Goal: Task Accomplishment & Management: Complete application form

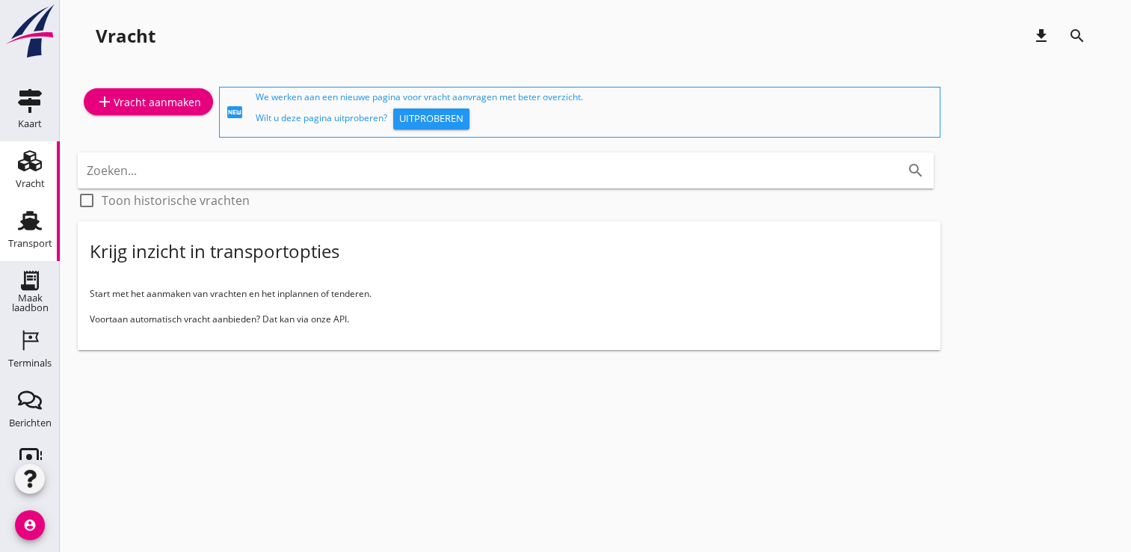
click at [21, 217] on icon "Transport" at bounding box center [30, 221] width 24 height 24
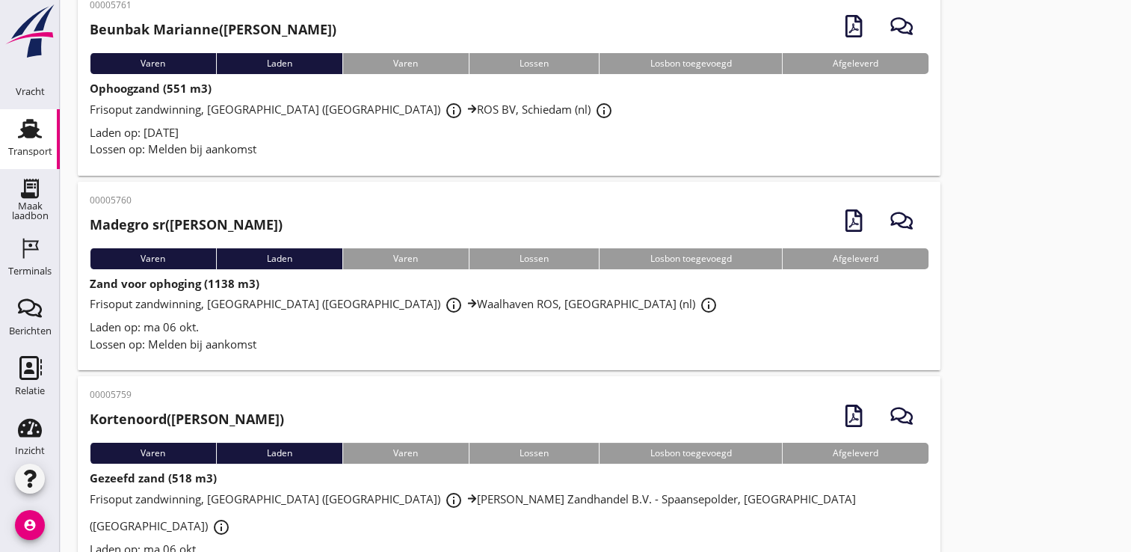
scroll to position [105, 0]
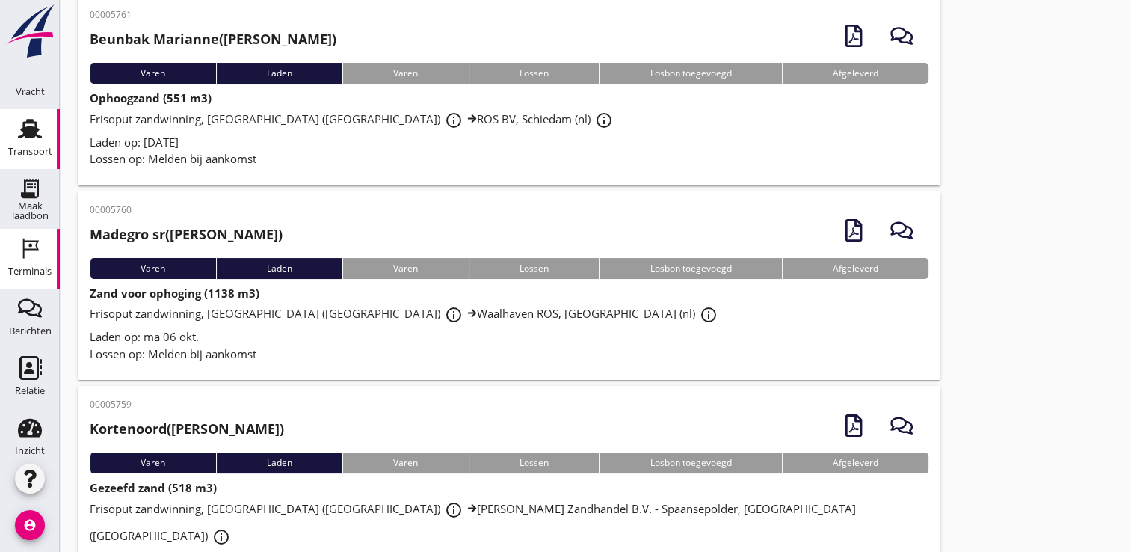
click at [27, 250] on icon "Terminals" at bounding box center [30, 248] width 24 height 24
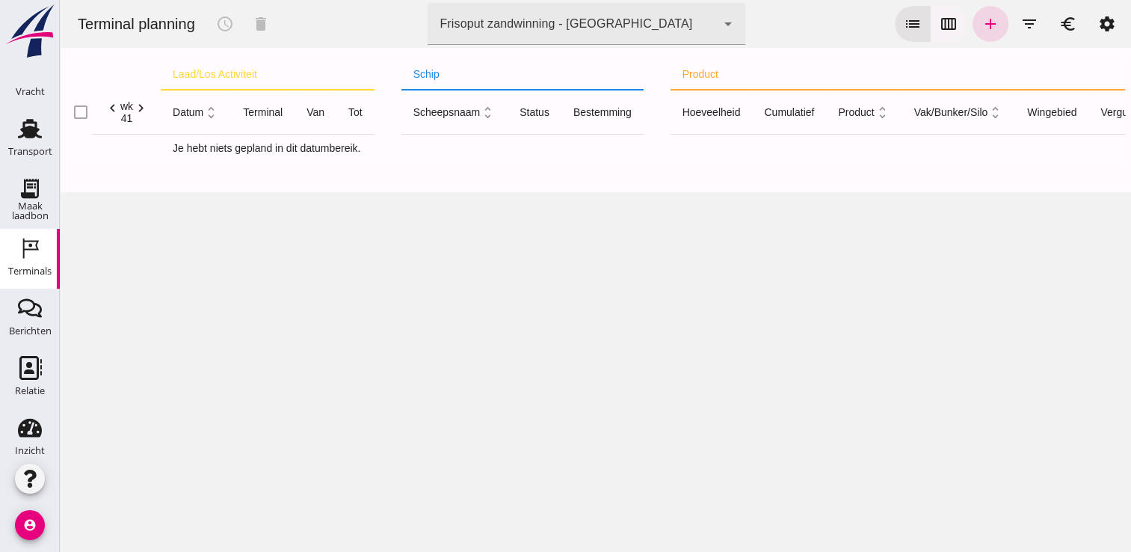
click at [940, 23] on icon "calendar_view_week" at bounding box center [949, 24] width 18 height 18
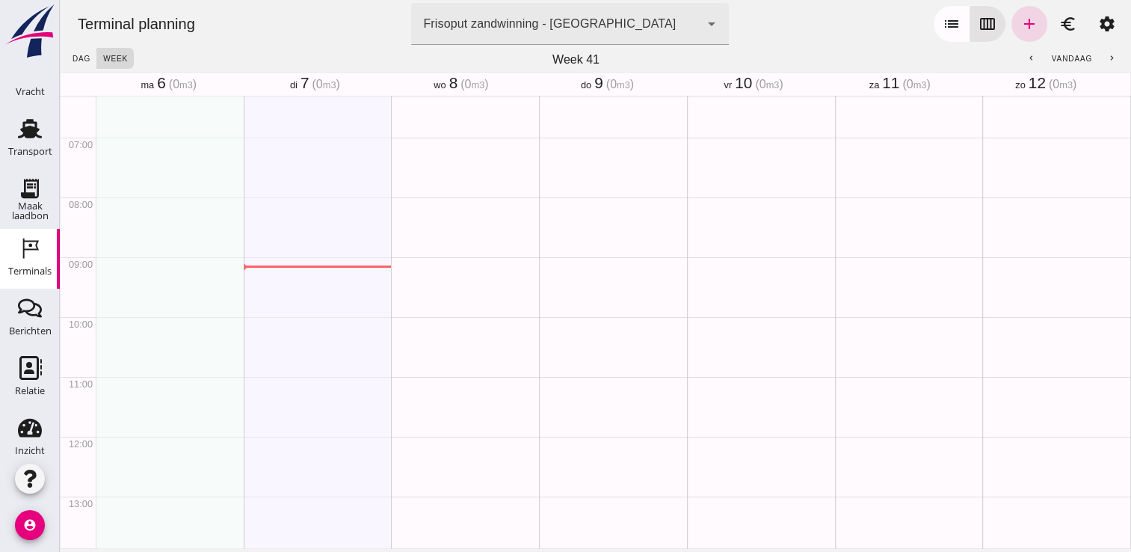
scroll to position [376, 0]
type button "calendar"
drag, startPoint x: 112, startPoint y: 150, endPoint x: 121, endPoint y: 193, distance: 43.6
click at [121, 193] on div "schedule 7:15 - 8:00" at bounding box center [170, 437] width 148 height 1435
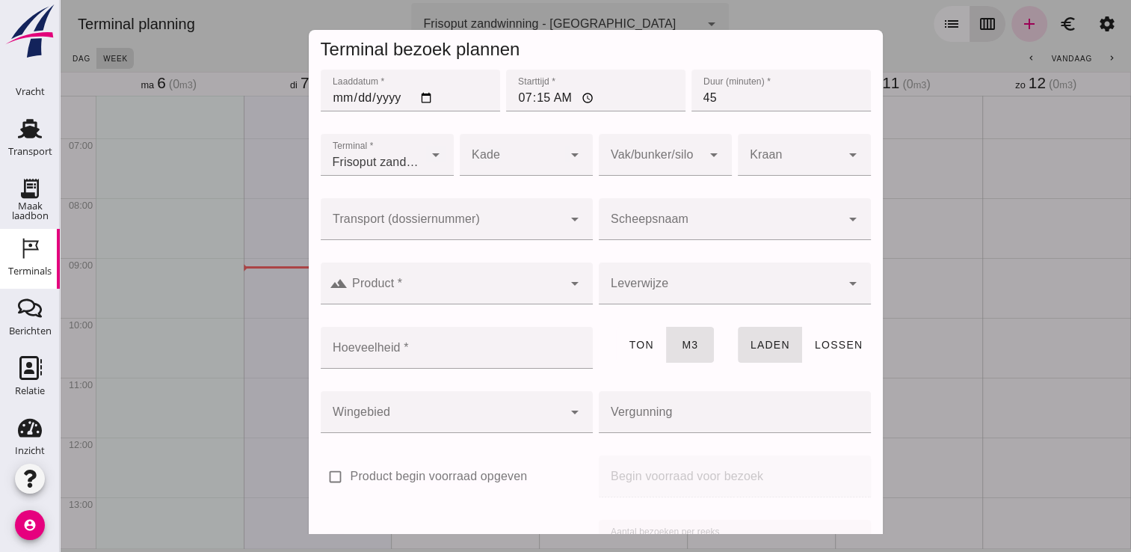
click at [653, 227] on input "Scheepsnaam" at bounding box center [720, 227] width 242 height 18
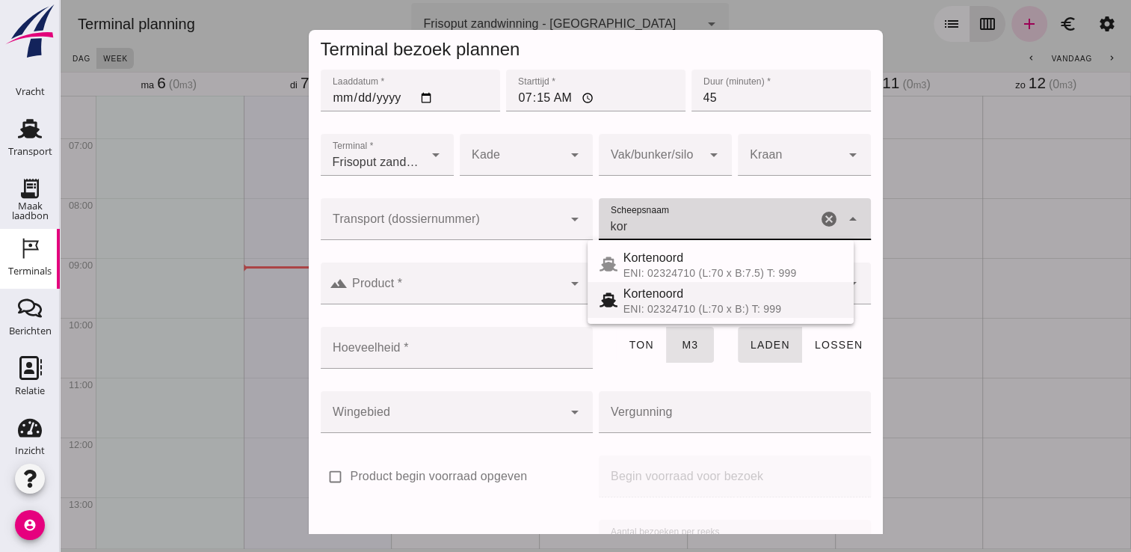
click at [654, 287] on span "Kortenoord" at bounding box center [654, 293] width 61 height 13
type input "Kortenoord"
type input "621"
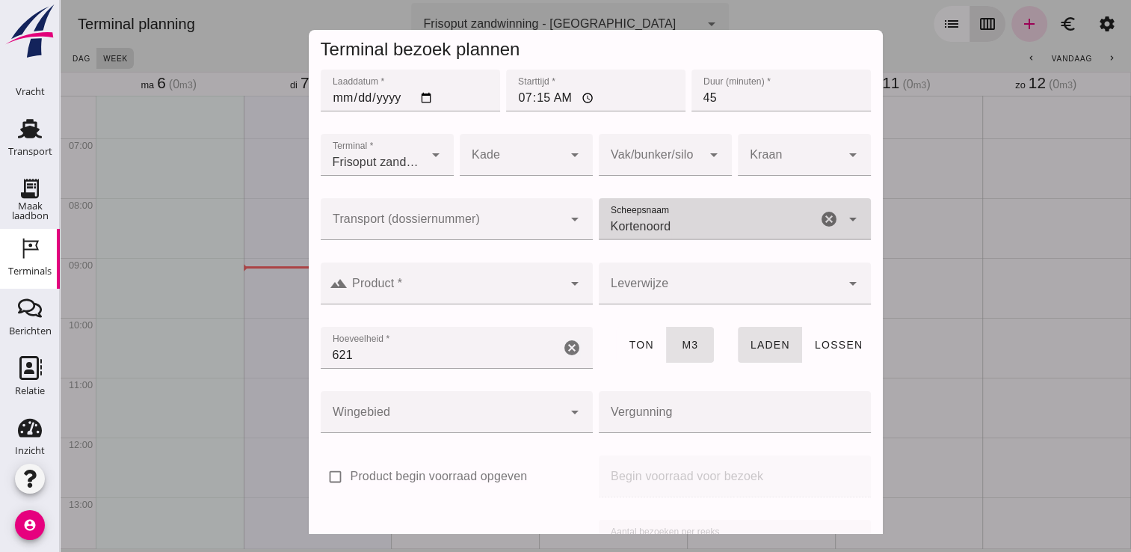
type input "Kortenoord"
click at [512, 283] on input "Product *" at bounding box center [455, 291] width 215 height 18
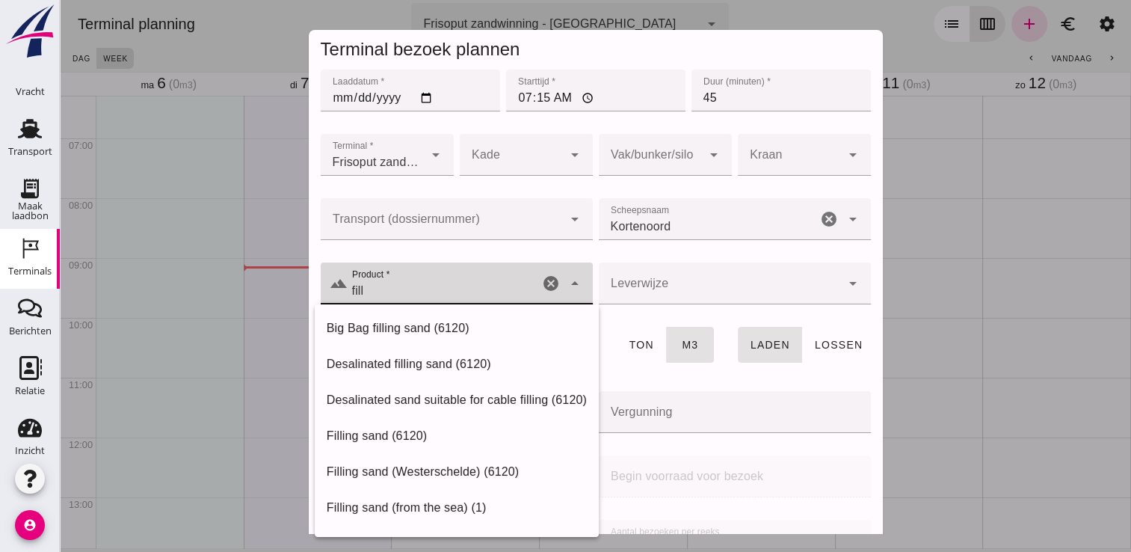
scroll to position [170, 0]
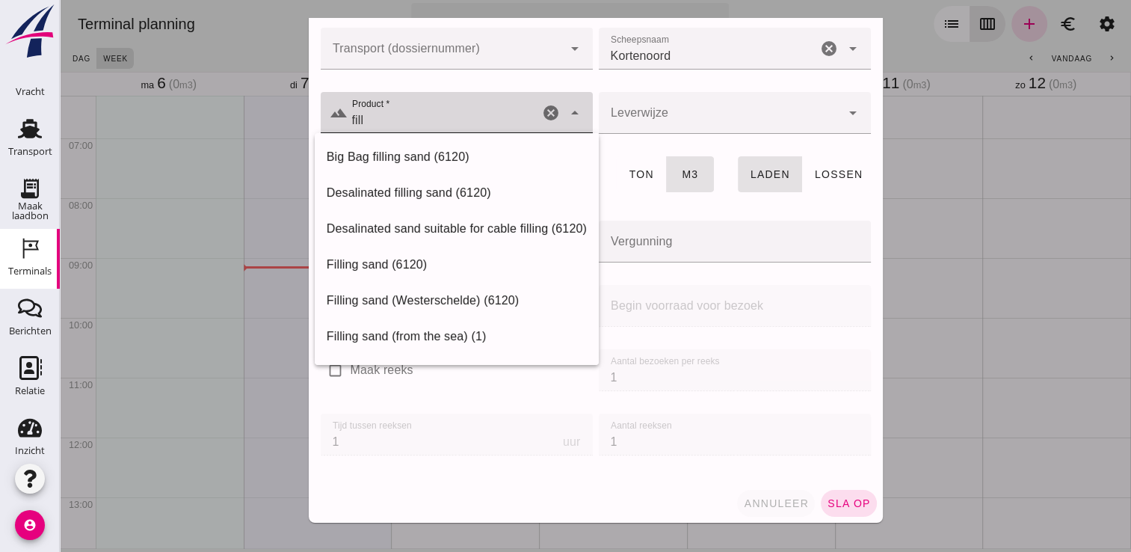
type input "fill"
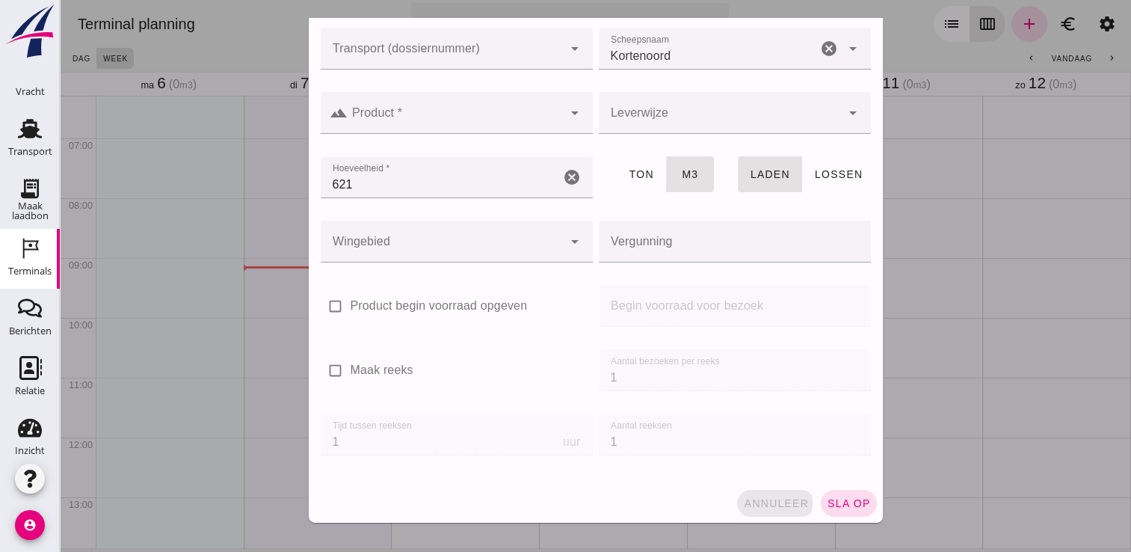
click at [763, 503] on span "annuleer" at bounding box center [776, 503] width 66 height 12
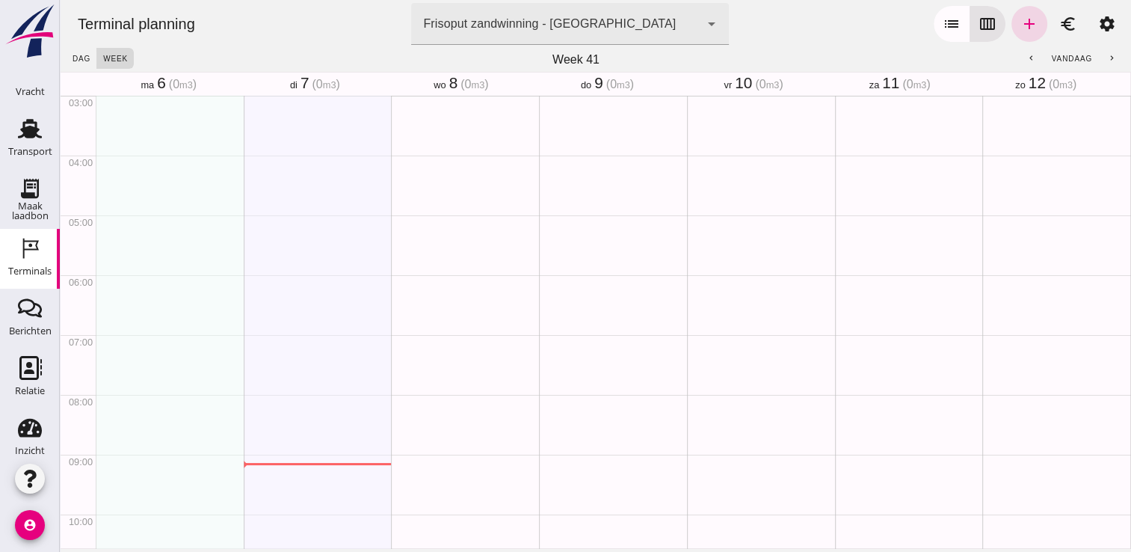
scroll to position [176, 0]
click at [1027, 56] on icon "chevron_left" at bounding box center [1032, 59] width 10 height 10
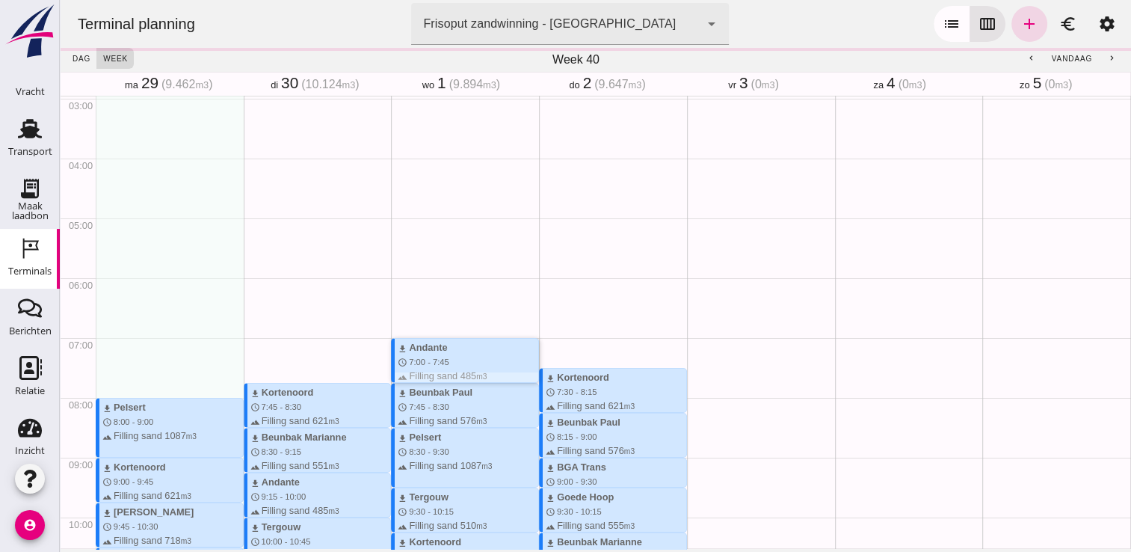
click at [493, 360] on div "download Andante schedule 7:00 - 7:45 terrain Filling sand 485 m3" at bounding box center [468, 361] width 141 height 43
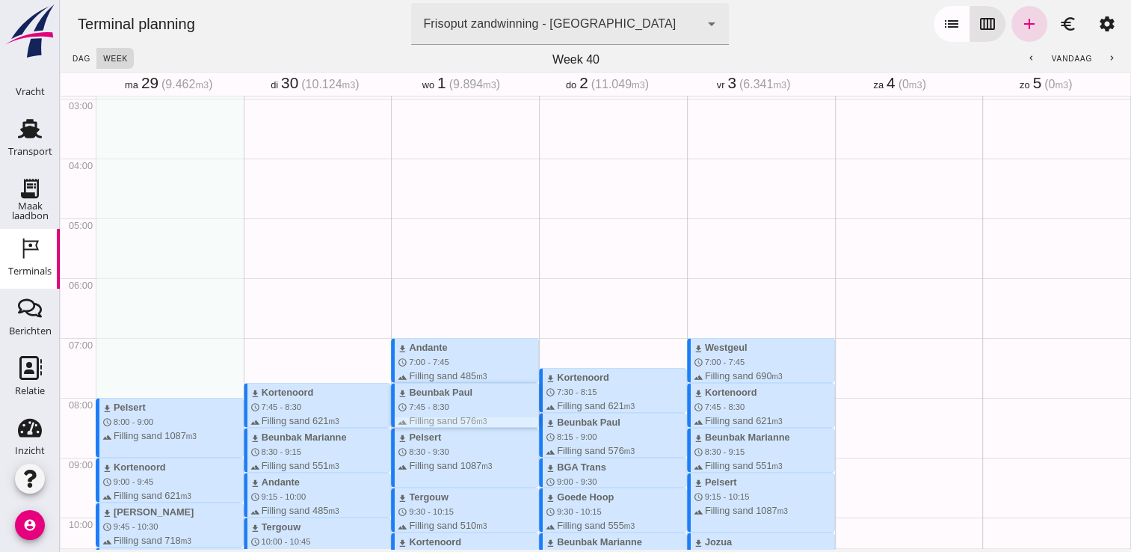
click at [484, 384] on div "download Beunbak Paul schedule 7:45 - 8:30 terrain Filling sand 576 m3" at bounding box center [465, 405] width 148 height 45
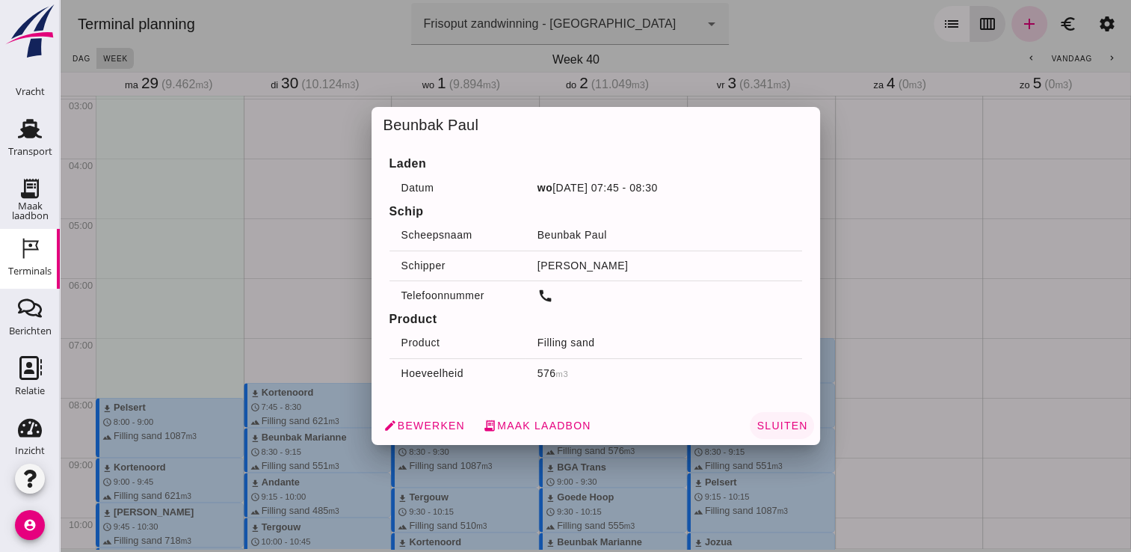
click at [766, 423] on span "Sluiten" at bounding box center [782, 425] width 52 height 12
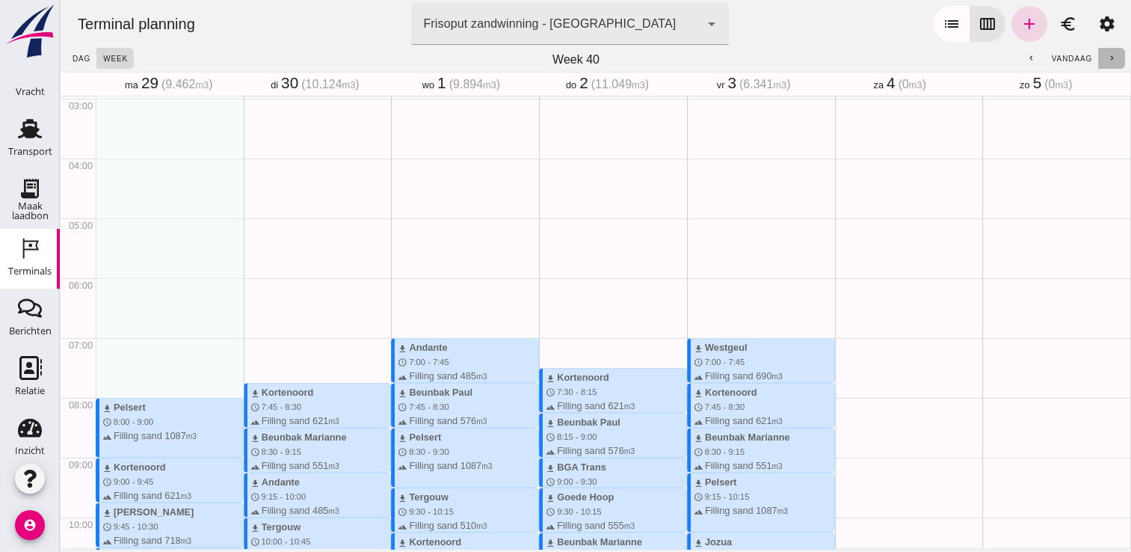
click at [1098, 54] on button "chevron_right" at bounding box center [1111, 58] width 27 height 21
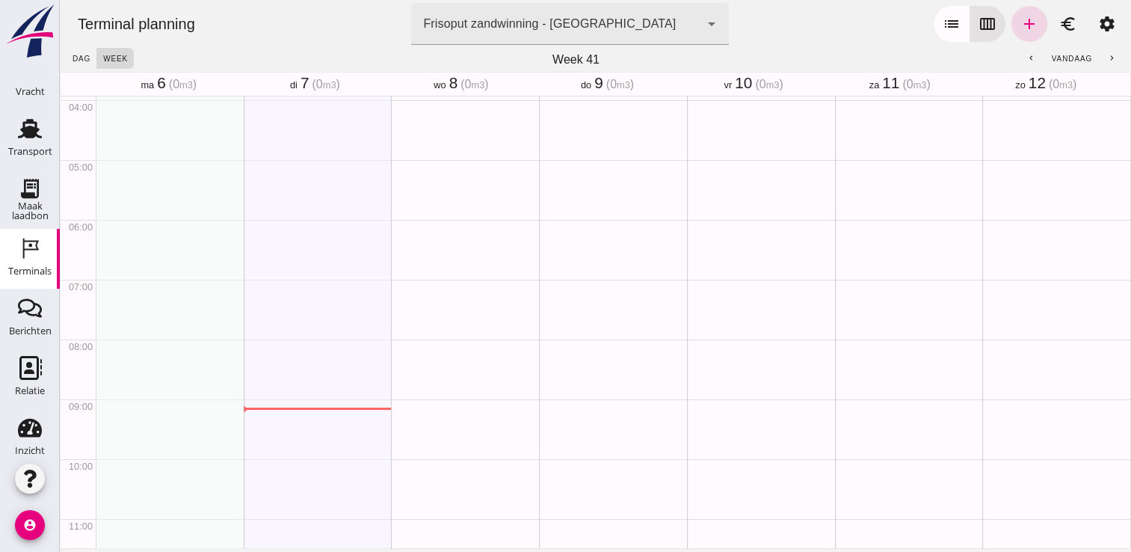
scroll to position [236, 0]
drag, startPoint x: 106, startPoint y: 286, endPoint x: 119, endPoint y: 343, distance: 58.2
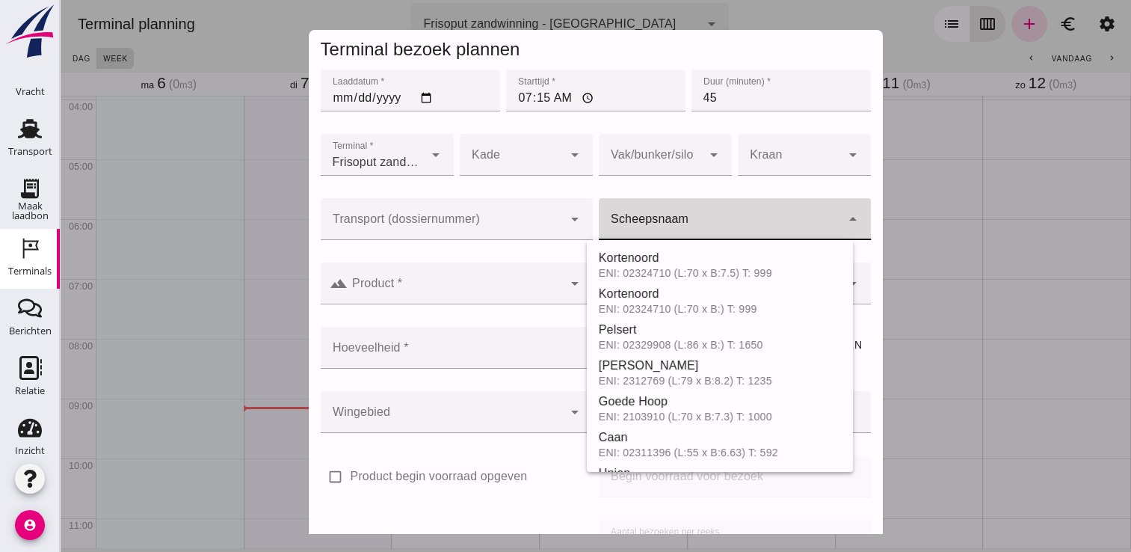
click at [637, 214] on div at bounding box center [720, 219] width 242 height 42
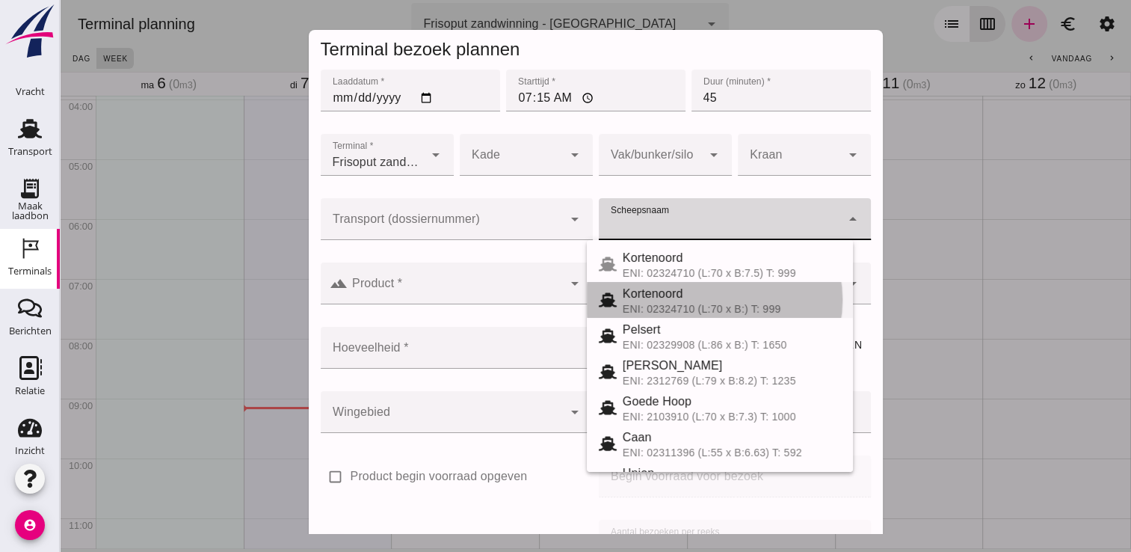
click at [670, 300] on span "Kortenoord" at bounding box center [653, 293] width 61 height 13
type input "Kortenoord"
type input "621"
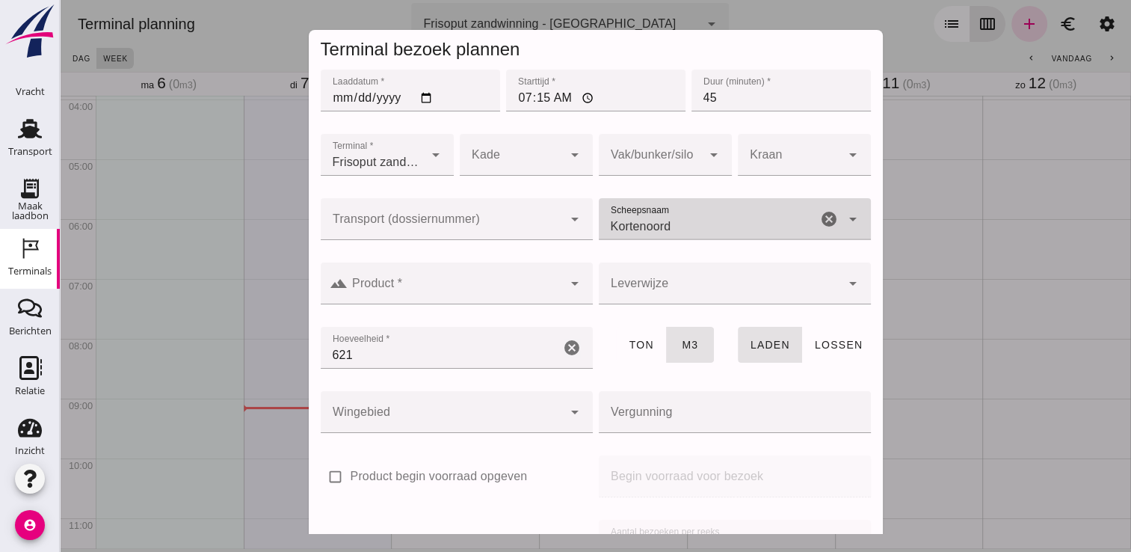
click at [419, 280] on div at bounding box center [455, 283] width 215 height 42
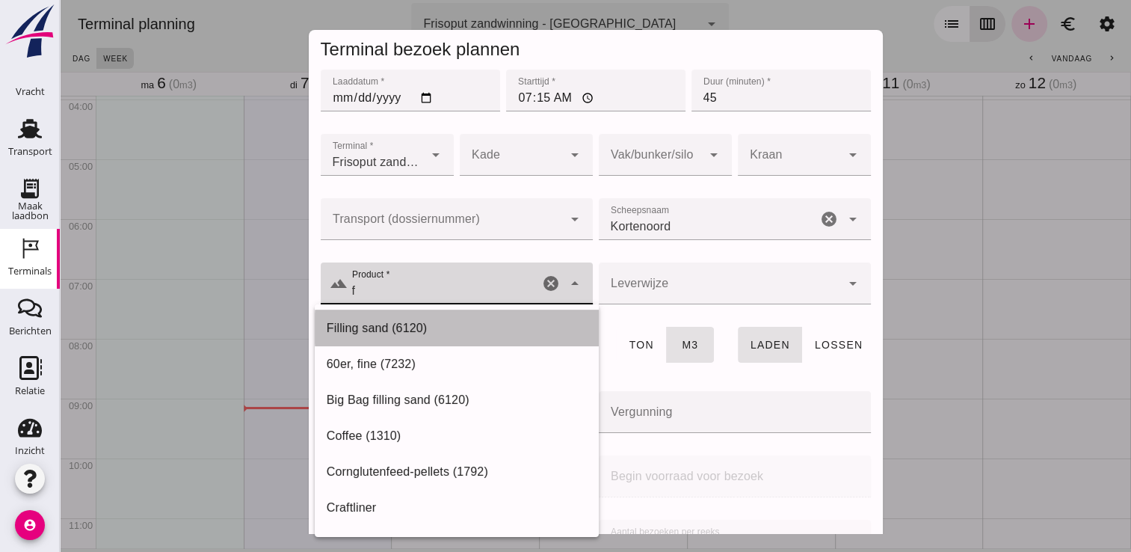
click at [384, 324] on div "Filling sand (6120)" at bounding box center [457, 328] width 260 height 18
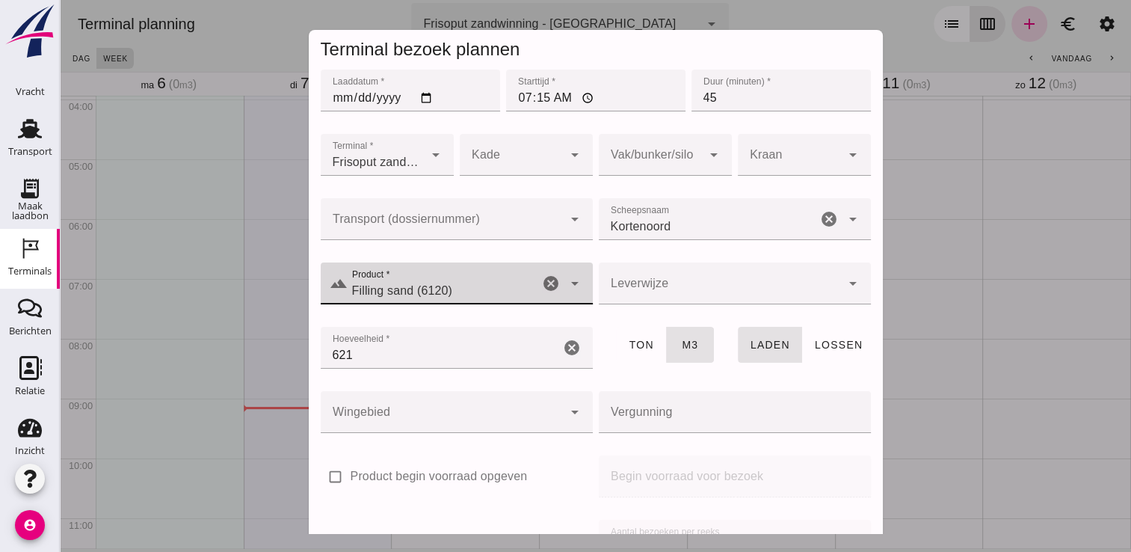
scroll to position [170, 0]
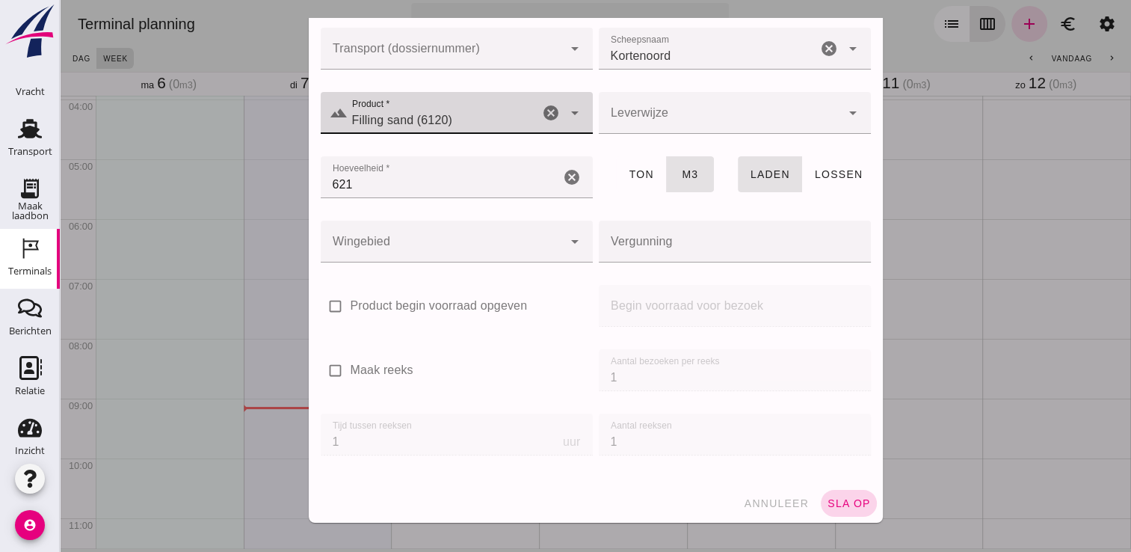
type input "Filling sand (6120)"
click at [827, 504] on span "sla op" at bounding box center [849, 503] width 44 height 12
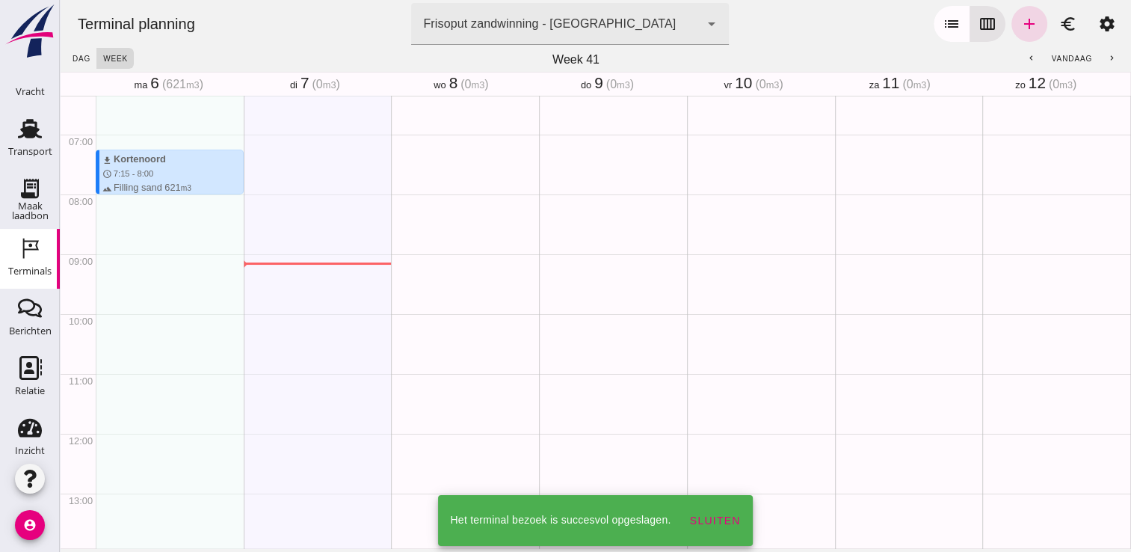
scroll to position [389, 0]
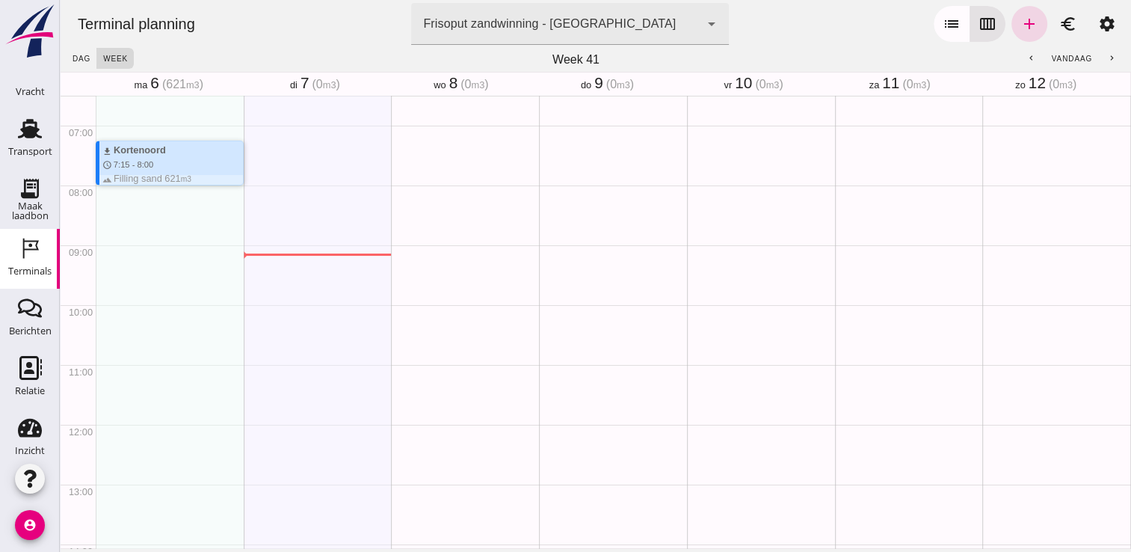
click at [135, 183] on div at bounding box center [171, 180] width 144 height 10
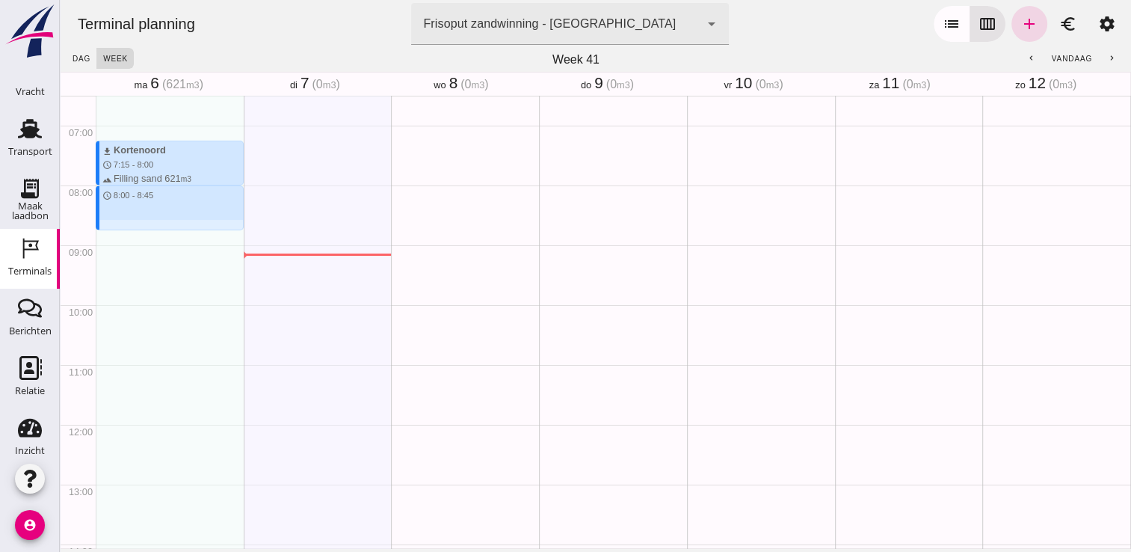
drag, startPoint x: 134, startPoint y: 187, endPoint x: 137, endPoint y: 221, distance: 34.5
click at [137, 221] on div "download Kortenoord schedule 7:15 - 8:00 terrain Filling sand 621 m3 schedule 8…" at bounding box center [170, 424] width 148 height 1435
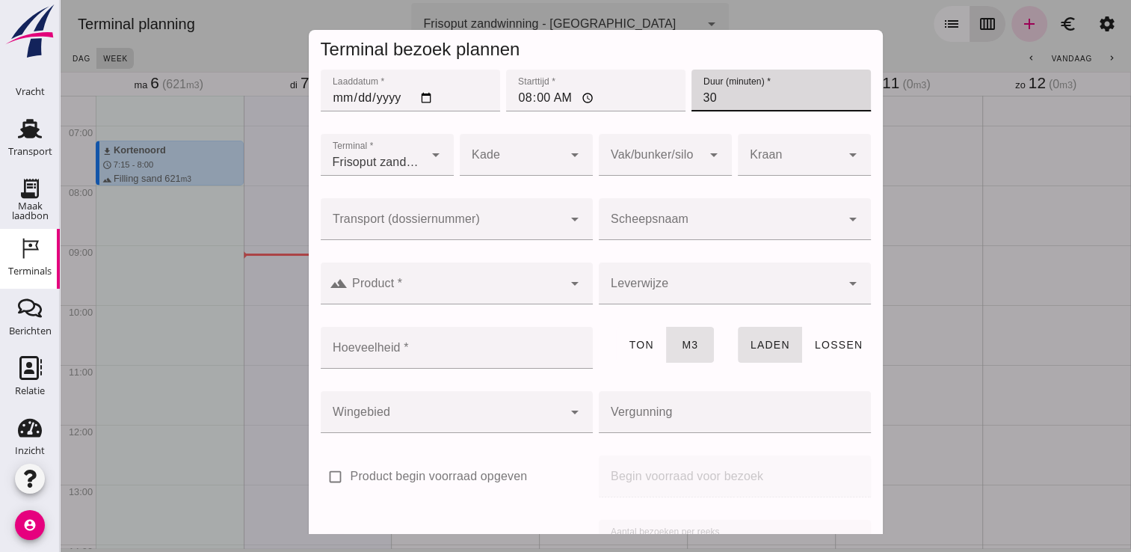
drag, startPoint x: 767, startPoint y: 101, endPoint x: 654, endPoint y: 130, distance: 116.6
click at [654, 130] on div "Laaddatum * Laaddatum * [DATE] Starttijd * Starttijd * 08:00 Duur (minuten) * D…" at bounding box center [596, 361] width 574 height 588
type input "45"
click at [698, 221] on input "Scheepsnaam" at bounding box center [720, 227] width 242 height 18
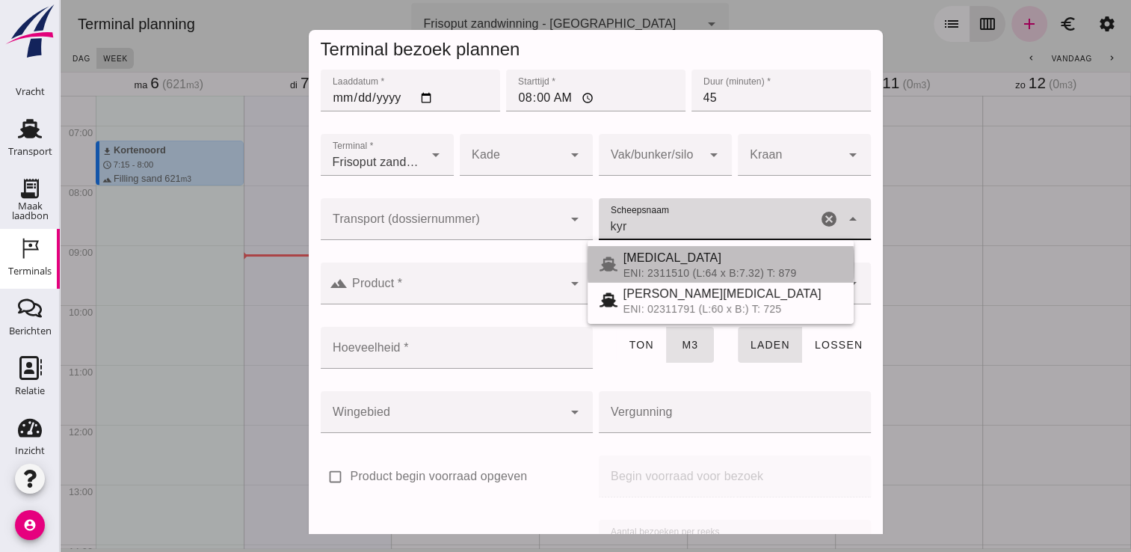
click at [624, 268] on div "ENI: 2311510 (L:64 x B:7.32) T: 879" at bounding box center [733, 273] width 218 height 12
type input "[MEDICAL_DATA]"
type input "552"
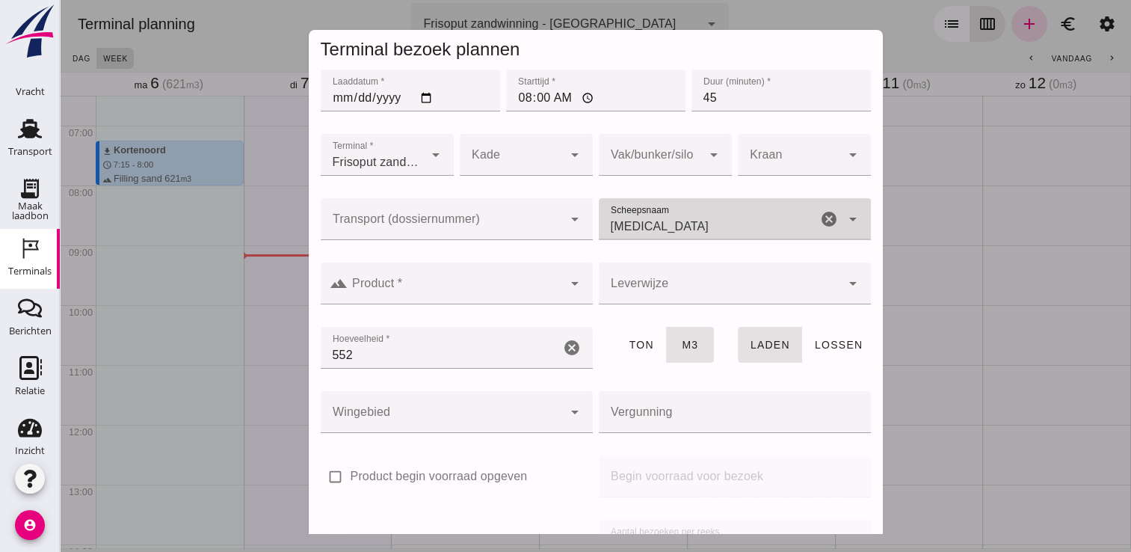
type input "[MEDICAL_DATA]"
click at [520, 277] on div at bounding box center [455, 283] width 215 height 42
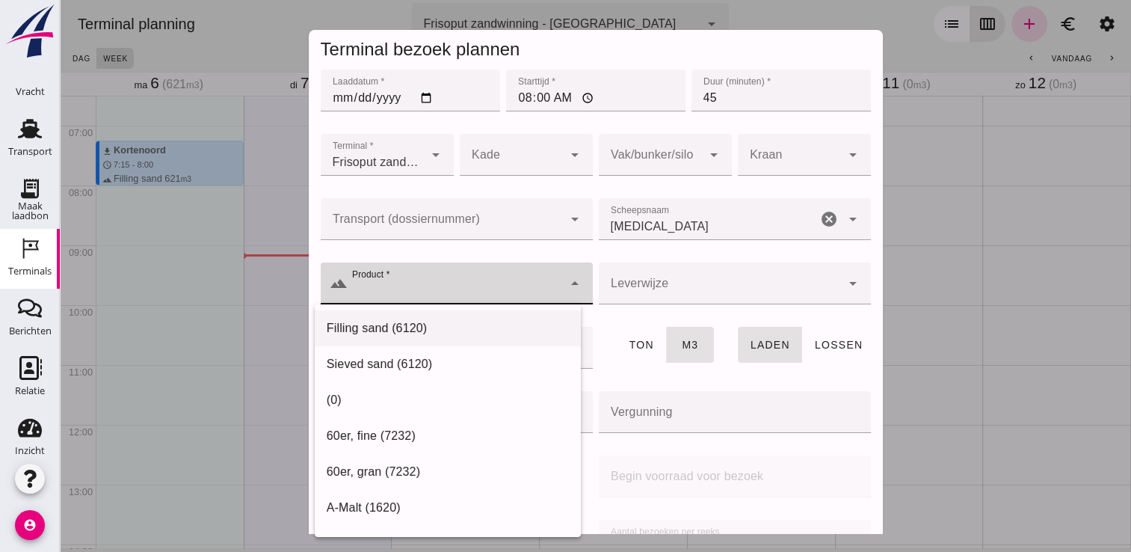
click at [425, 333] on div "Filling sand (6120)" at bounding box center [448, 328] width 242 height 18
type input "Filling sand (6120)"
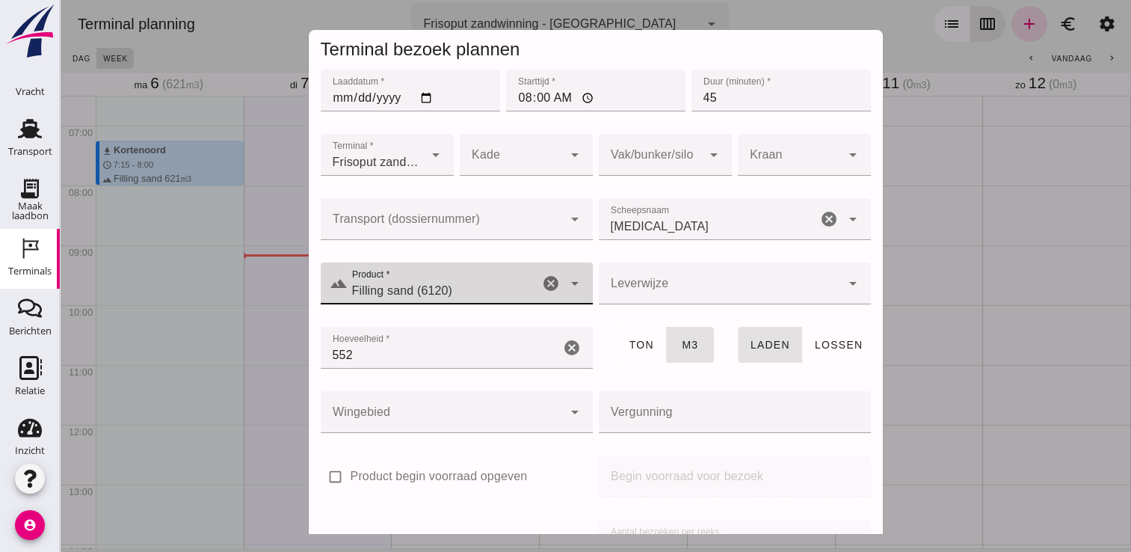
scroll to position [170, 0]
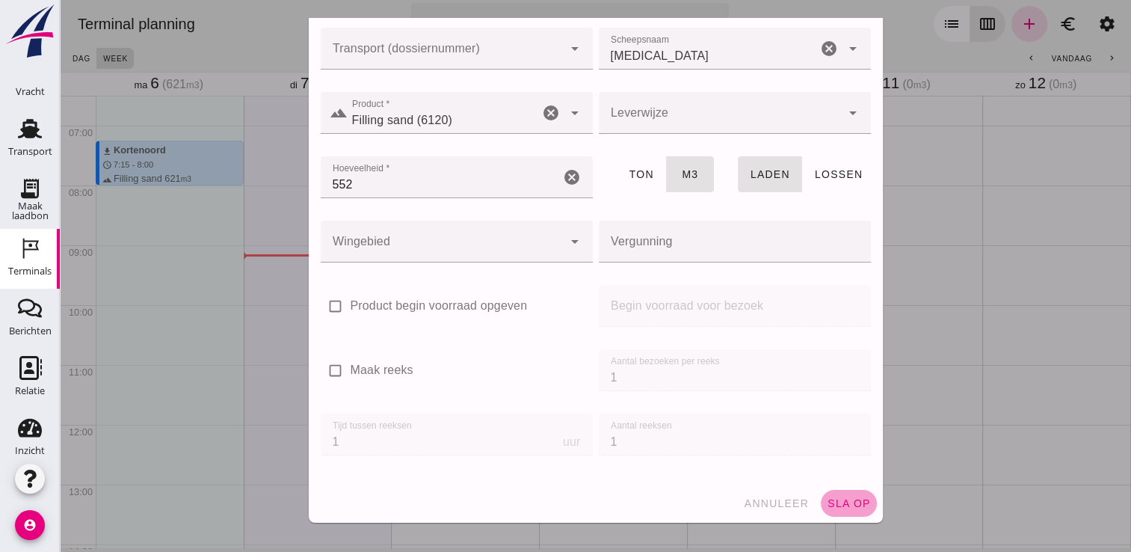
click at [836, 511] on button "sla op" at bounding box center [849, 503] width 56 height 27
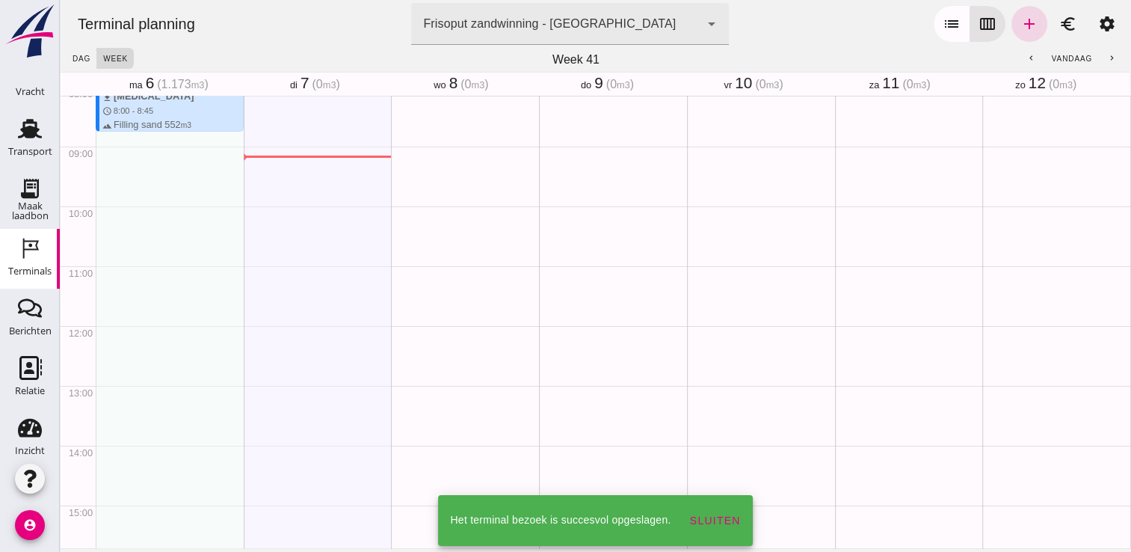
scroll to position [486, 0]
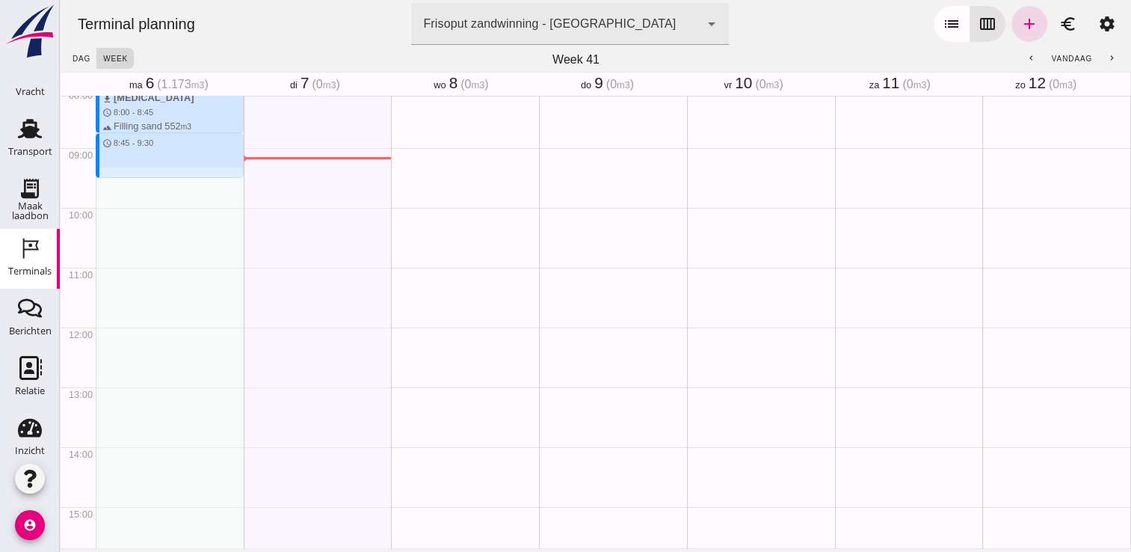
drag, startPoint x: 106, startPoint y: 136, endPoint x: 113, endPoint y: 172, distance: 36.5
click at [113, 172] on div "download Kortenoord schedule 7:15 - 8:00 terrain Filling sand 621 m3 download […" at bounding box center [170, 327] width 148 height 1435
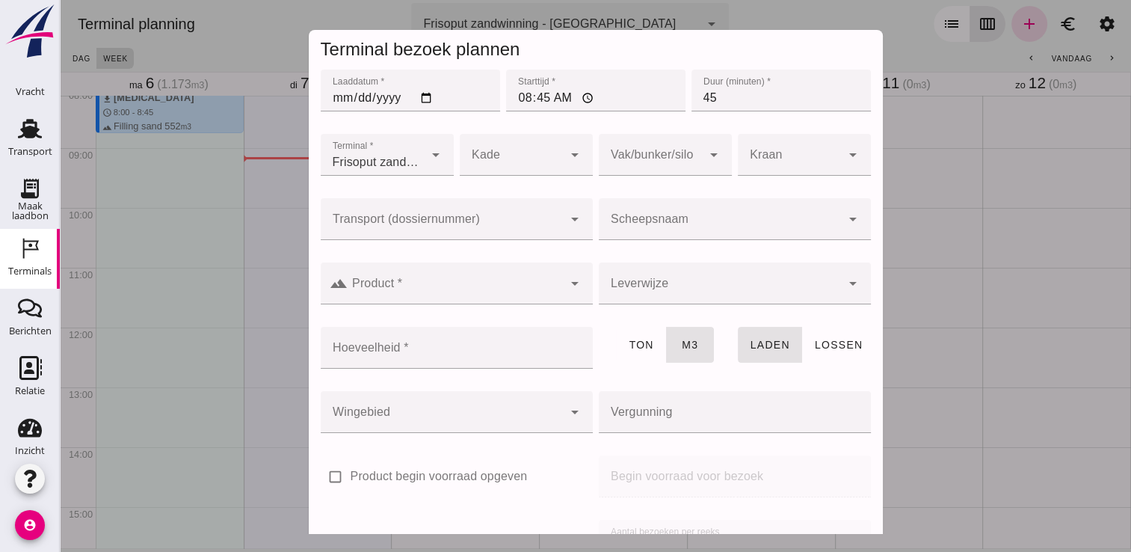
click at [633, 211] on div at bounding box center [720, 219] width 242 height 42
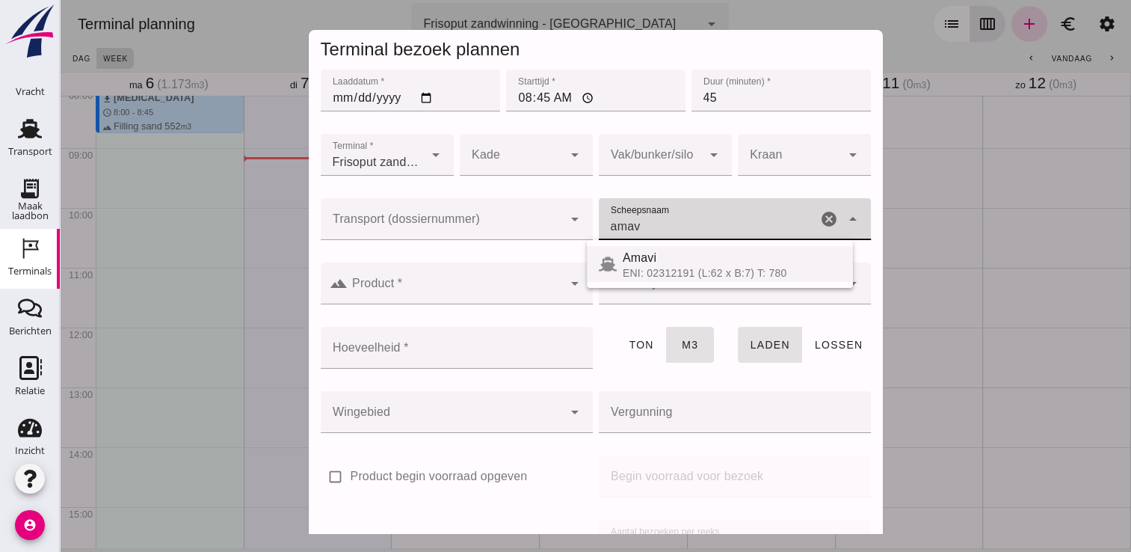
click at [651, 274] on div "ENI: 02312191 (L:62 x B:7) T: 780" at bounding box center [732, 273] width 218 height 12
type input "Amavi"
type input "451"
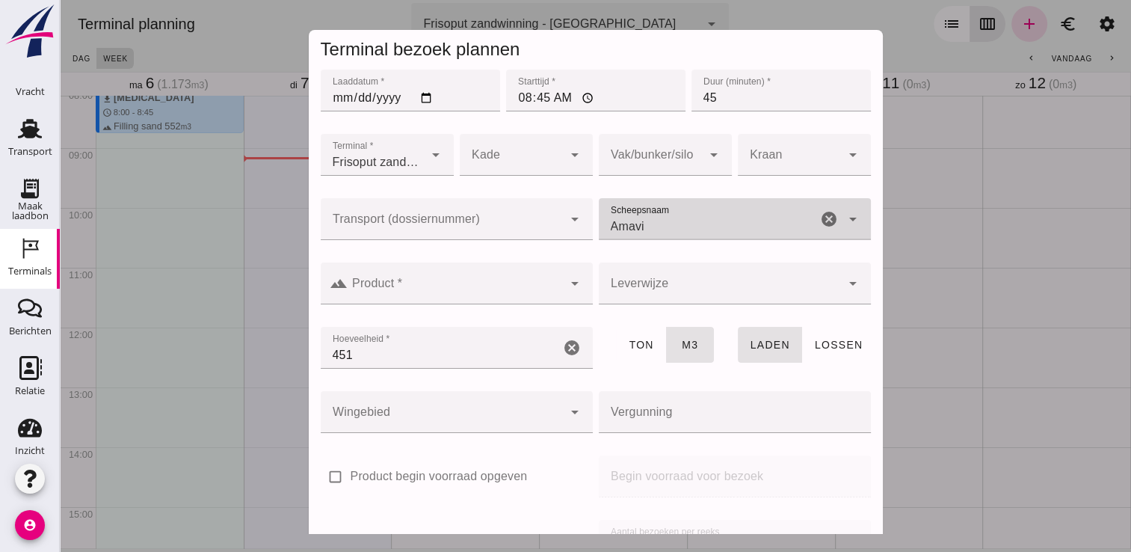
type input "Amavi"
click at [473, 286] on input "Product *" at bounding box center [455, 291] width 215 height 18
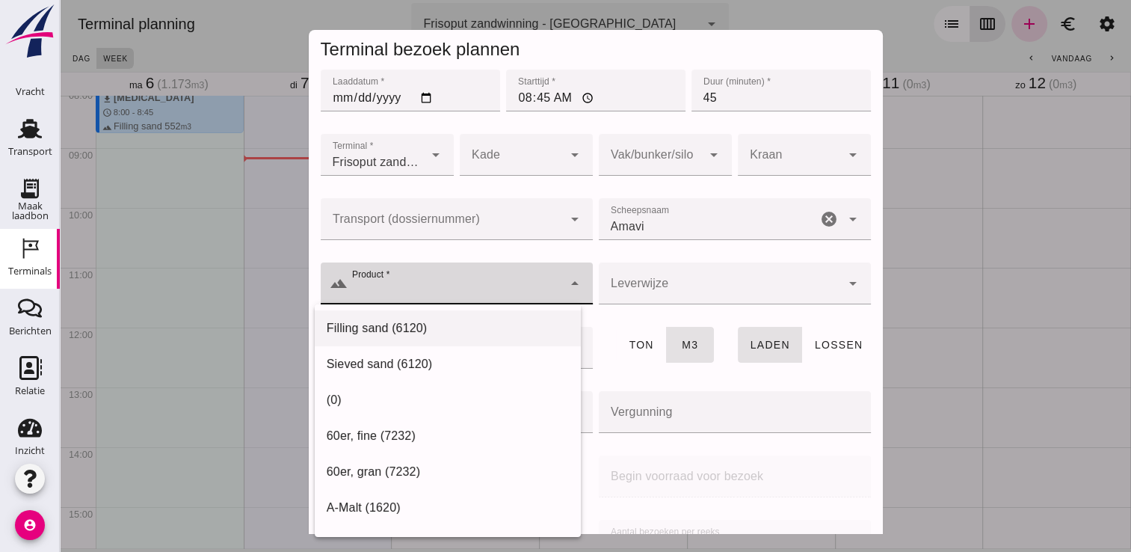
click at [410, 332] on div "Filling sand (6120)" at bounding box center [448, 328] width 242 height 18
type input "Filling sand (6120)"
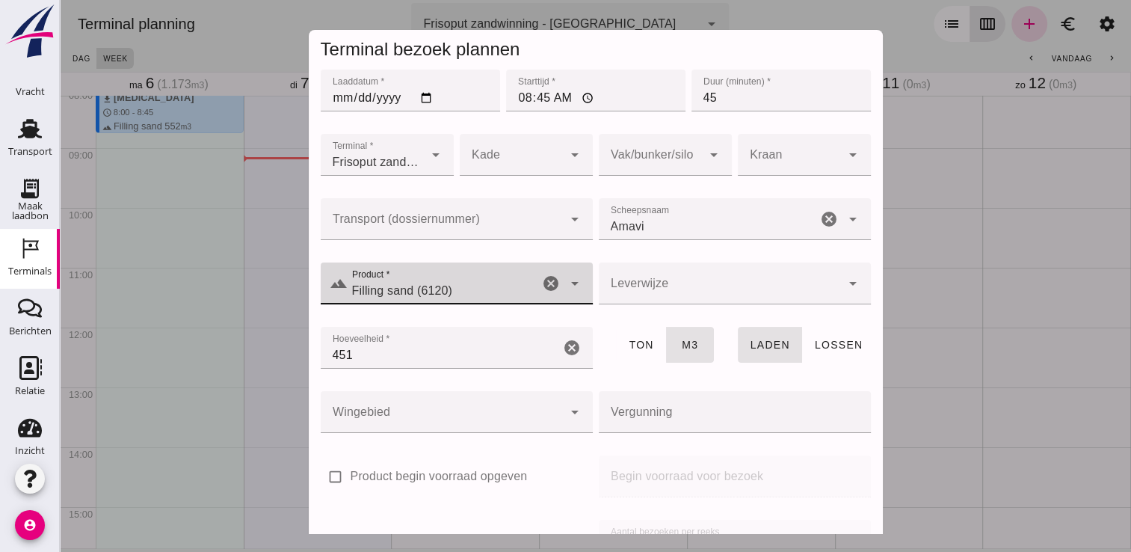
scroll to position [170, 0]
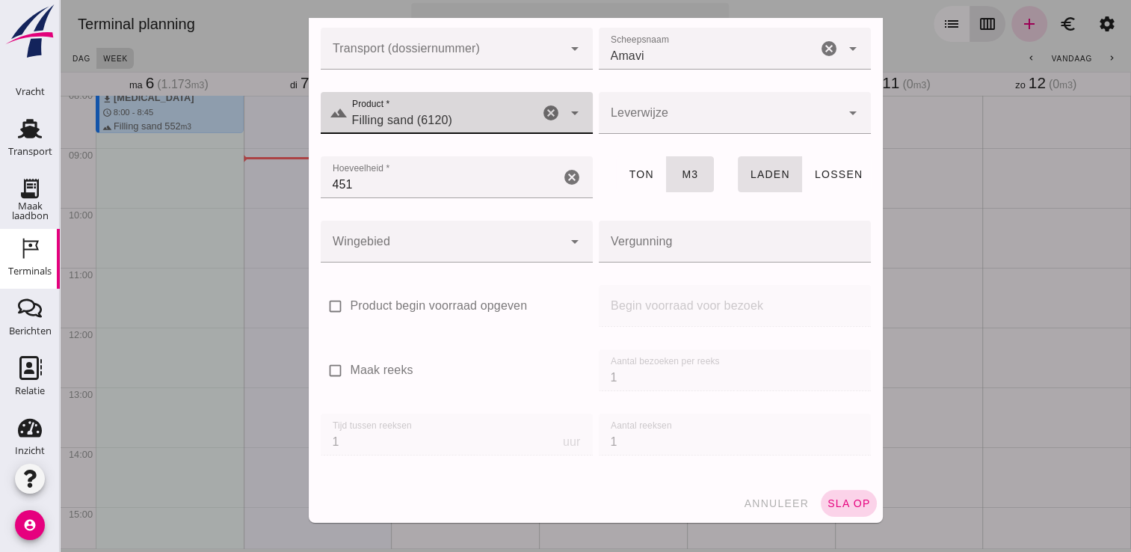
click at [837, 505] on span "sla op" at bounding box center [849, 503] width 44 height 12
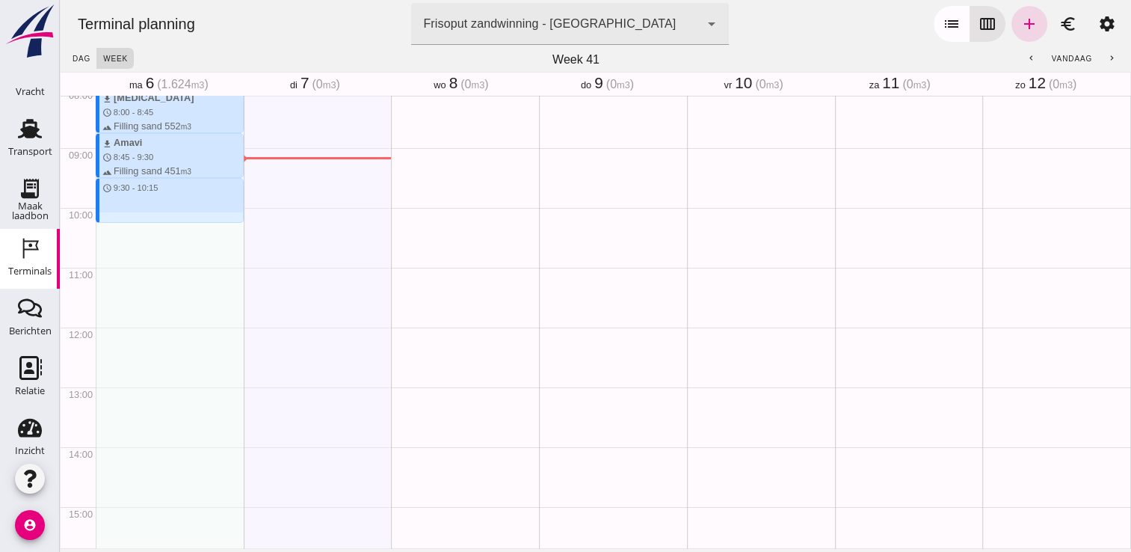
drag, startPoint x: 120, startPoint y: 179, endPoint x: 126, endPoint y: 218, distance: 40.0
click at [126, 218] on div "download Kortenoord schedule 7:15 - 8:00 terrain Filling sand 621 m3 download […" at bounding box center [170, 327] width 148 height 1435
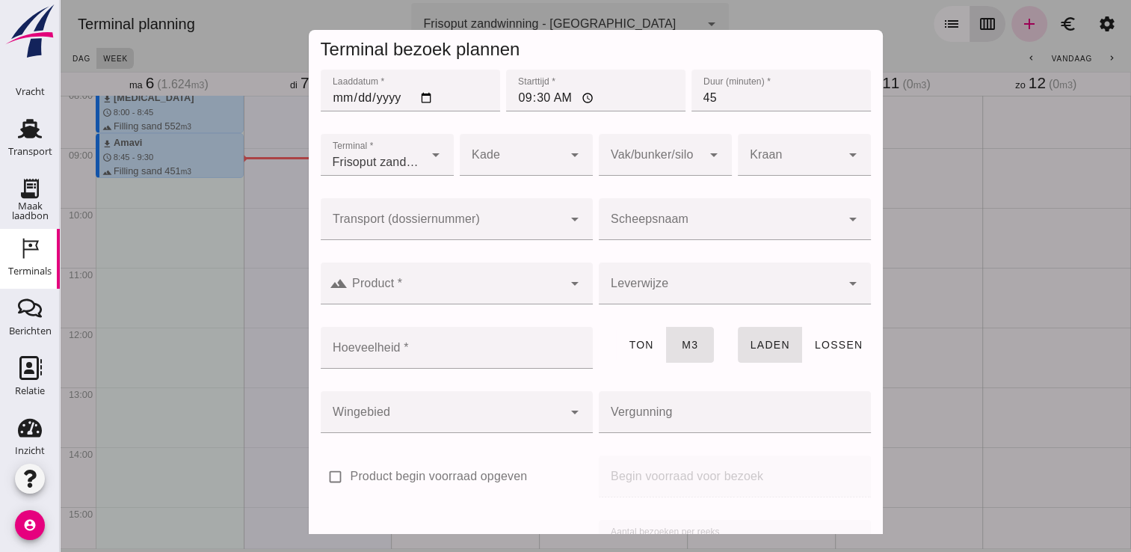
click at [614, 203] on div at bounding box center [720, 219] width 242 height 42
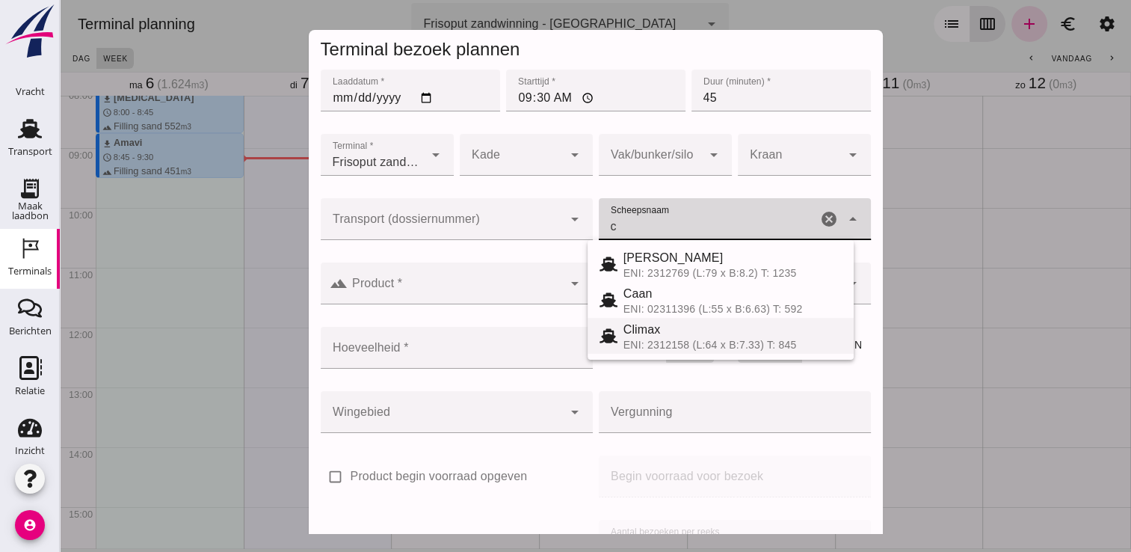
click at [674, 339] on div "ENI: 2312158 (L:64 x B:7.33) T: 845" at bounding box center [733, 345] width 218 height 12
type input "Climax"
type input "510"
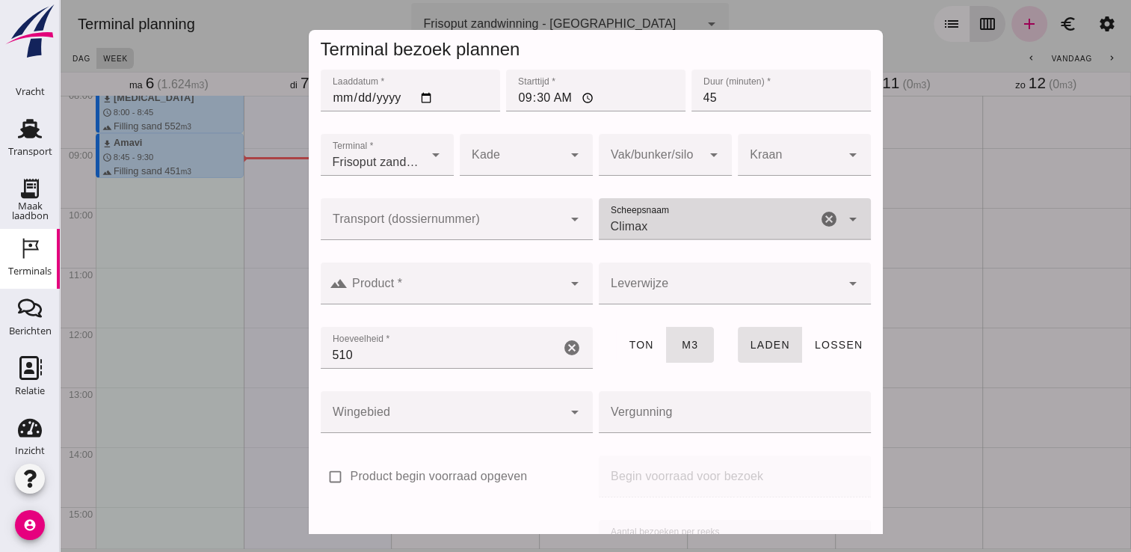
type input "Climax"
click at [467, 282] on input "Product *" at bounding box center [455, 291] width 215 height 18
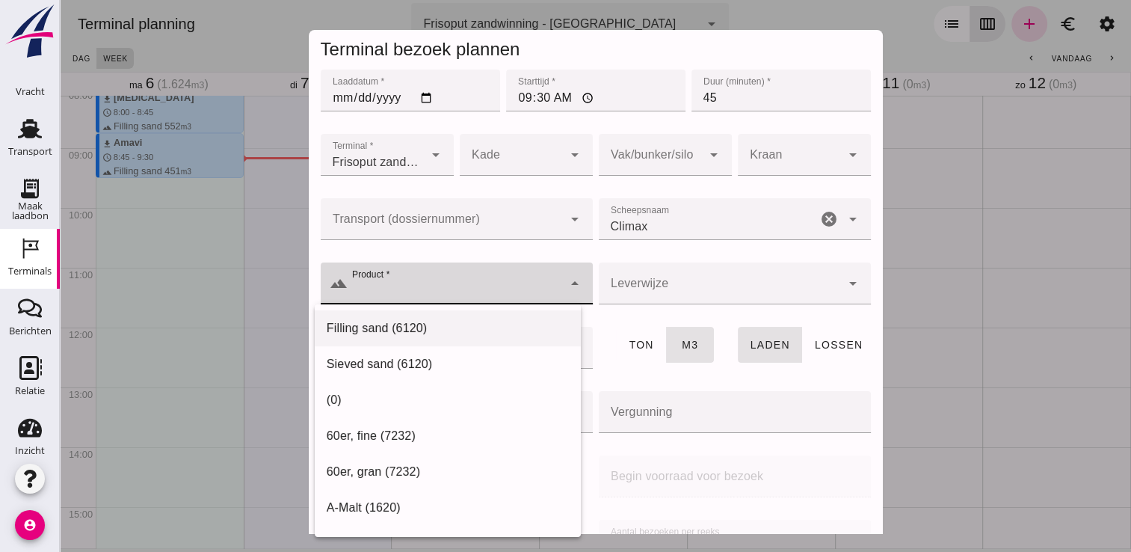
click at [395, 324] on div "Filling sand (6120)" at bounding box center [448, 328] width 242 height 18
type input "Filling sand (6120)"
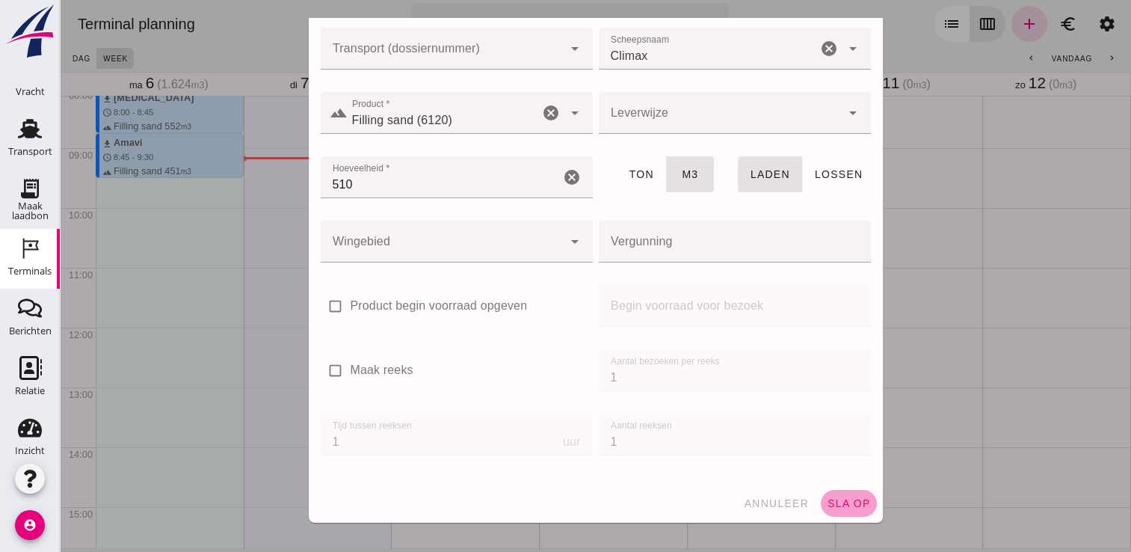
click at [827, 499] on span "sla op" at bounding box center [849, 503] width 44 height 12
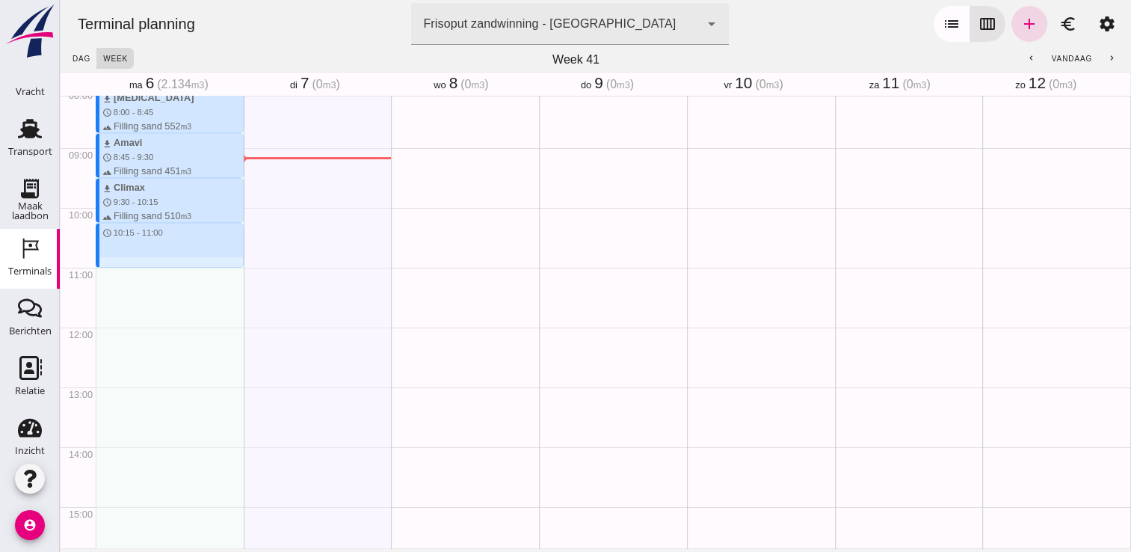
drag, startPoint x: 110, startPoint y: 225, endPoint x: 114, endPoint y: 261, distance: 36.1
click at [114, 261] on div "download Kortenoord schedule 7:15 - 8:00 terrain Filling sand 621 m3 download […" at bounding box center [170, 327] width 148 height 1435
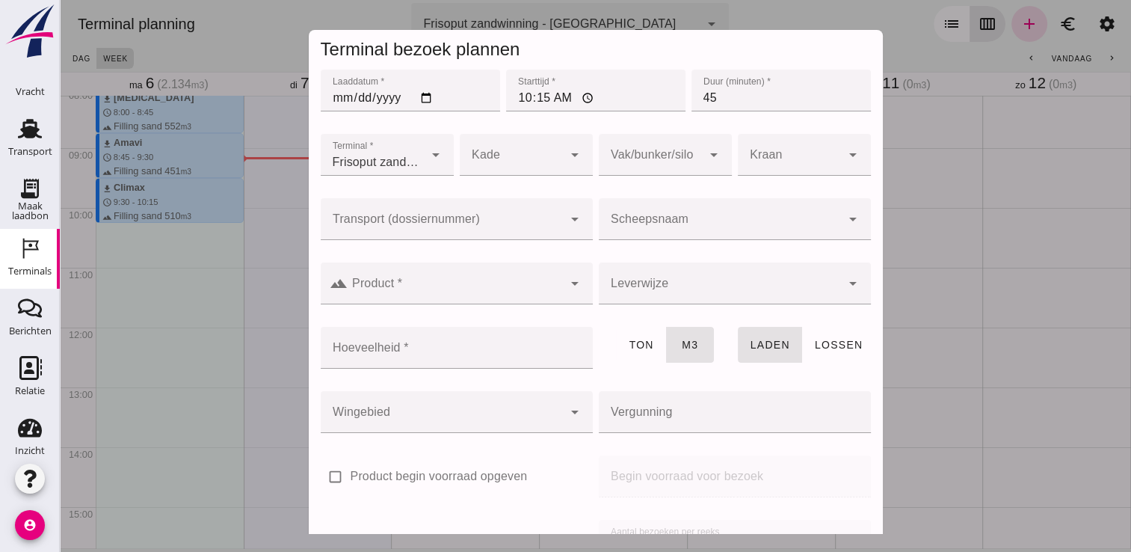
click at [610, 224] on input "Scheepsnaam" at bounding box center [720, 227] width 242 height 18
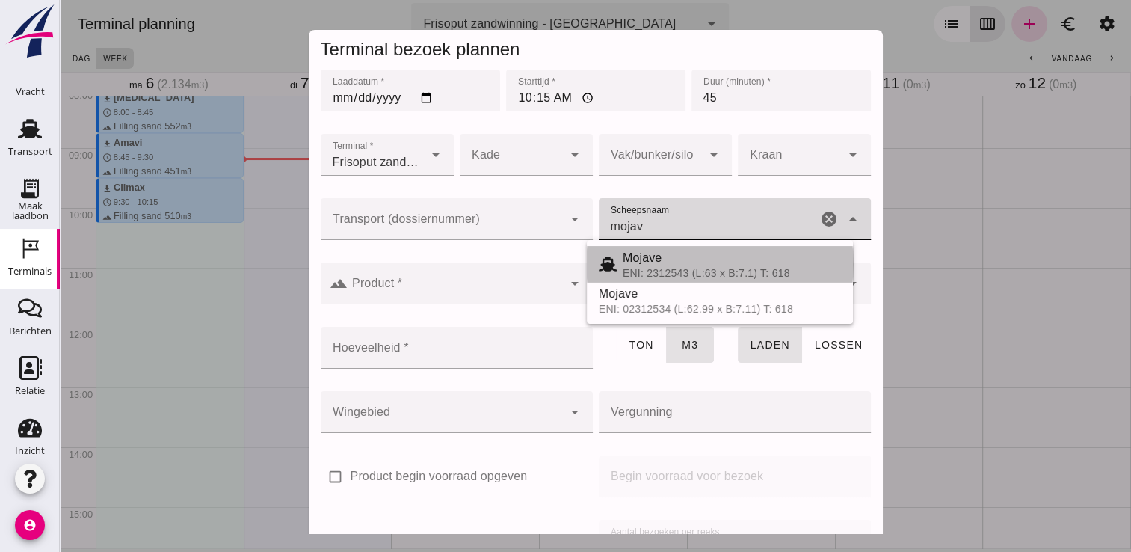
click at [658, 259] on span "Mojave" at bounding box center [642, 257] width 39 height 13
type input "Mojave"
type input "355"
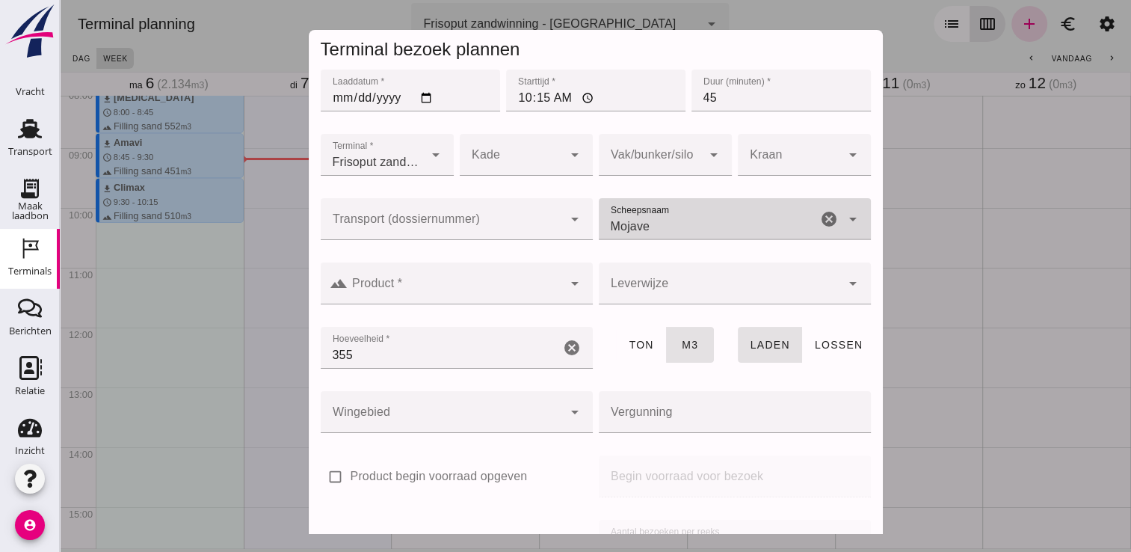
type input "Mojave"
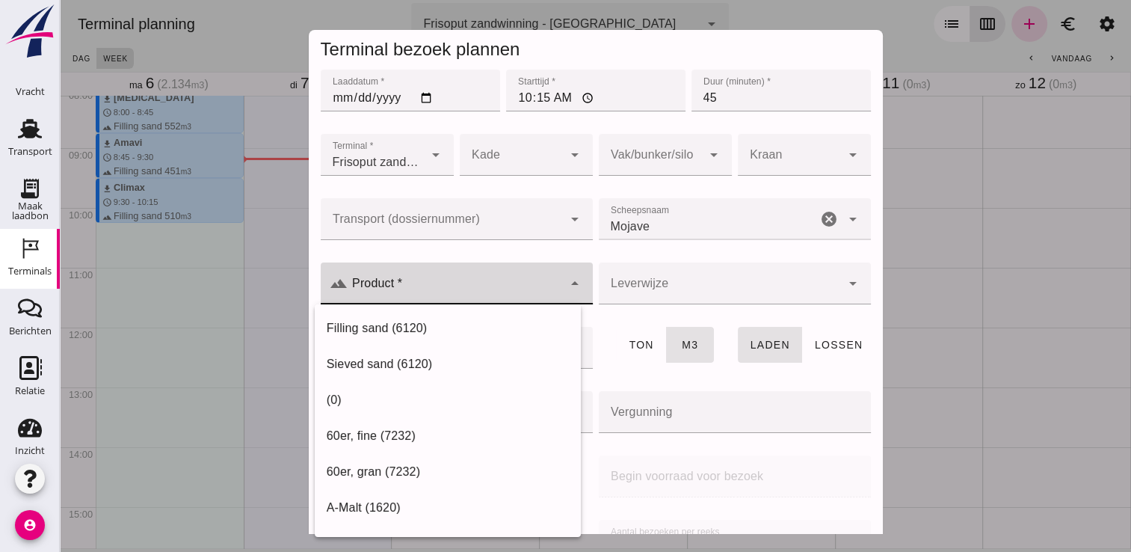
click at [498, 298] on input "Product *" at bounding box center [455, 291] width 215 height 18
click at [432, 335] on div "Filling sand (6120)" at bounding box center [448, 328] width 242 height 18
type input "Filling sand (6120)"
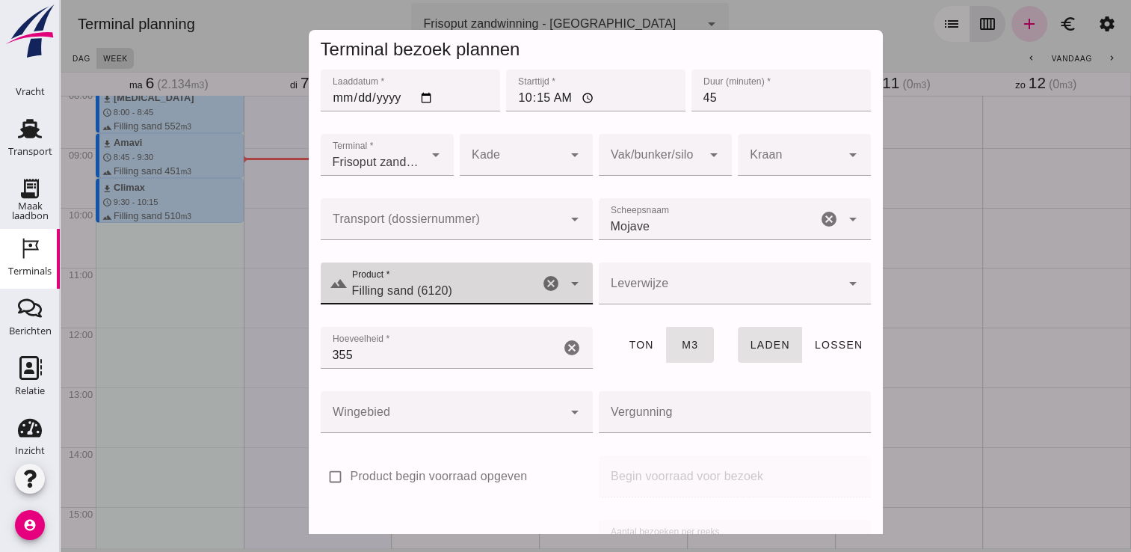
drag, startPoint x: 722, startPoint y: 102, endPoint x: 699, endPoint y: 108, distance: 24.1
click at [699, 108] on input "45" at bounding box center [781, 91] width 179 height 42
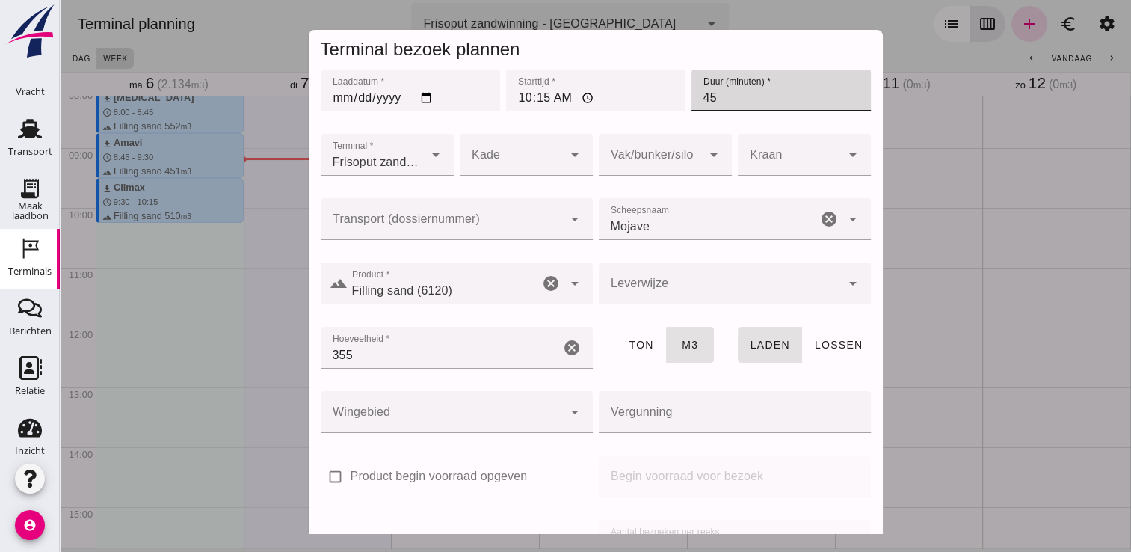
type input "4"
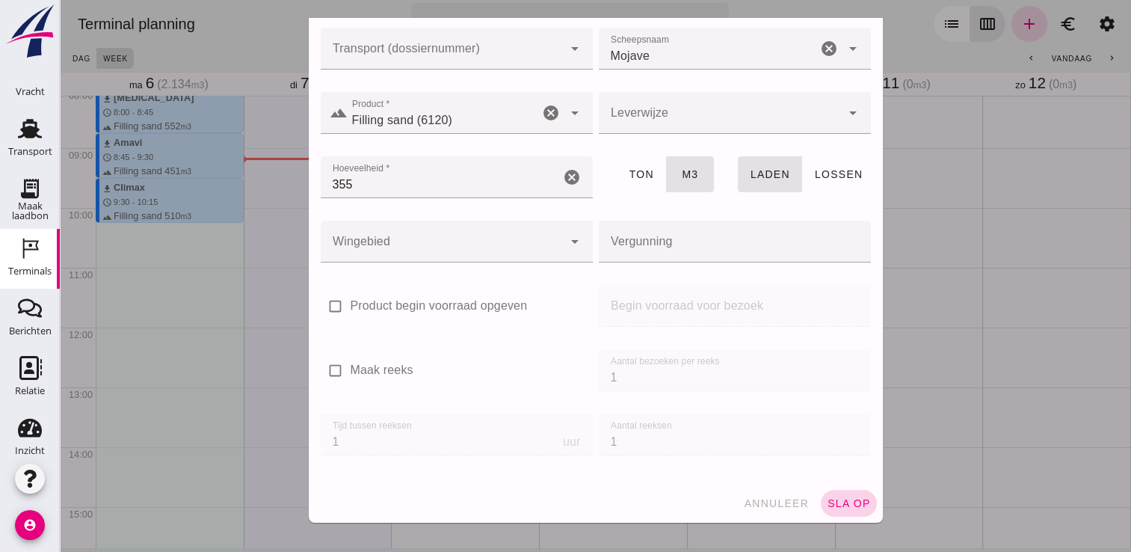
type input "30"
click at [827, 501] on span "sla op" at bounding box center [849, 503] width 44 height 12
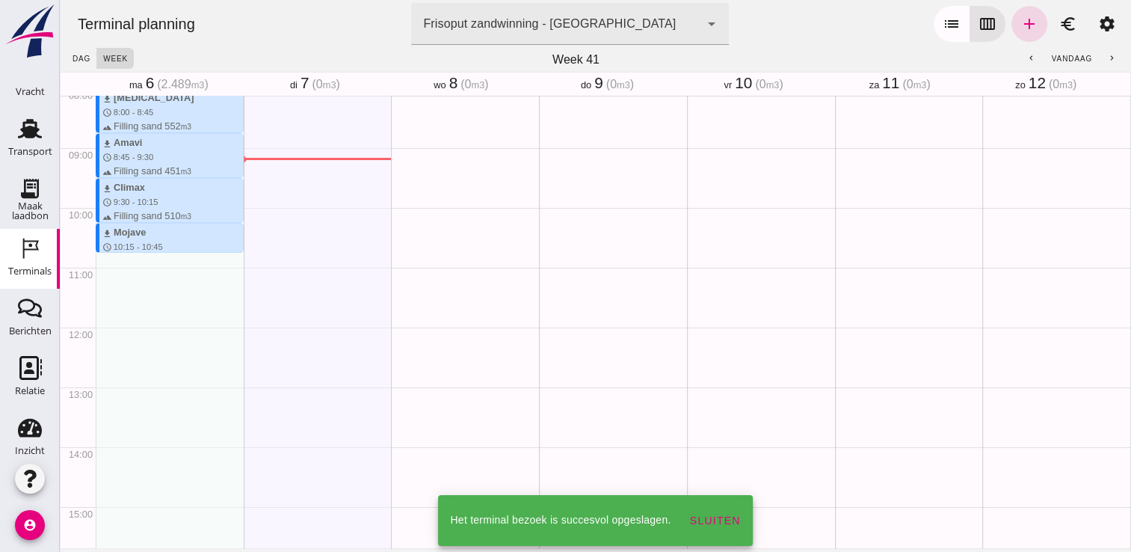
scroll to position [538, 0]
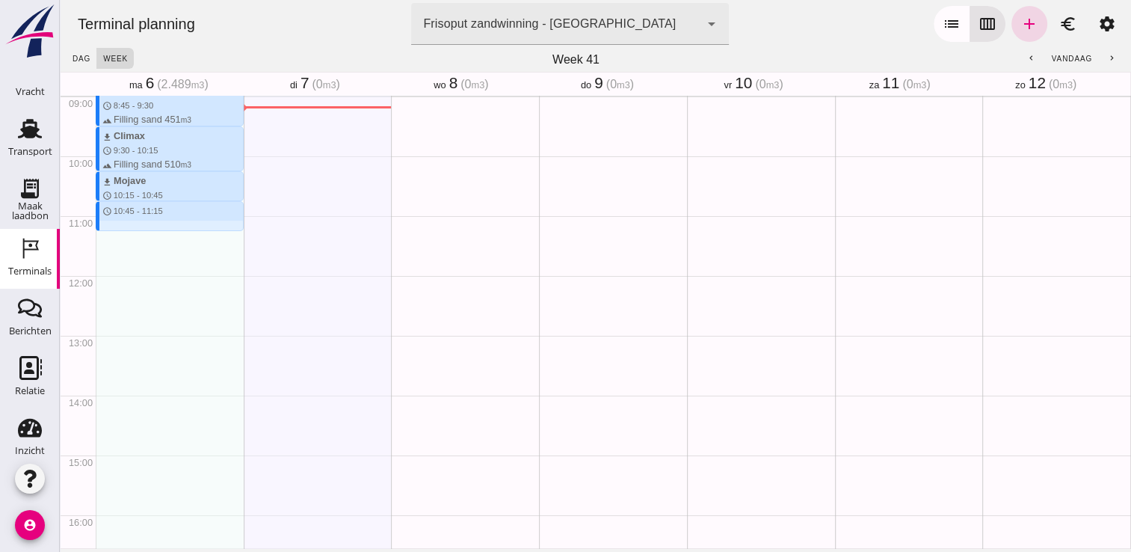
drag, startPoint x: 103, startPoint y: 204, endPoint x: 105, endPoint y: 229, distance: 24.7
click at [105, 229] on div "download Kortenoord schedule 7:15 - 8:00 terrain Filling sand 621 m3 download […" at bounding box center [170, 275] width 148 height 1435
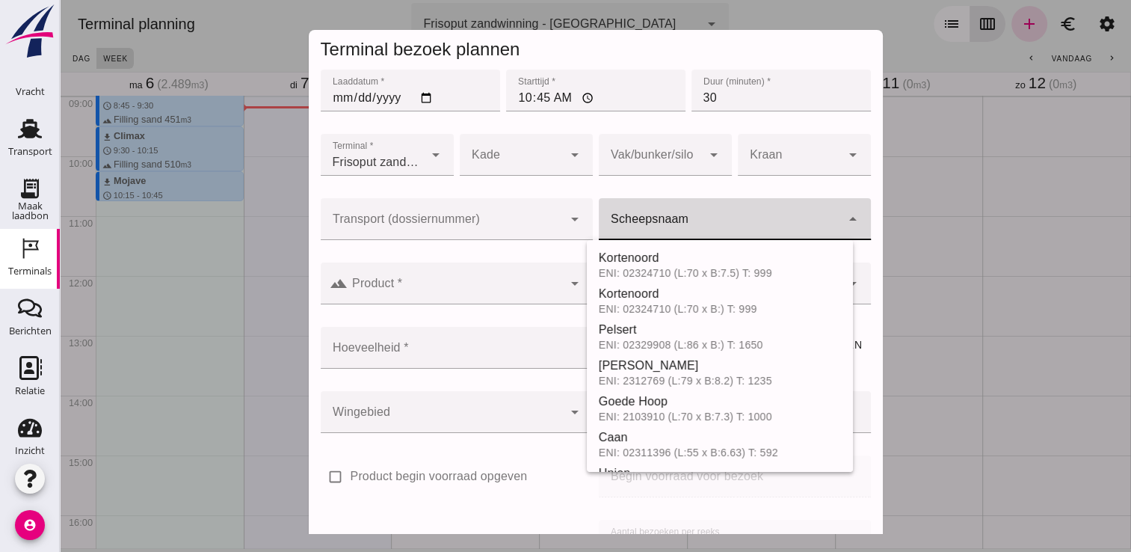
click at [619, 209] on div at bounding box center [720, 219] width 242 height 42
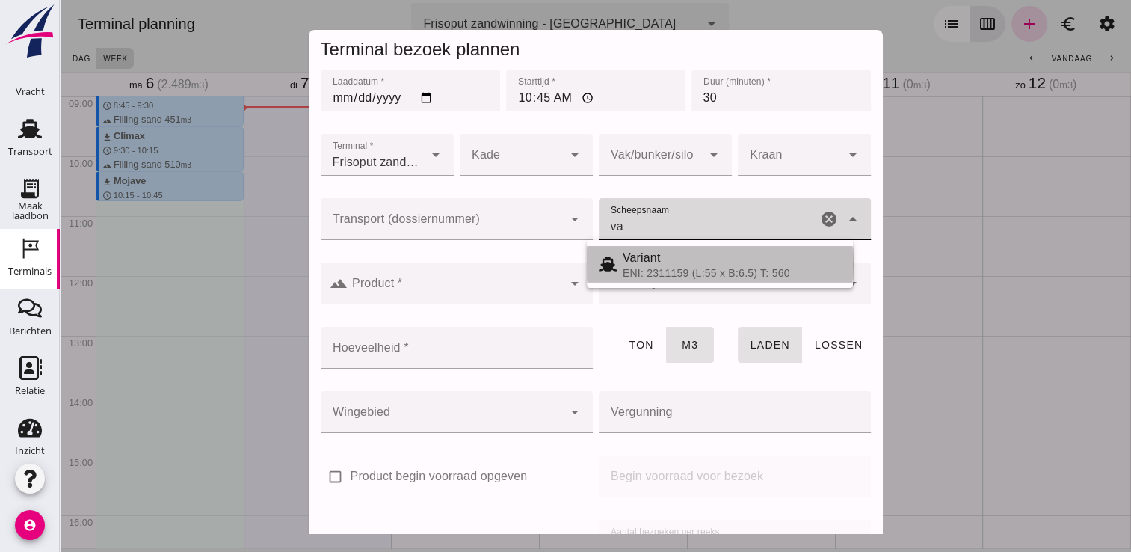
click at [652, 259] on span "Variant" at bounding box center [642, 257] width 38 height 13
type input "Variant"
type input "337"
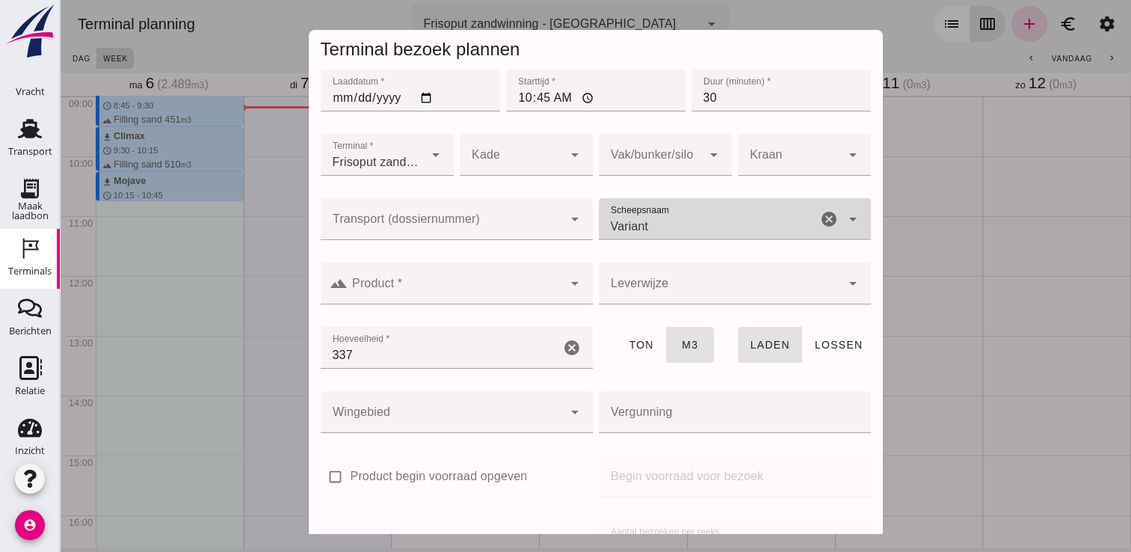
type input "Variant"
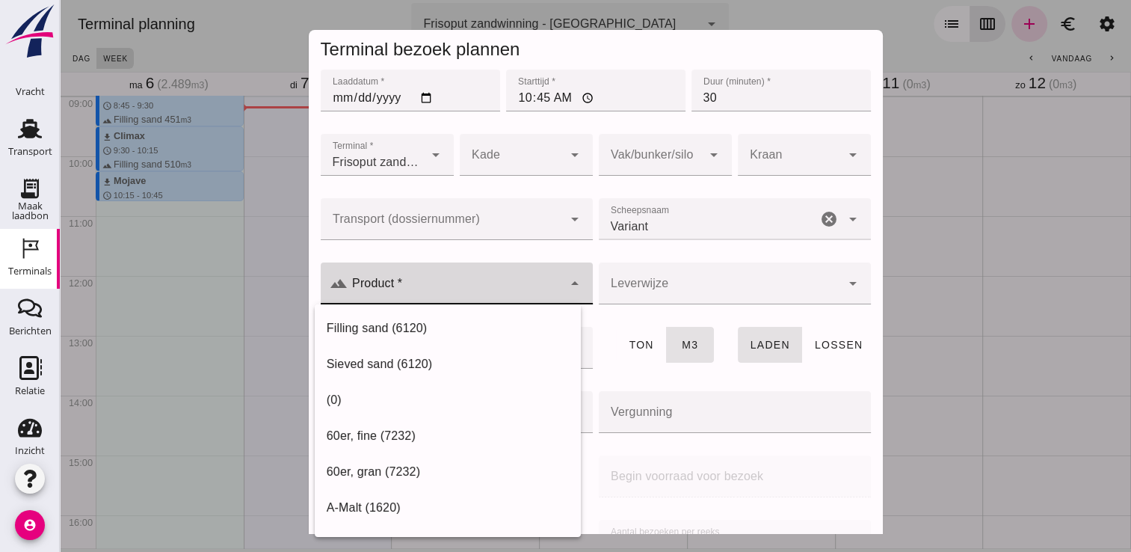
click at [538, 295] on input "Product *" at bounding box center [455, 291] width 215 height 18
click at [484, 327] on div "Filling sand (6120)" at bounding box center [448, 328] width 242 height 18
type input "Filling sand (6120)"
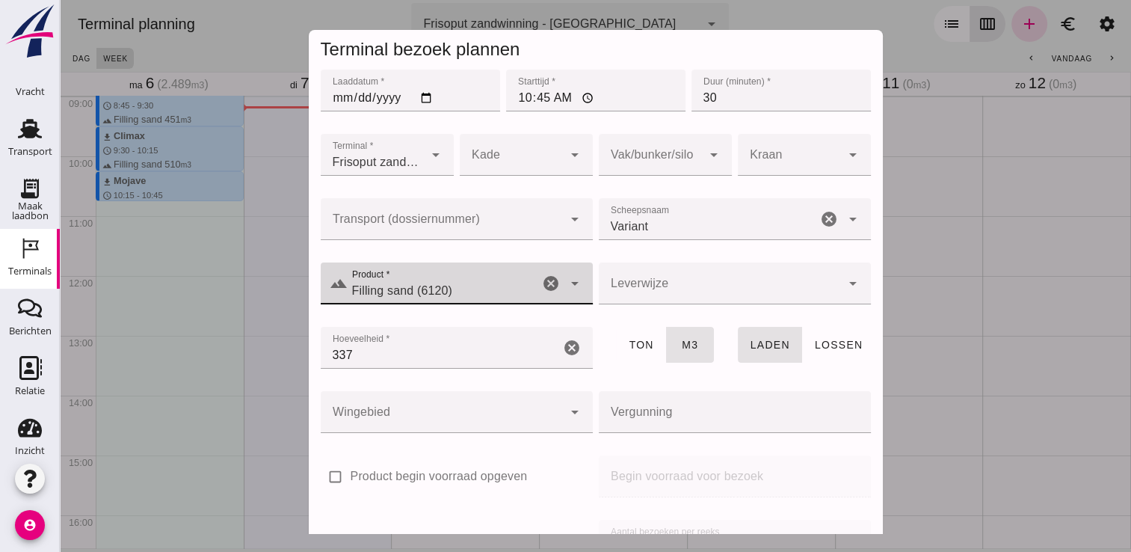
scroll to position [170, 0]
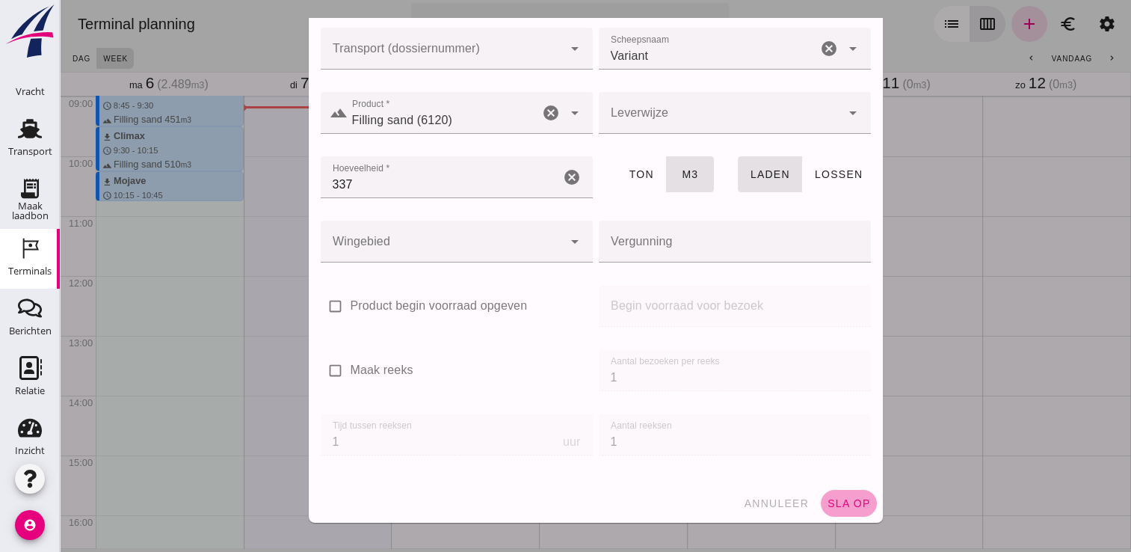
click at [849, 500] on span "sla op" at bounding box center [849, 503] width 44 height 12
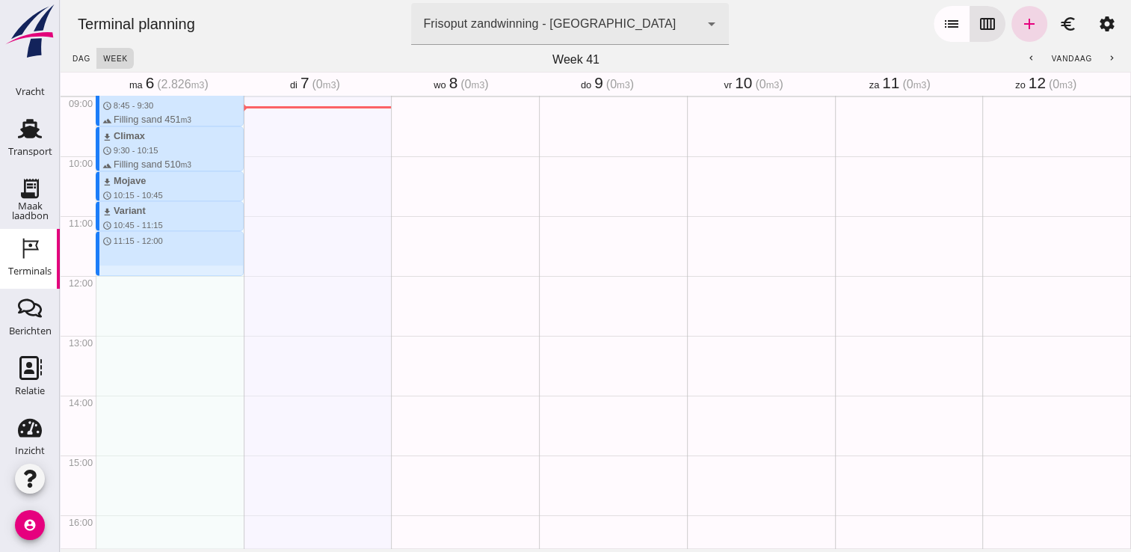
drag, startPoint x: 125, startPoint y: 233, endPoint x: 138, endPoint y: 271, distance: 40.2
click at [138, 271] on div "download Kortenoord schedule 7:15 - 8:00 terrain Filling sand 621 m3 download […" at bounding box center [170, 275] width 148 height 1435
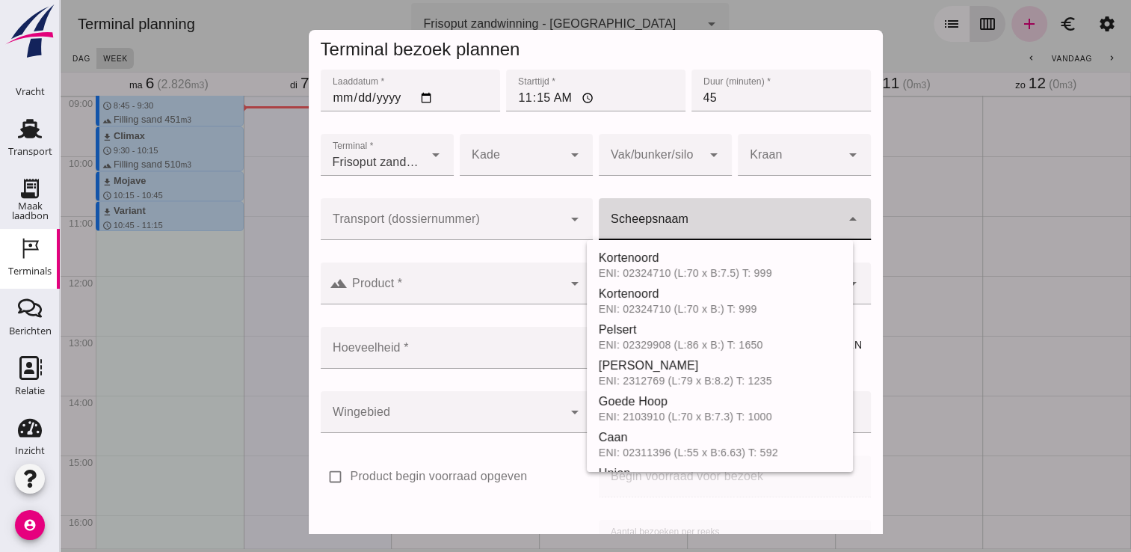
click at [615, 208] on div at bounding box center [720, 219] width 242 height 42
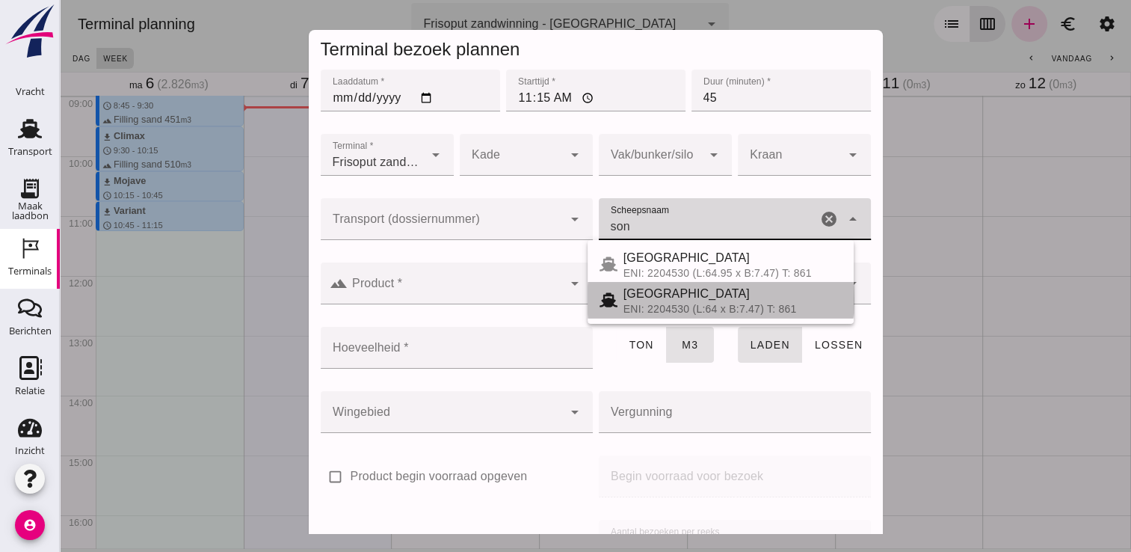
click at [661, 297] on span "[GEOGRAPHIC_DATA]" at bounding box center [687, 293] width 126 height 13
type input "[GEOGRAPHIC_DATA]"
type input "467"
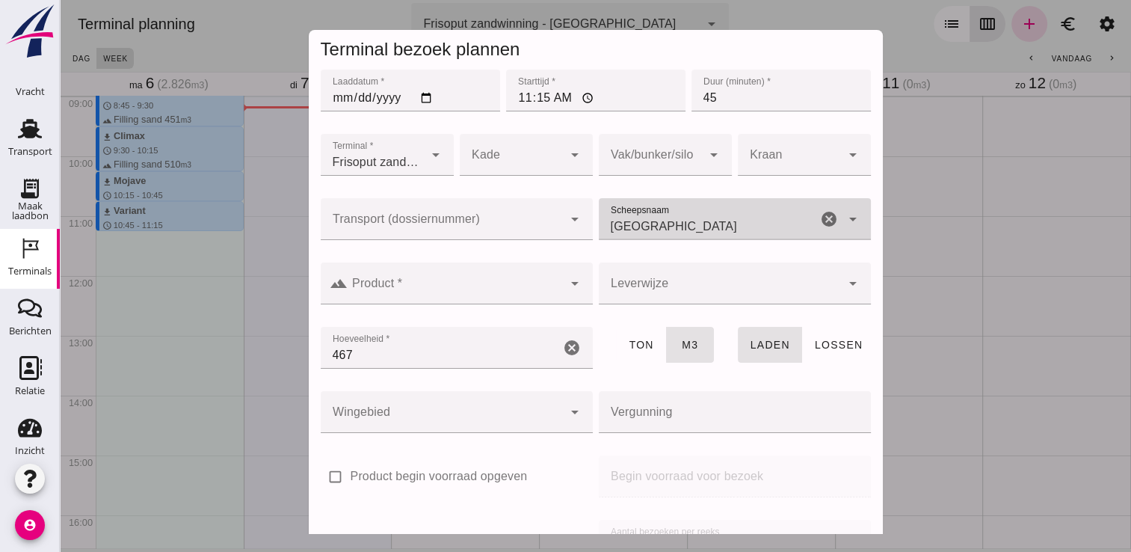
type input "[GEOGRAPHIC_DATA]"
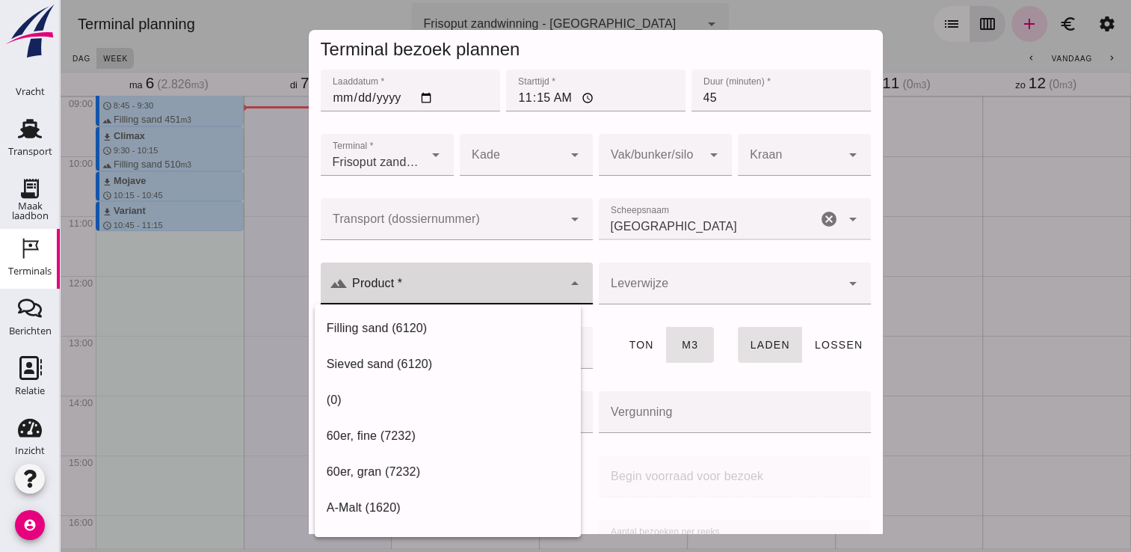
click at [487, 301] on div at bounding box center [455, 283] width 215 height 42
click at [416, 333] on div "Filling sand (6120)" at bounding box center [448, 328] width 242 height 18
type input "Filling sand (6120)"
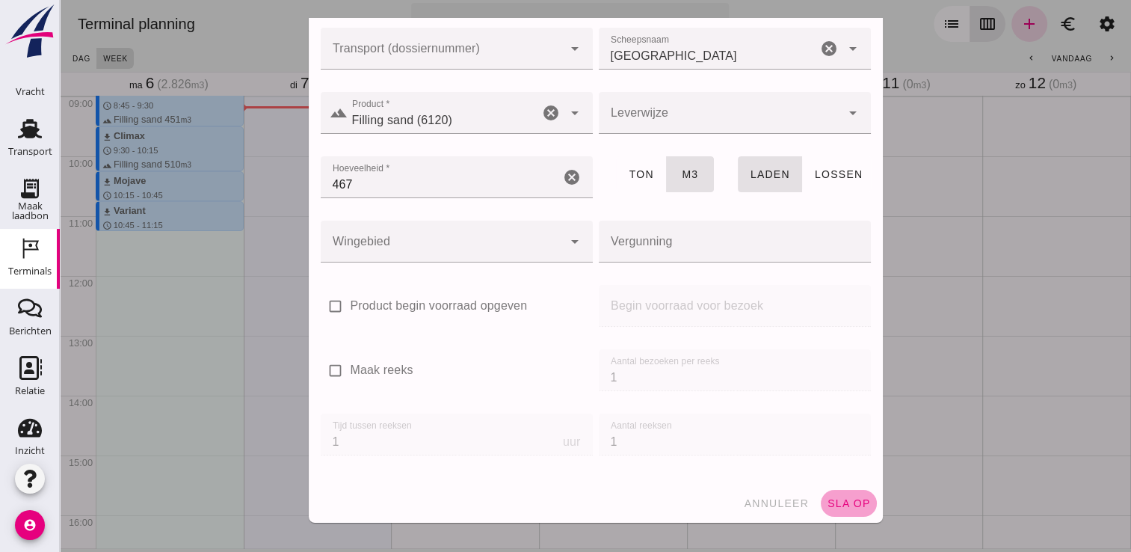
click at [828, 504] on span "sla op" at bounding box center [849, 503] width 44 height 12
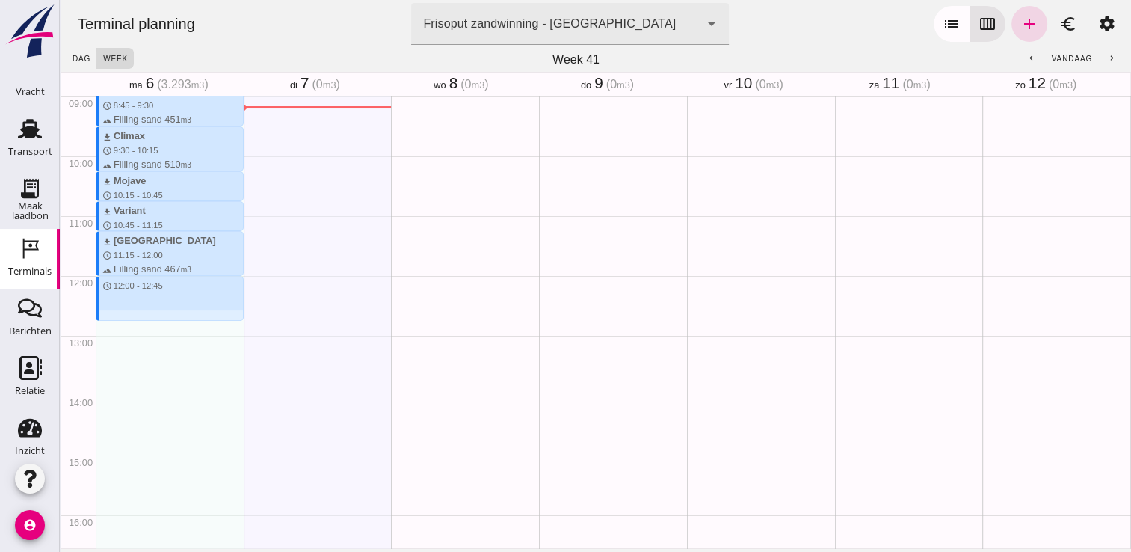
drag, startPoint x: 141, startPoint y: 279, endPoint x: 138, endPoint y: 317, distance: 38.2
click at [138, 317] on div "download Kortenoord schedule 7:15 - 8:00 terrain Filling sand 621 m3 download […" at bounding box center [170, 275] width 148 height 1435
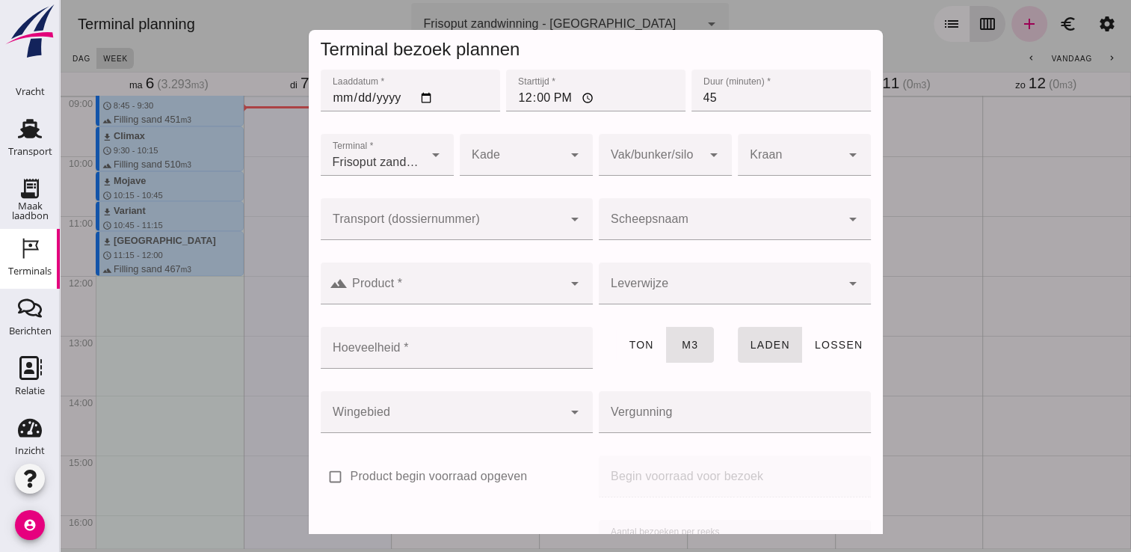
click at [696, 209] on div at bounding box center [720, 219] width 242 height 42
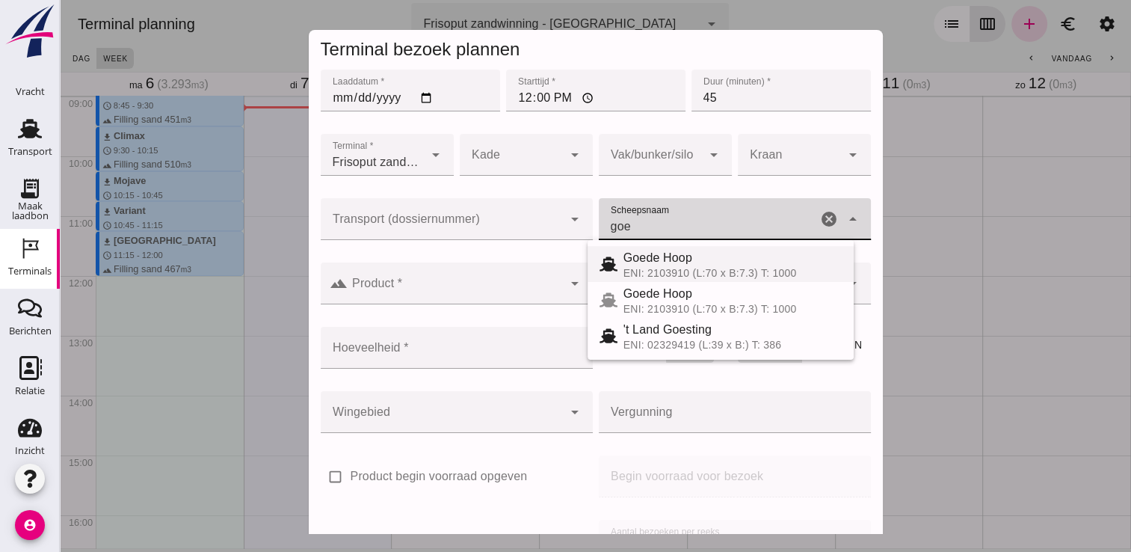
click at [642, 267] on div "ENI: 2103910 (L:70 x B:7.3) T: 1000" at bounding box center [733, 273] width 218 height 12
type input "Goede Hoop"
type input "555"
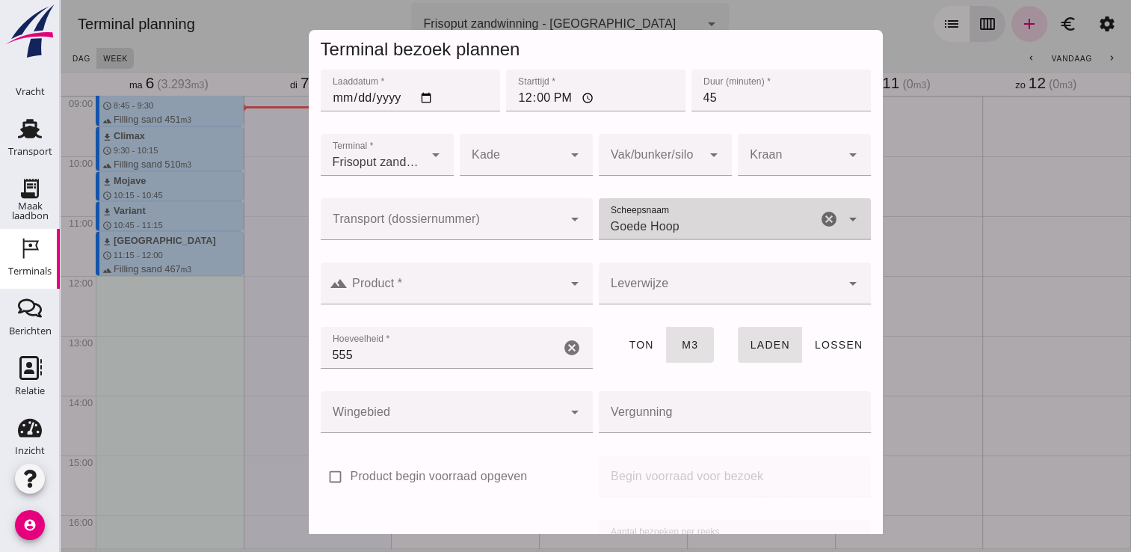
type input "Goede Hoop"
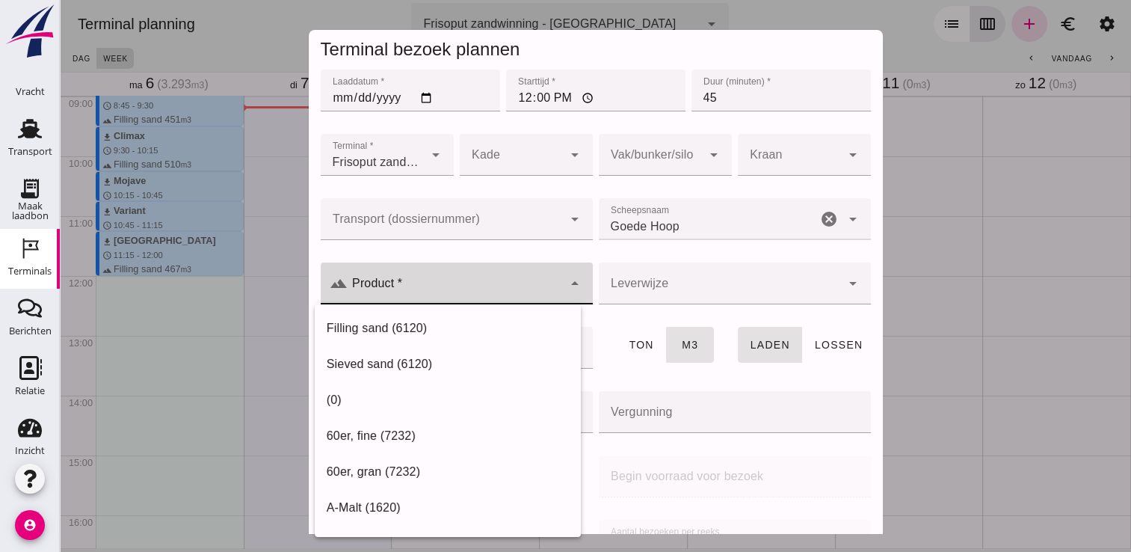
click at [496, 282] on input "Product *" at bounding box center [455, 291] width 215 height 18
click at [373, 364] on div "Sieved sand (6120)" at bounding box center [448, 364] width 242 height 18
type input "Sieved sand (6120)"
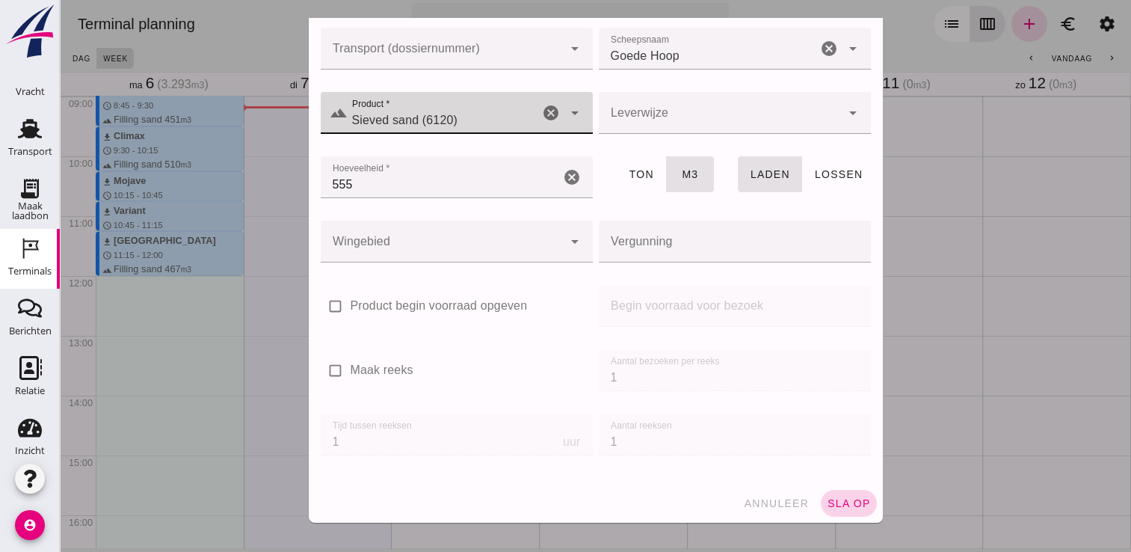
click at [850, 507] on span "sla op" at bounding box center [849, 503] width 44 height 12
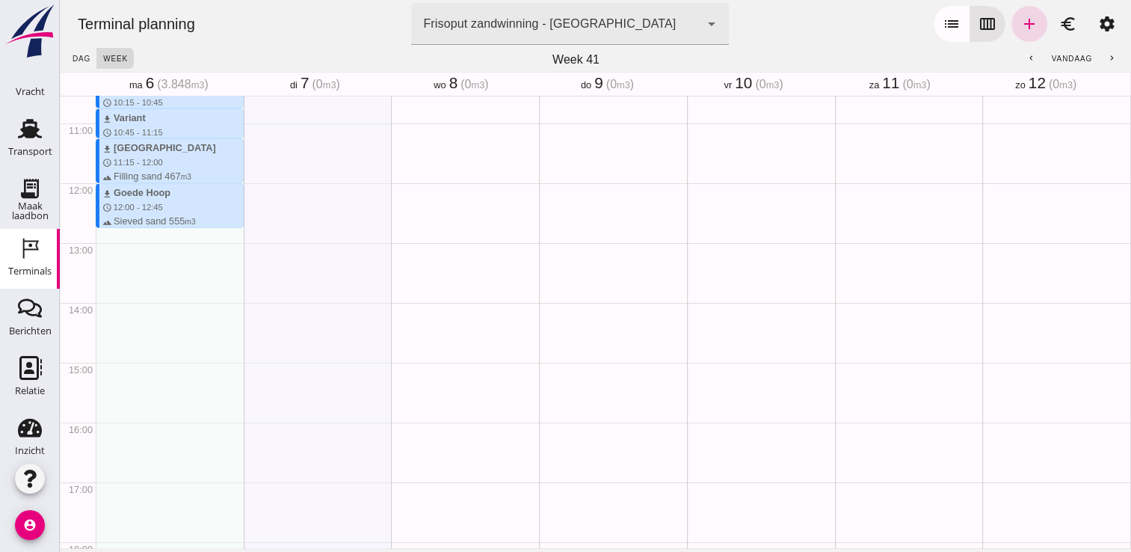
scroll to position [633, 0]
drag, startPoint x: 116, startPoint y: 229, endPoint x: 120, endPoint y: 275, distance: 46.5
click at [120, 275] on div "download Kortenoord schedule 7:15 - 8:00 terrain Filling sand 621 m3 download […" at bounding box center [170, 179] width 148 height 1435
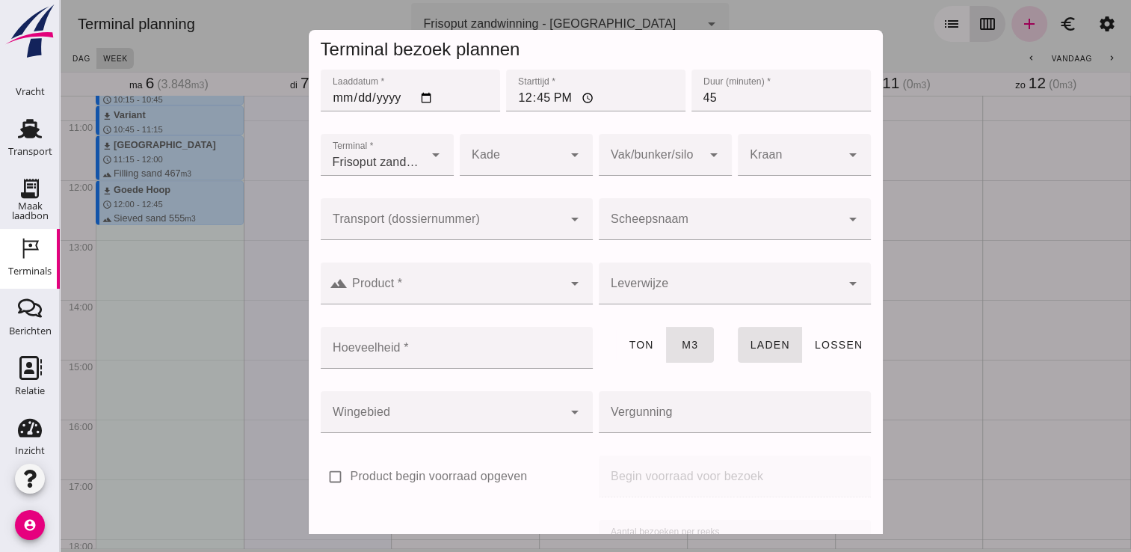
click at [639, 220] on input "Scheepsnaam" at bounding box center [720, 227] width 242 height 18
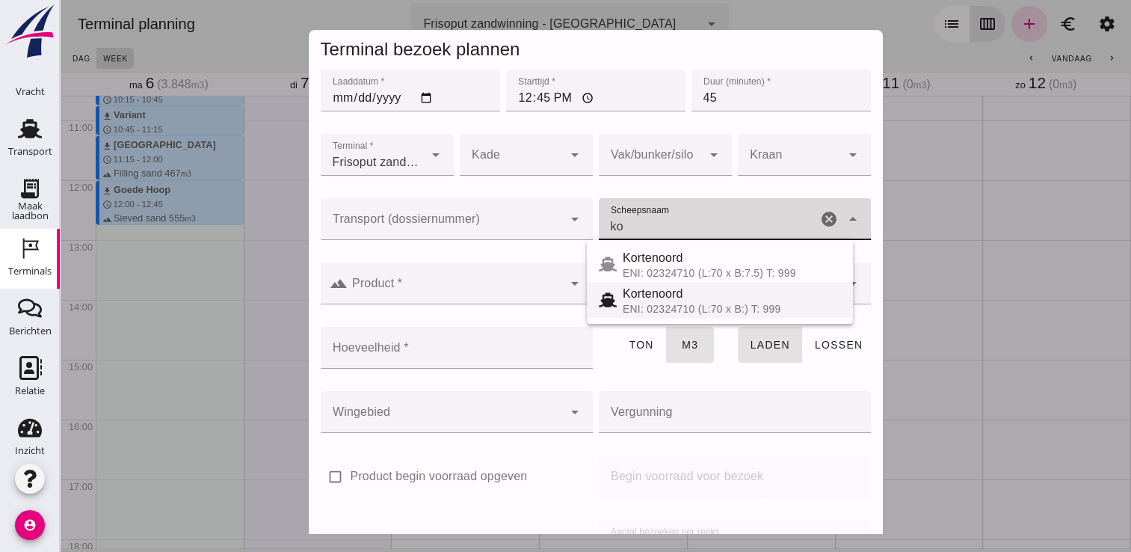
click at [694, 299] on div "Kortenoord" at bounding box center [732, 294] width 218 height 18
type input "Kortenoord"
type input "621"
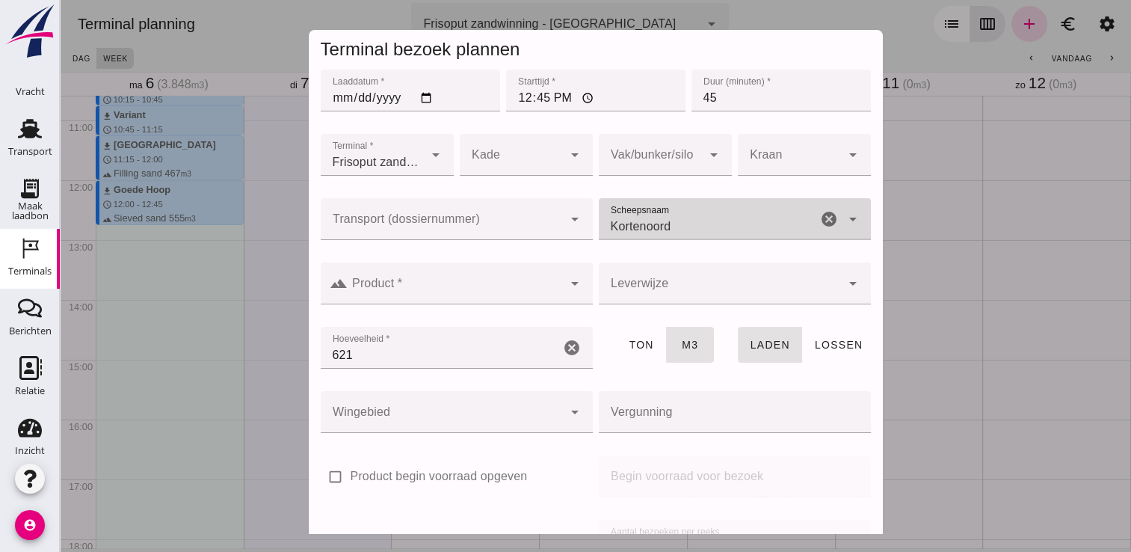
type input "Kortenoord"
click at [544, 289] on input "Product *" at bounding box center [455, 291] width 215 height 18
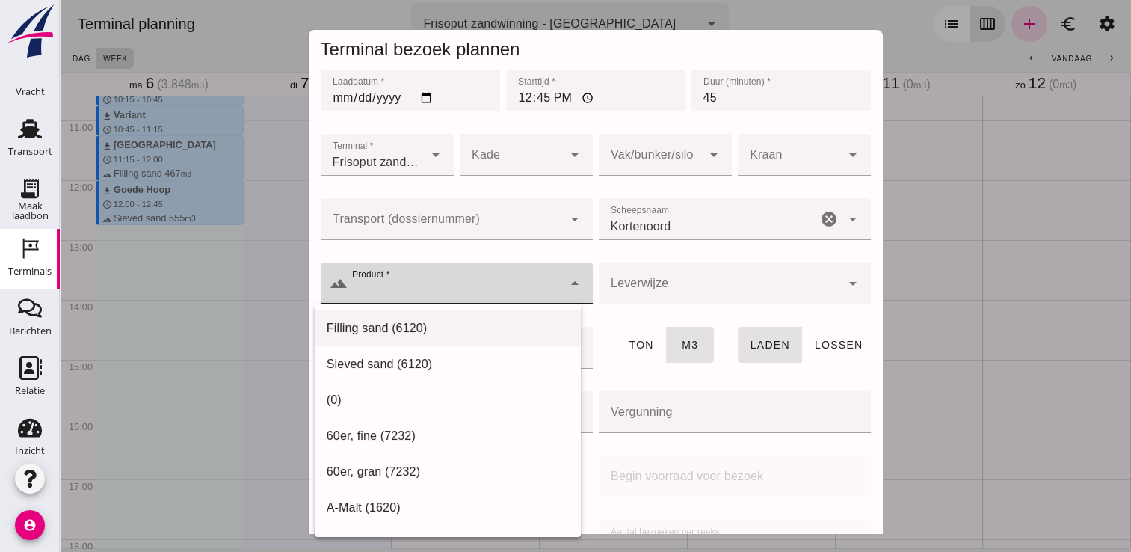
click at [446, 324] on div "Filling sand (6120)" at bounding box center [448, 328] width 242 height 18
type input "Filling sand (6120)"
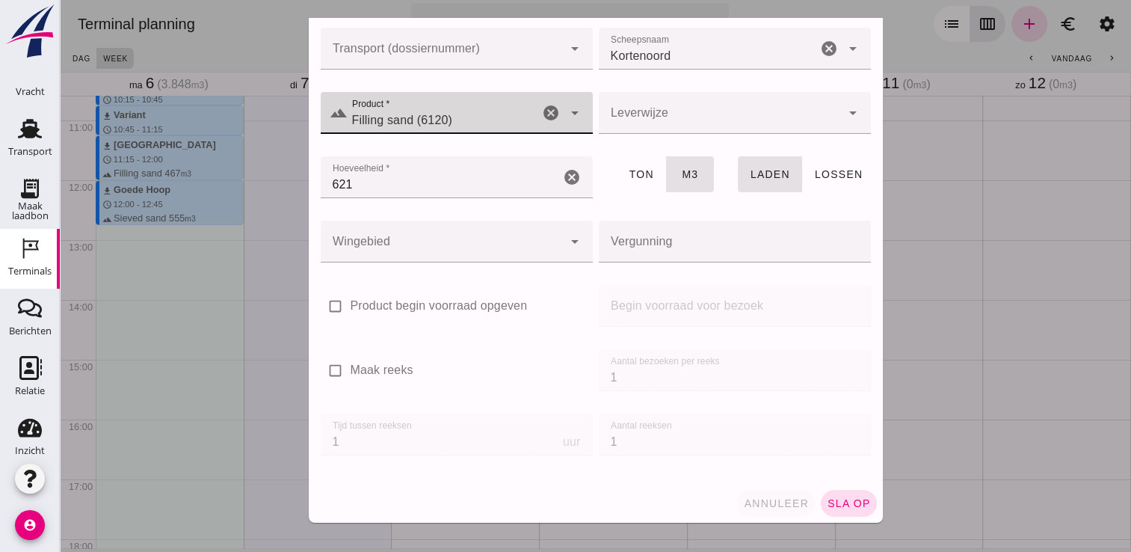
scroll to position [170, 0]
click at [837, 503] on span "sla op" at bounding box center [849, 503] width 44 height 12
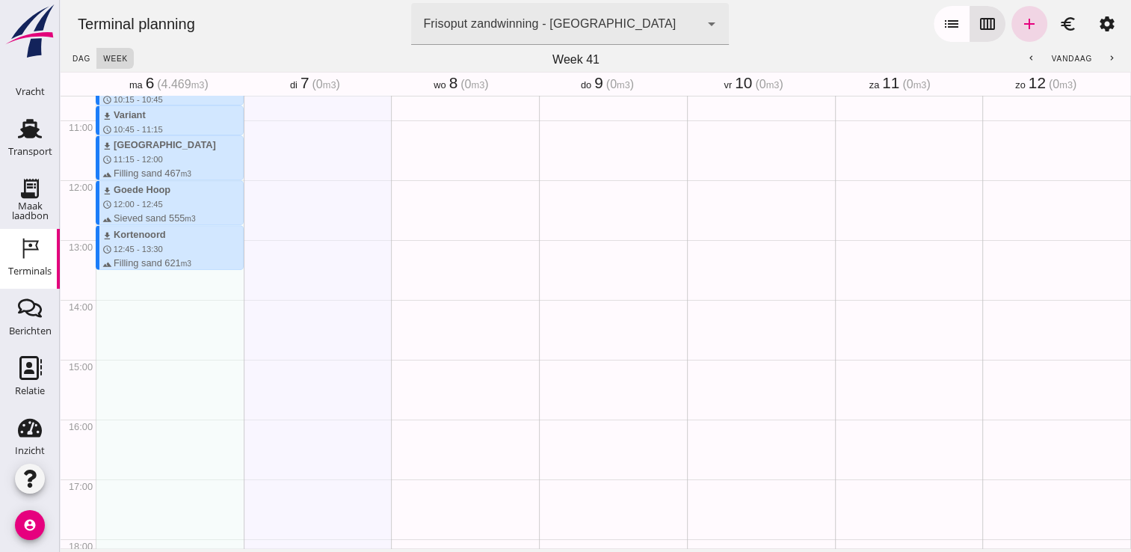
scroll to position [678, 0]
drag, startPoint x: 146, startPoint y: 226, endPoint x: 150, endPoint y: 266, distance: 40.5
click at [150, 266] on div "download Kortenoord schedule 7:15 - 8:00 terrain Filling sand 621 m3 download […" at bounding box center [170, 135] width 148 height 1435
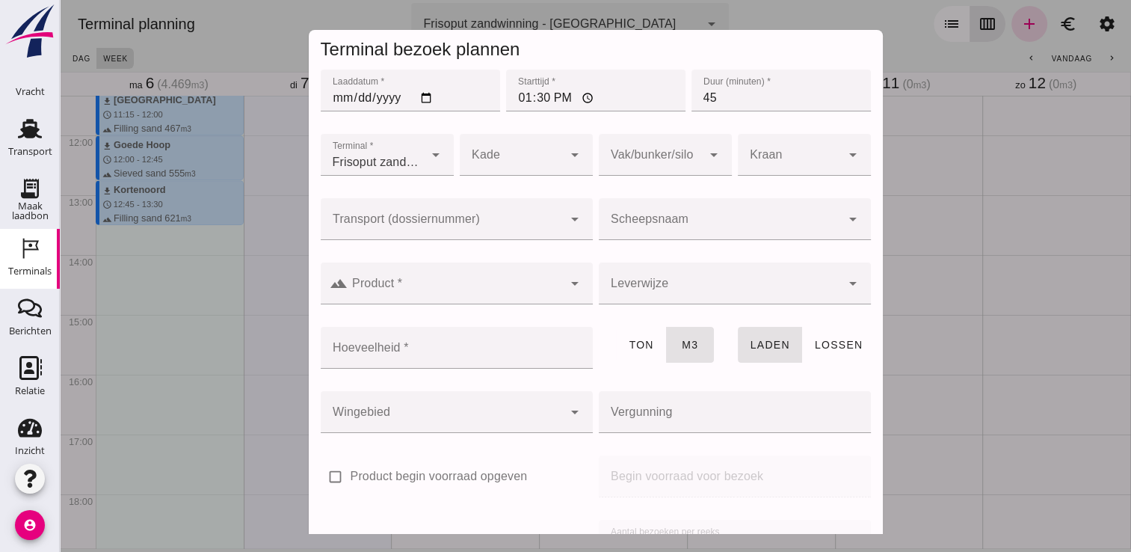
click at [682, 214] on div at bounding box center [720, 219] width 242 height 42
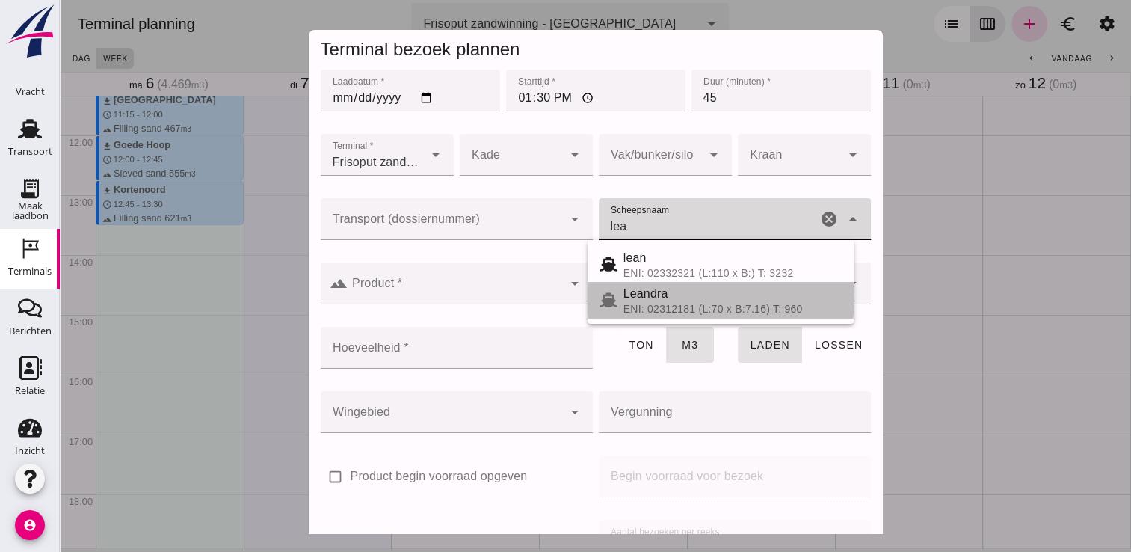
click at [670, 301] on div "Leandra" at bounding box center [733, 294] width 218 height 18
type input "Leandra"
type input "740"
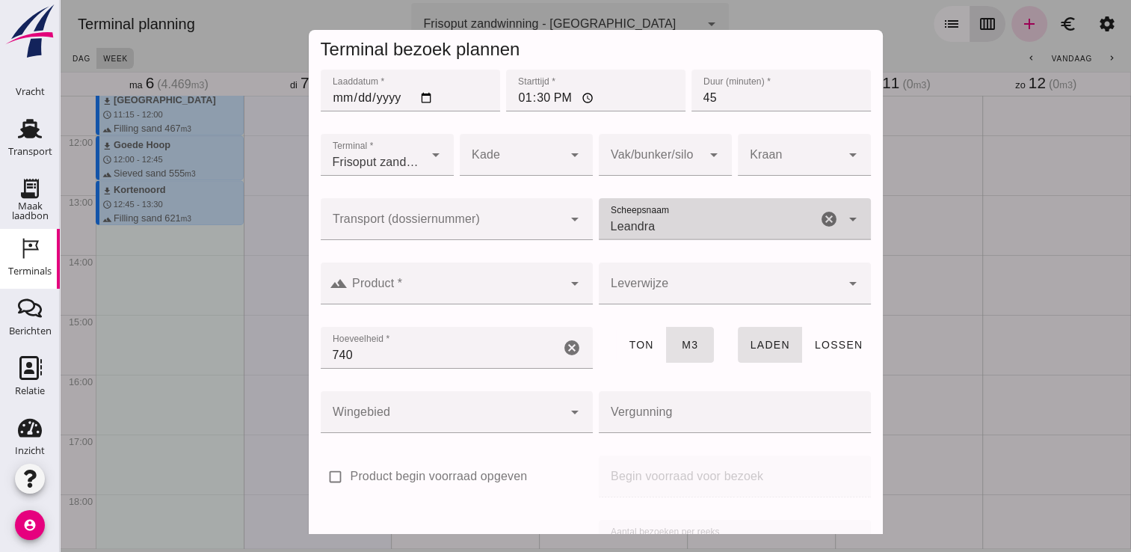
type input "Leandra"
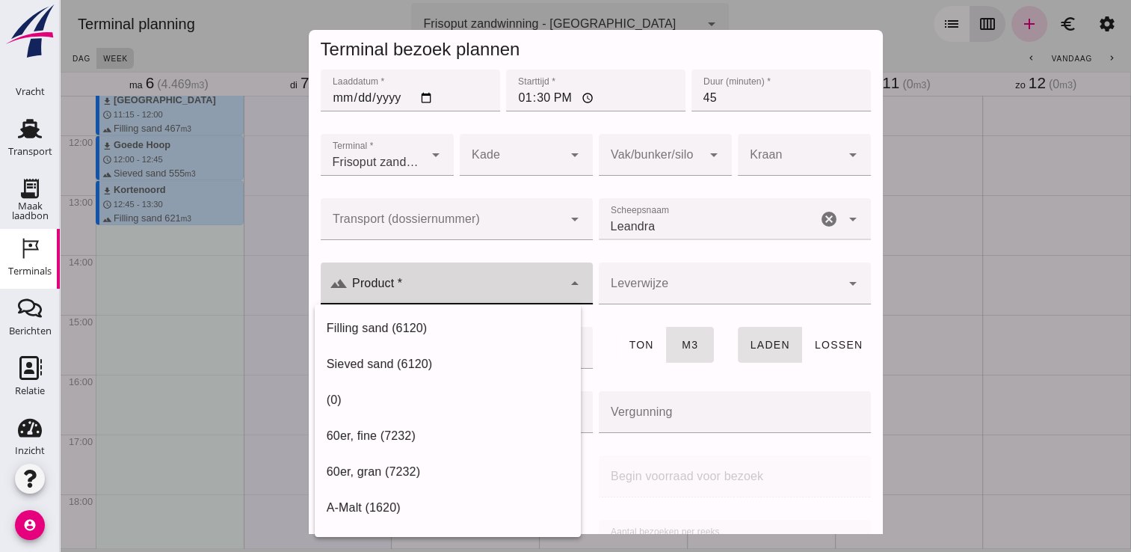
click at [535, 295] on input "Product *" at bounding box center [455, 291] width 215 height 18
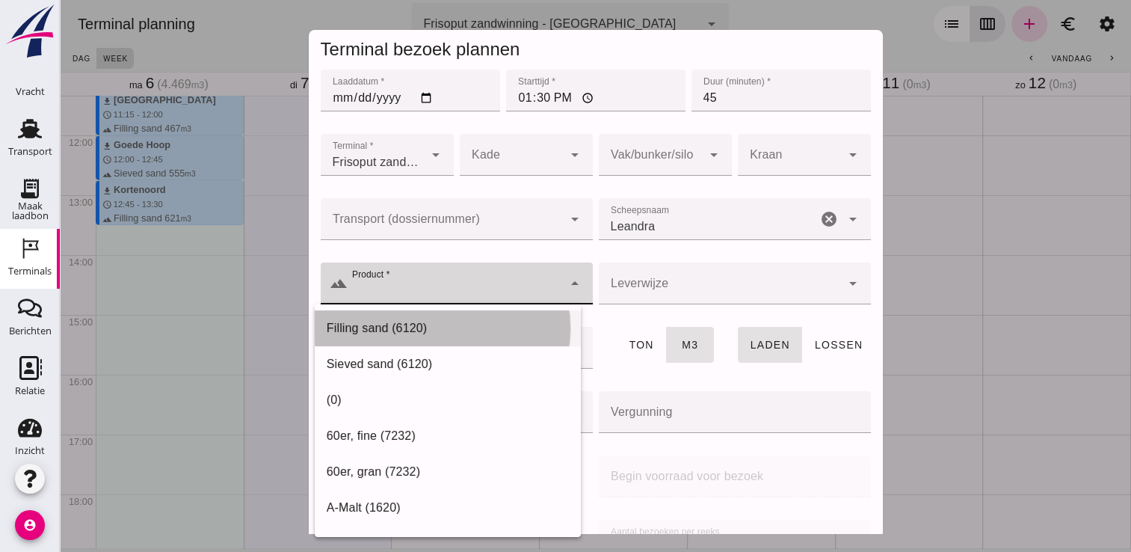
click at [374, 333] on div "Filling sand (6120)" at bounding box center [448, 328] width 242 height 18
type input "Filling sand (6120)"
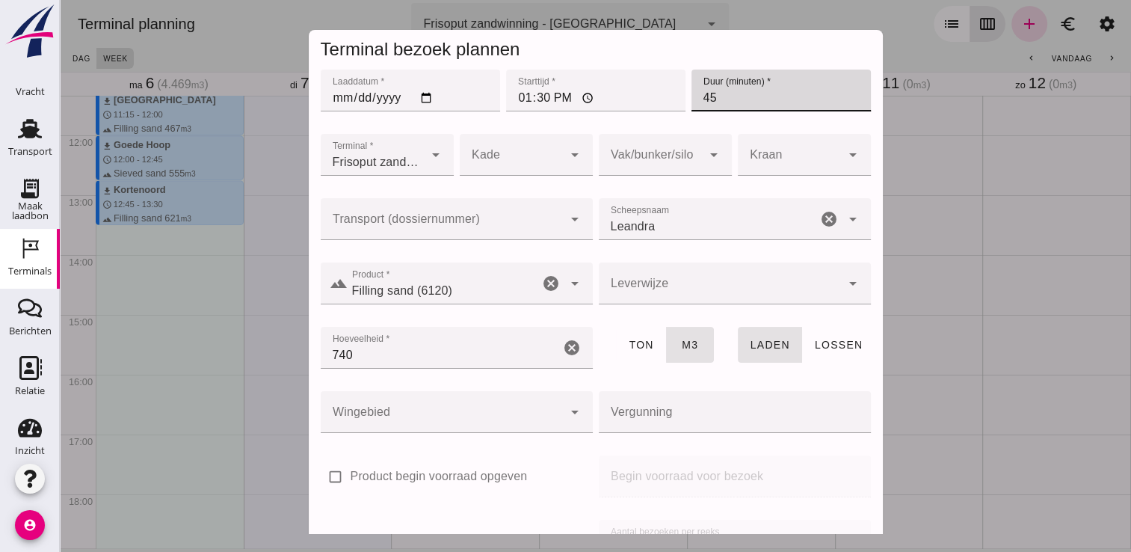
drag, startPoint x: 745, startPoint y: 103, endPoint x: 680, endPoint y: 108, distance: 64.5
click at [692, 108] on input "45" at bounding box center [781, 91] width 179 height 42
type input "60"
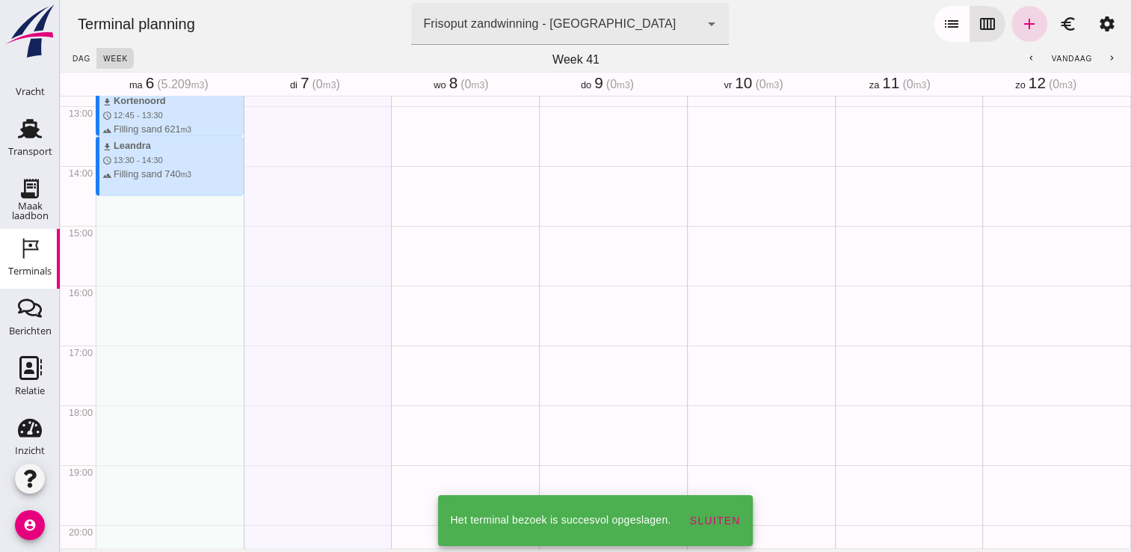
scroll to position [766, 0]
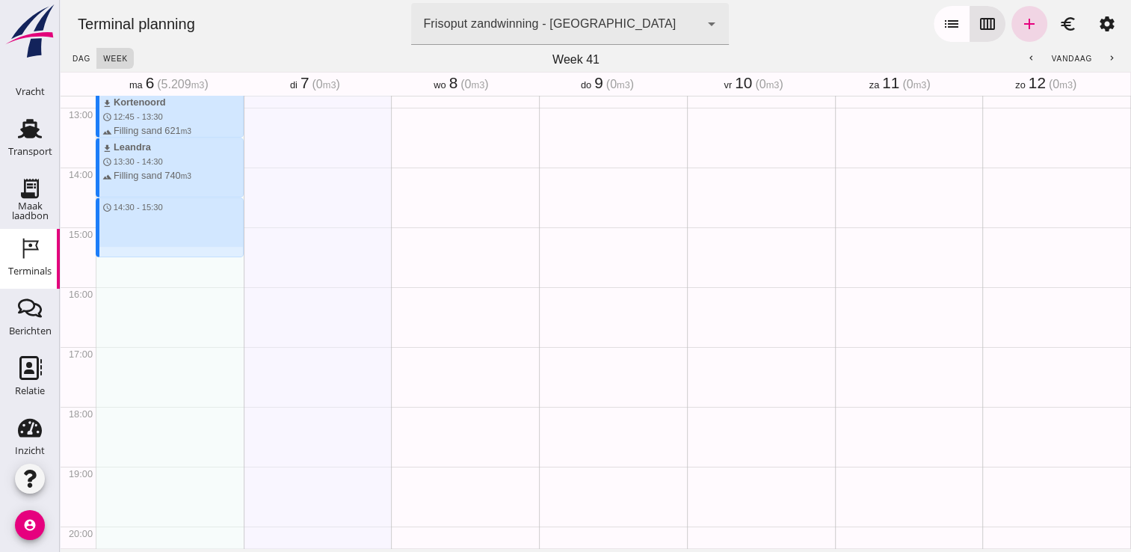
drag, startPoint x: 132, startPoint y: 200, endPoint x: 132, endPoint y: 251, distance: 51.6
click at [132, 251] on div "download Kortenoord schedule 7:15 - 8:00 terrain Filling sand 621 m3 download […" at bounding box center [170, 47] width 148 height 1435
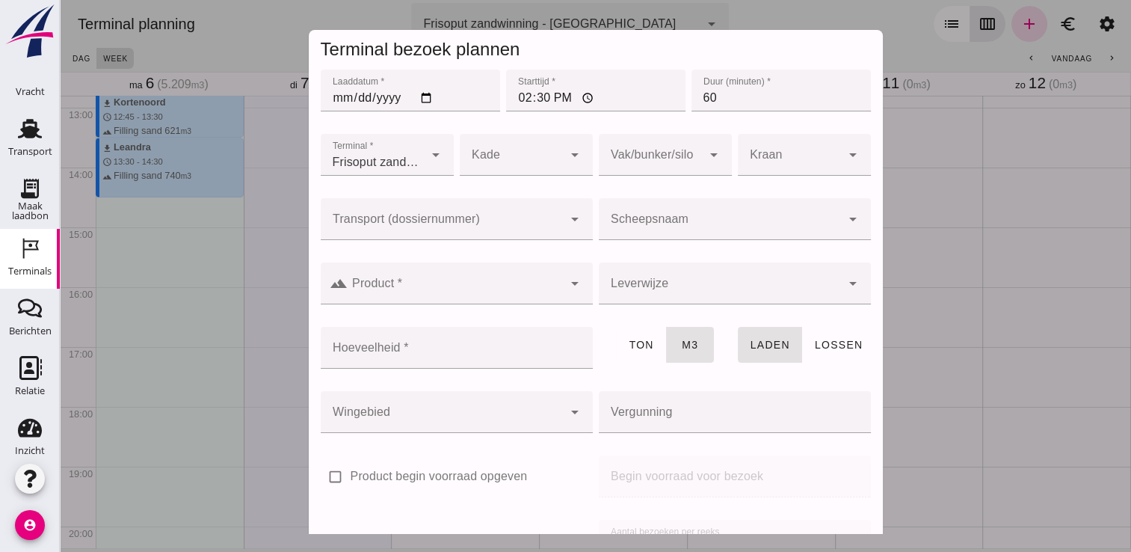
click at [721, 222] on input "Scheepsnaam" at bounding box center [720, 227] width 242 height 18
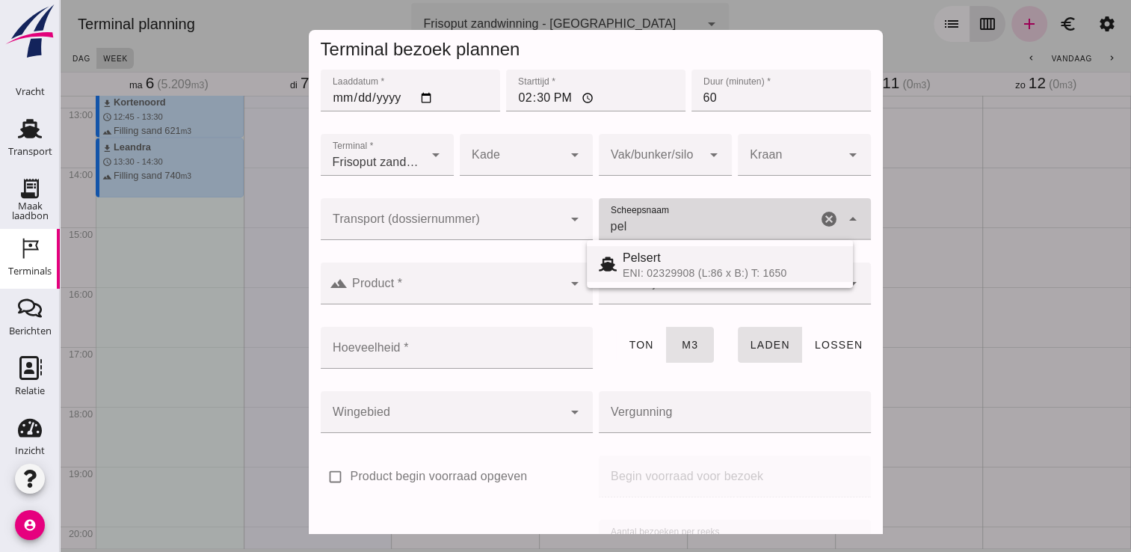
click at [641, 264] on span "Pelsert" at bounding box center [642, 257] width 38 height 13
type input "Pelsert"
type input "1087"
type input "Pelsert"
click at [474, 267] on div at bounding box center [455, 283] width 215 height 42
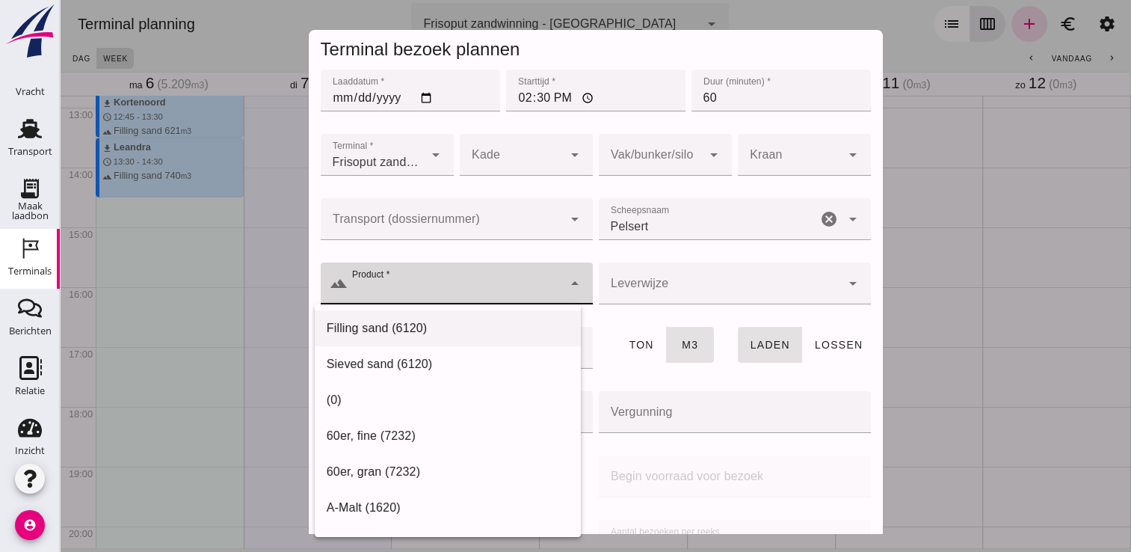
click at [400, 324] on div "Filling sand (6120)" at bounding box center [448, 328] width 242 height 18
type input "Filling sand (6120)"
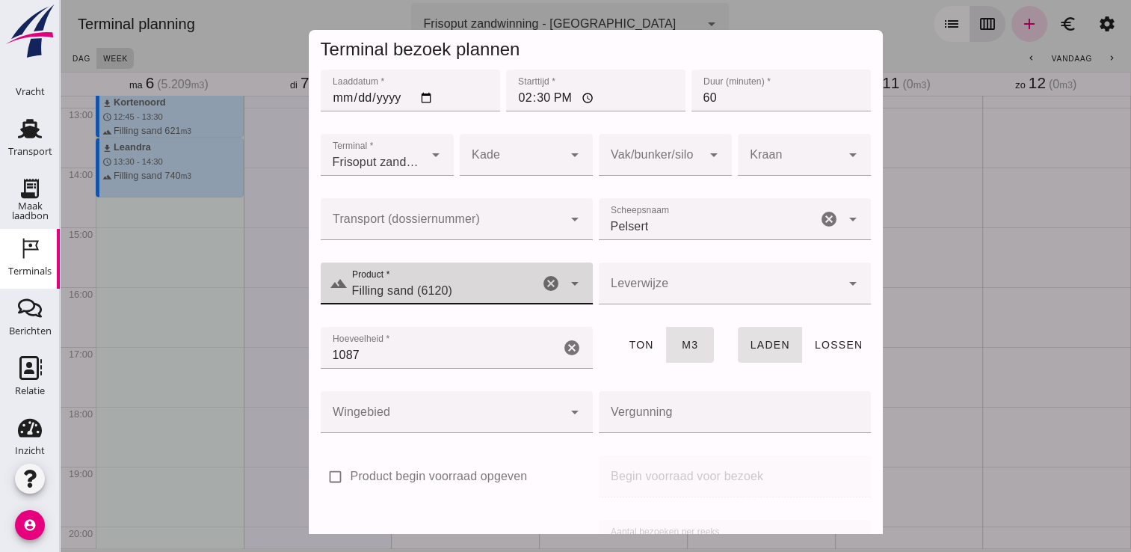
scroll to position [170, 0]
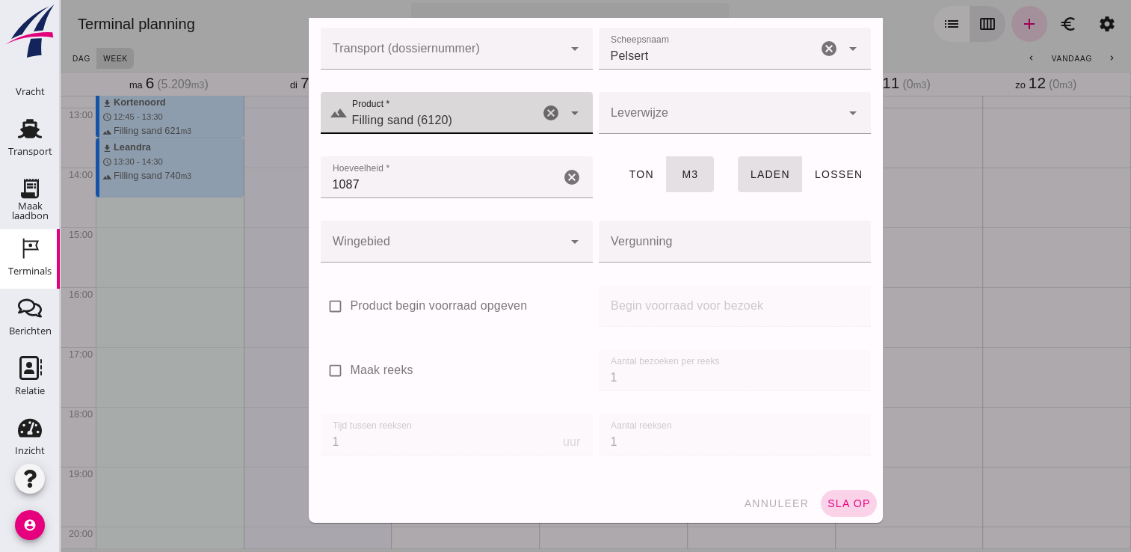
click at [833, 502] on span "sla op" at bounding box center [849, 503] width 44 height 12
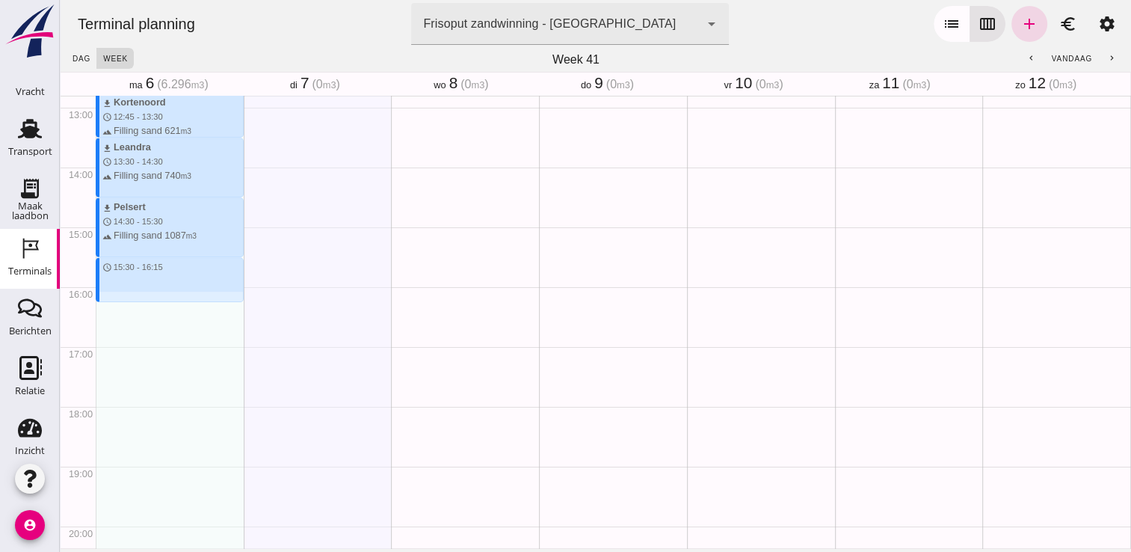
drag, startPoint x: 122, startPoint y: 260, endPoint x: 128, endPoint y: 301, distance: 41.6
click at [128, 301] on div "download Kortenoord schedule 7:15 - 8:00 terrain Filling sand 621 m3 download […" at bounding box center [170, 47] width 148 height 1435
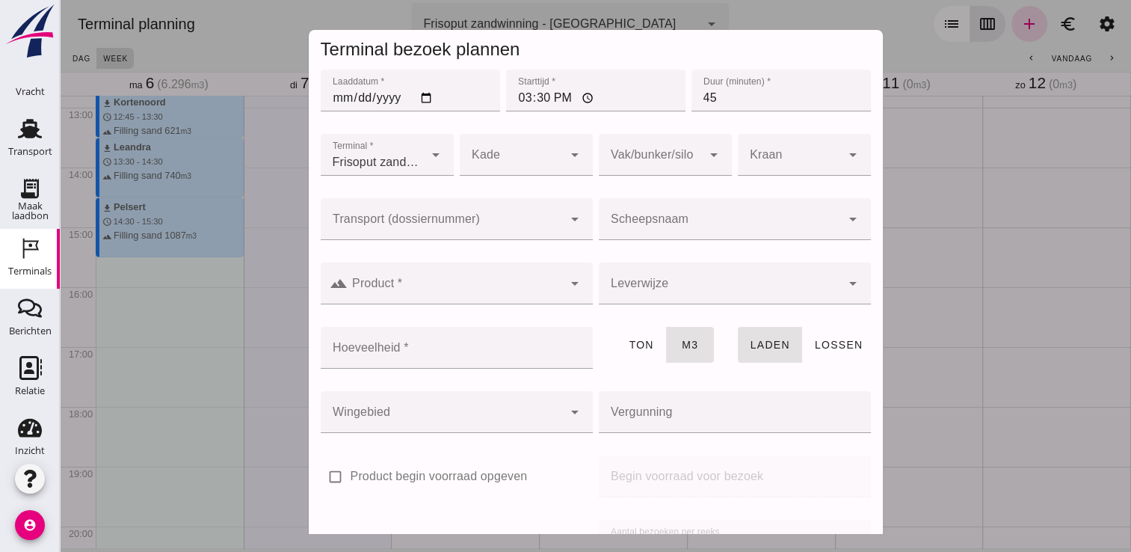
click at [680, 227] on input "Scheepsnaam" at bounding box center [720, 227] width 242 height 18
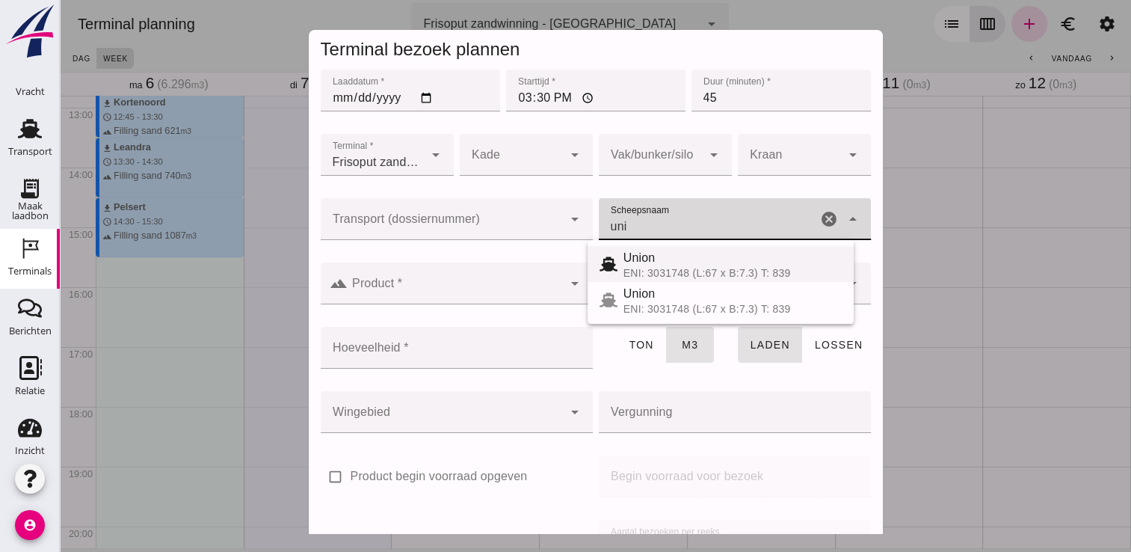
click at [669, 271] on div "ENI: 3031748 (L:67 x B:7.3) T: 839" at bounding box center [733, 273] width 218 height 12
type input "Union"
type input "480"
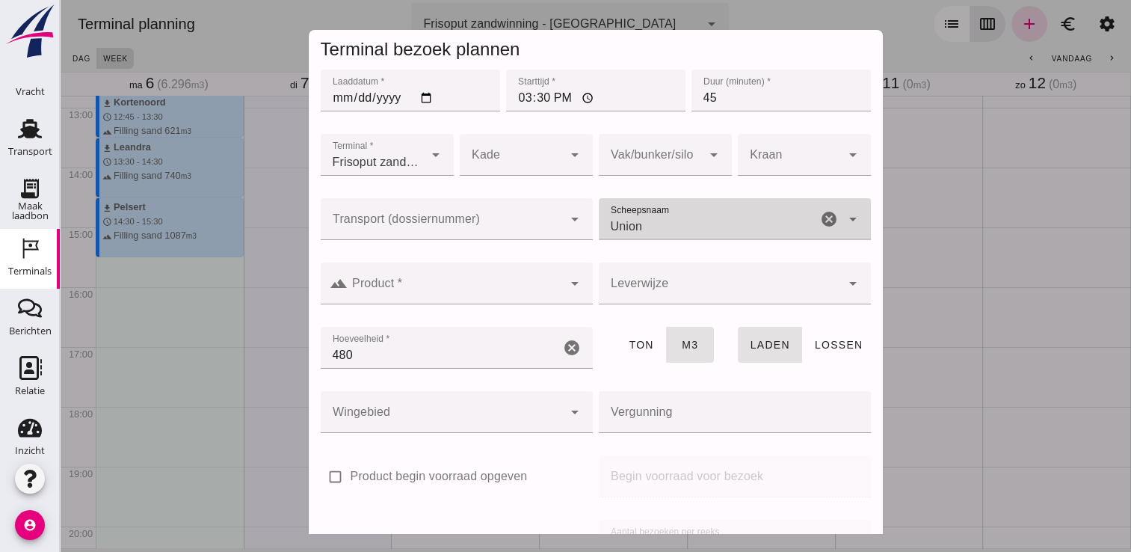
type input "Union"
click at [481, 298] on input "Product *" at bounding box center [455, 291] width 215 height 18
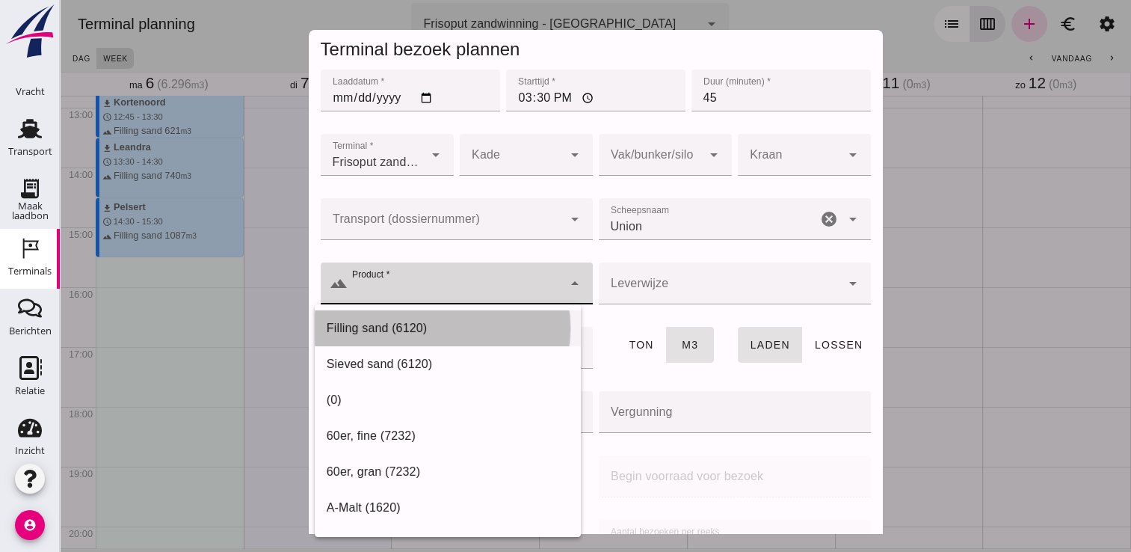
click at [413, 327] on div "Filling sand (6120)" at bounding box center [448, 328] width 242 height 18
type input "Filling sand (6120)"
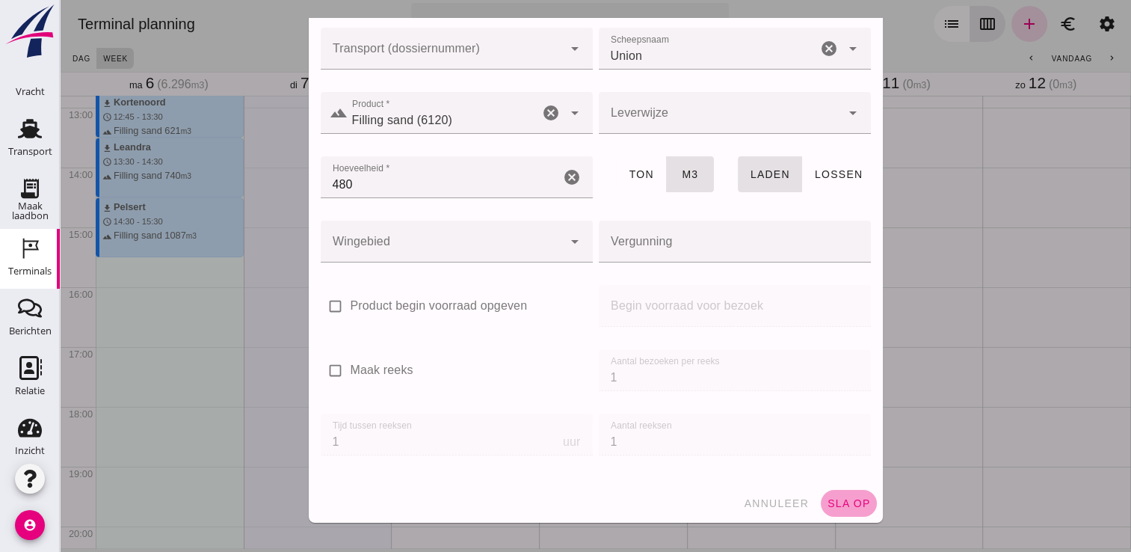
click at [827, 499] on span "sla op" at bounding box center [849, 503] width 44 height 12
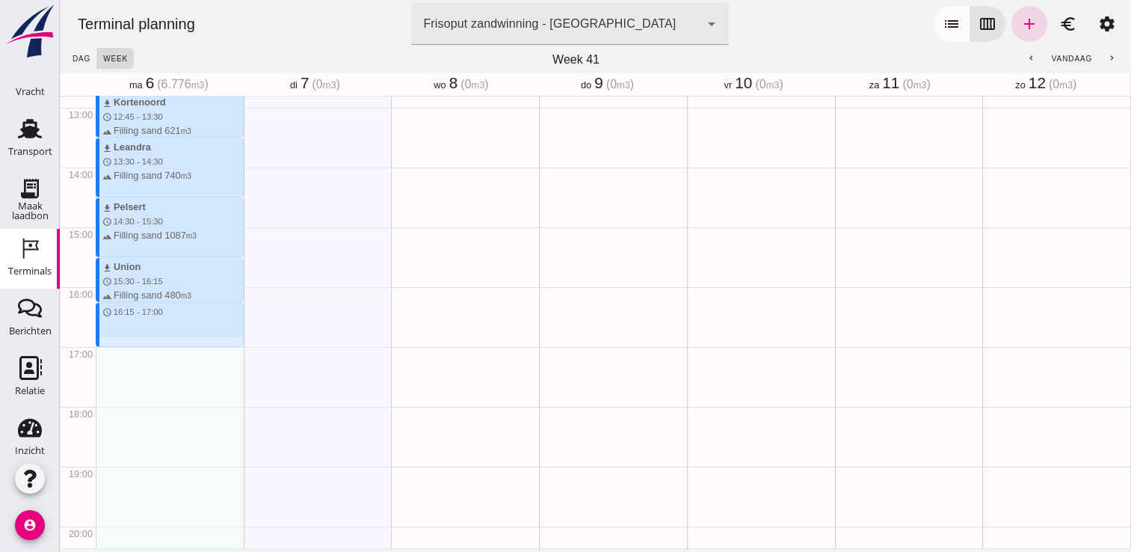
drag, startPoint x: 123, startPoint y: 302, endPoint x: 126, endPoint y: 348, distance: 45.7
click at [126, 348] on div "download Kortenoord schedule 7:15 - 8:00 terrain Filling sand 621 m3 download […" at bounding box center [170, 47] width 148 height 1435
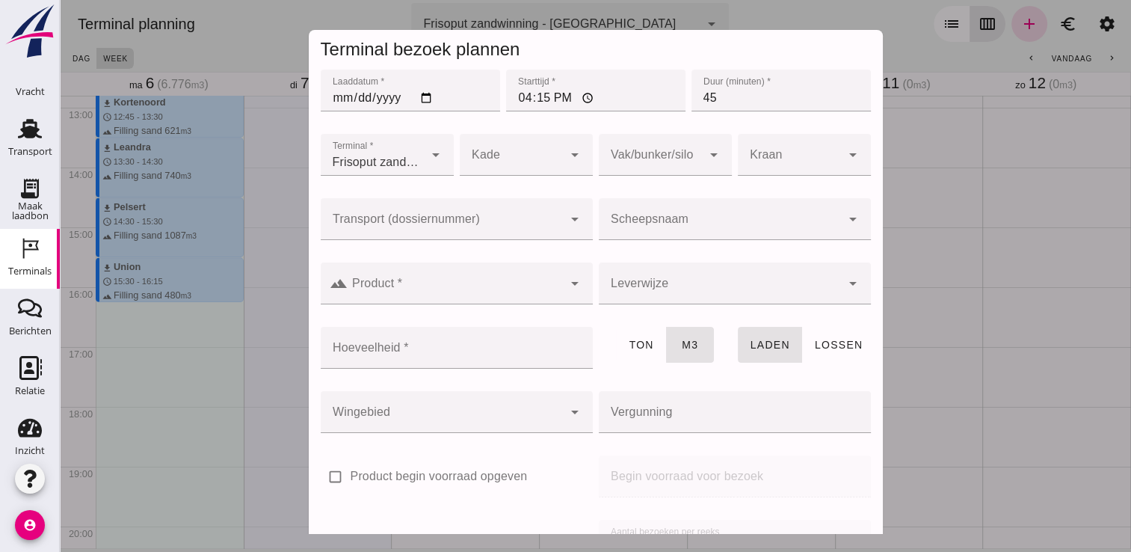
click at [679, 207] on div at bounding box center [720, 219] width 242 height 42
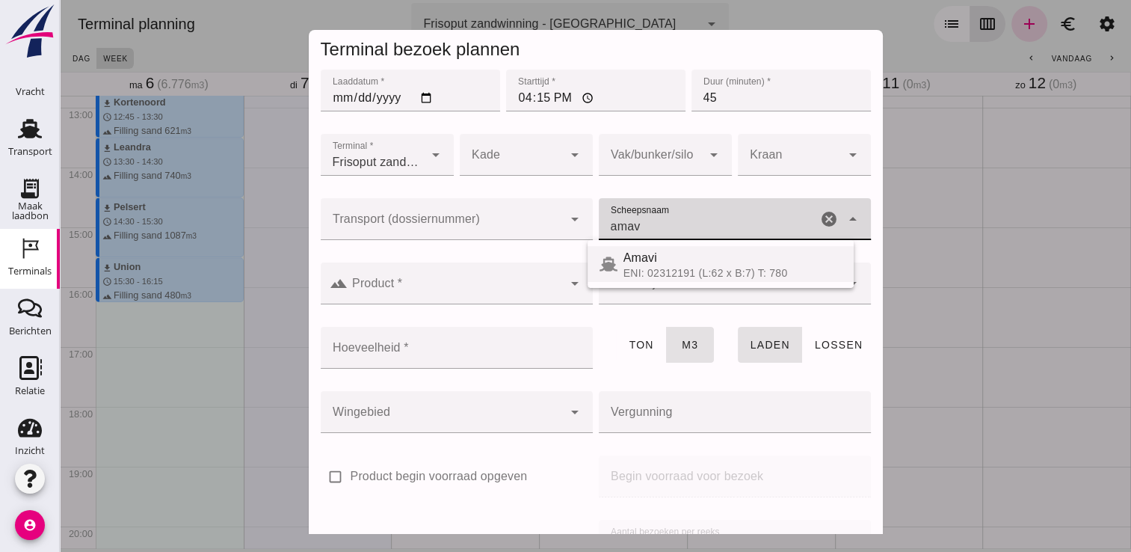
drag, startPoint x: 671, startPoint y: 268, endPoint x: 622, endPoint y: 261, distance: 49.8
click at [622, 261] on div at bounding box center [612, 264] width 24 height 18
type input "Amavi"
type input "451"
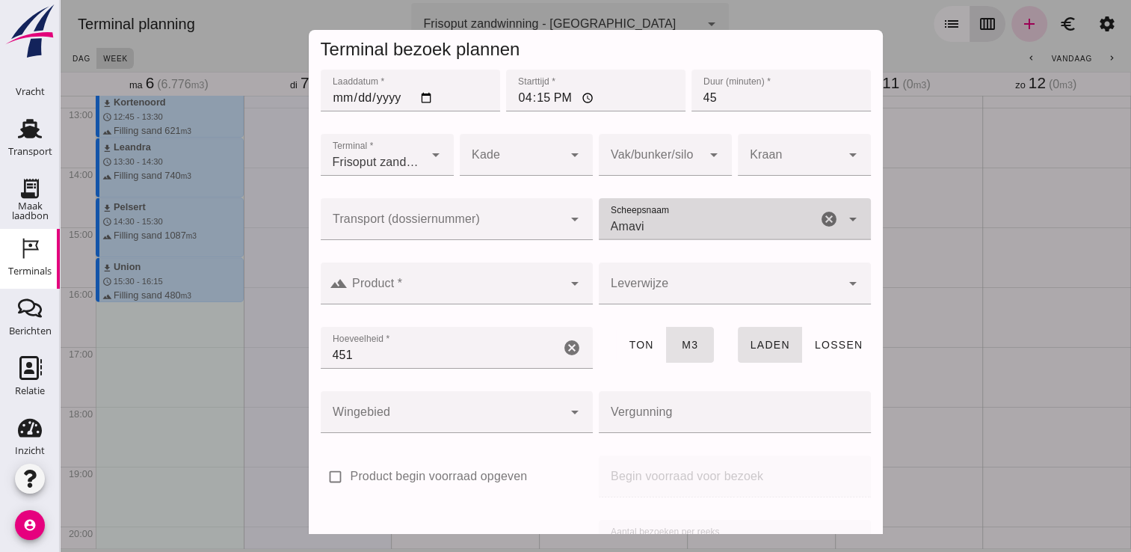
type input "Amavi"
click at [541, 292] on input "Product *" at bounding box center [455, 291] width 215 height 18
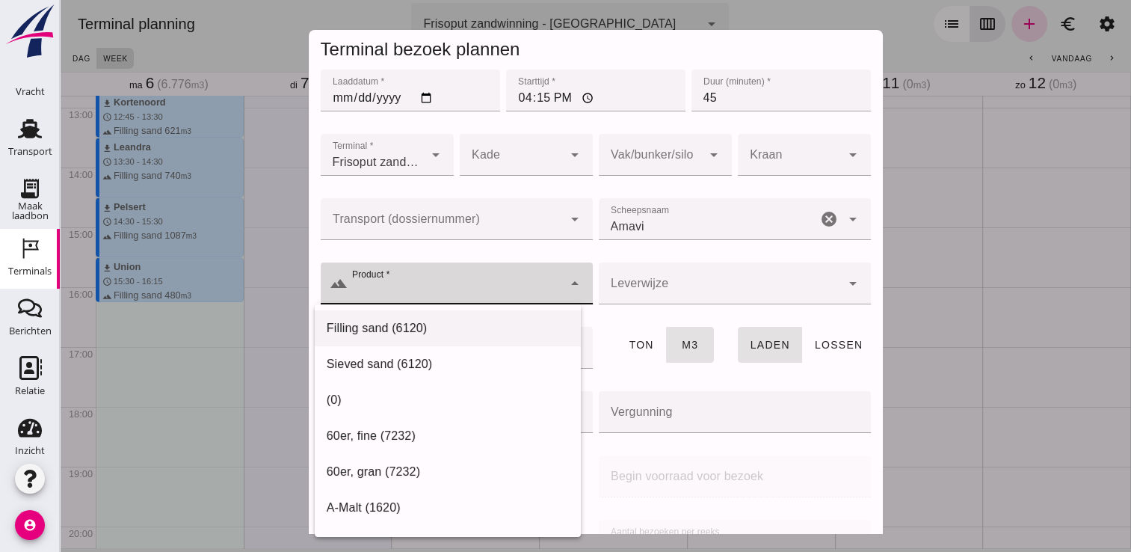
click at [417, 327] on div "Filling sand (6120)" at bounding box center [448, 328] width 242 height 18
type input "Filling sand (6120)"
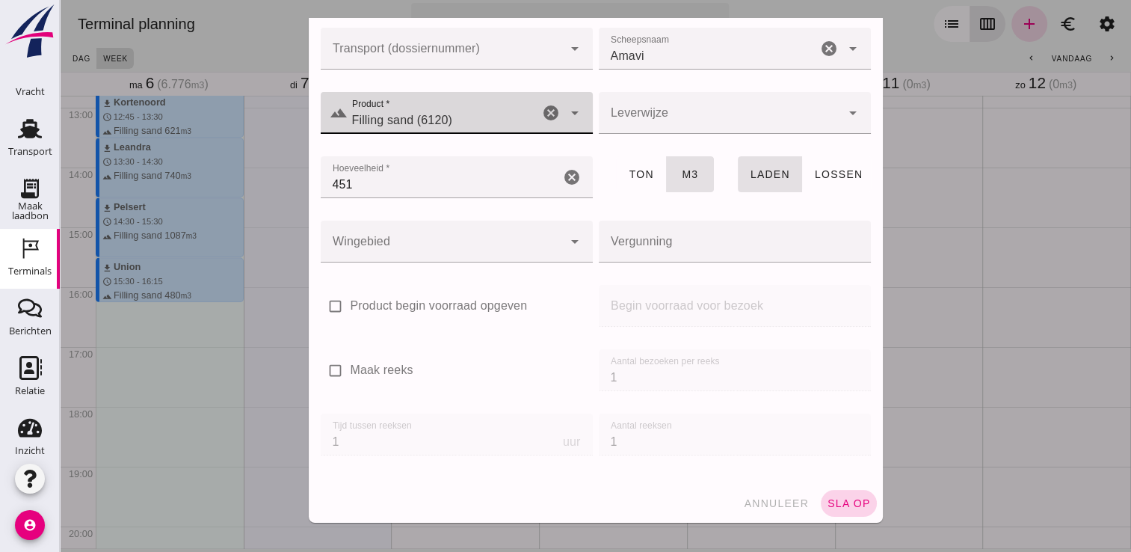
click at [827, 506] on span "sla op" at bounding box center [849, 503] width 44 height 12
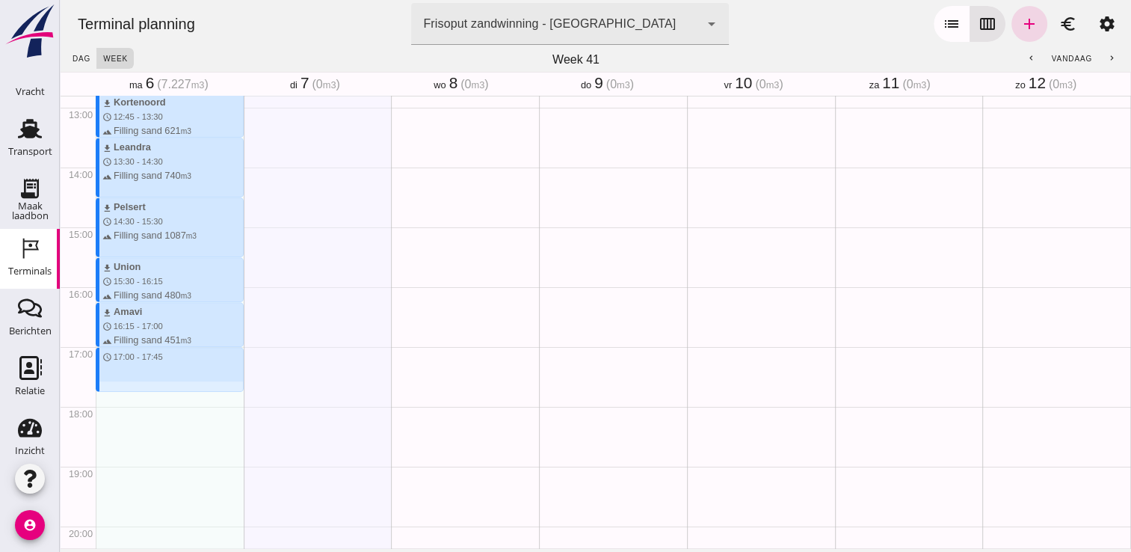
drag, startPoint x: 149, startPoint y: 351, endPoint x: 151, endPoint y: 395, distance: 44.2
click at [151, 395] on div "download Kortenoord schedule 7:15 - 8:00 terrain Filling sand 621 m3 download […" at bounding box center [170, 47] width 148 height 1435
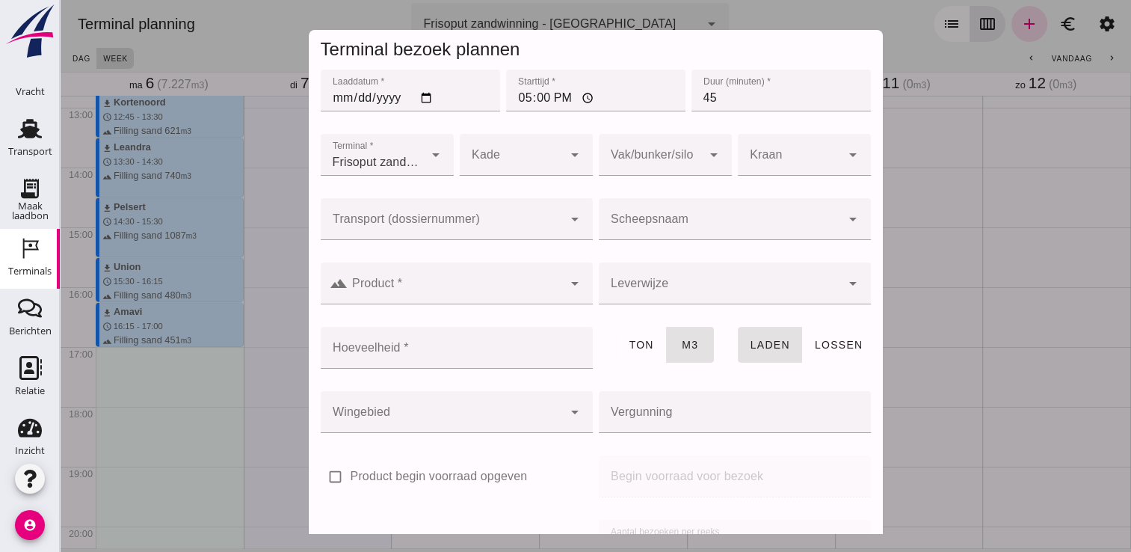
click at [692, 230] on input "Scheepsnaam" at bounding box center [720, 227] width 242 height 18
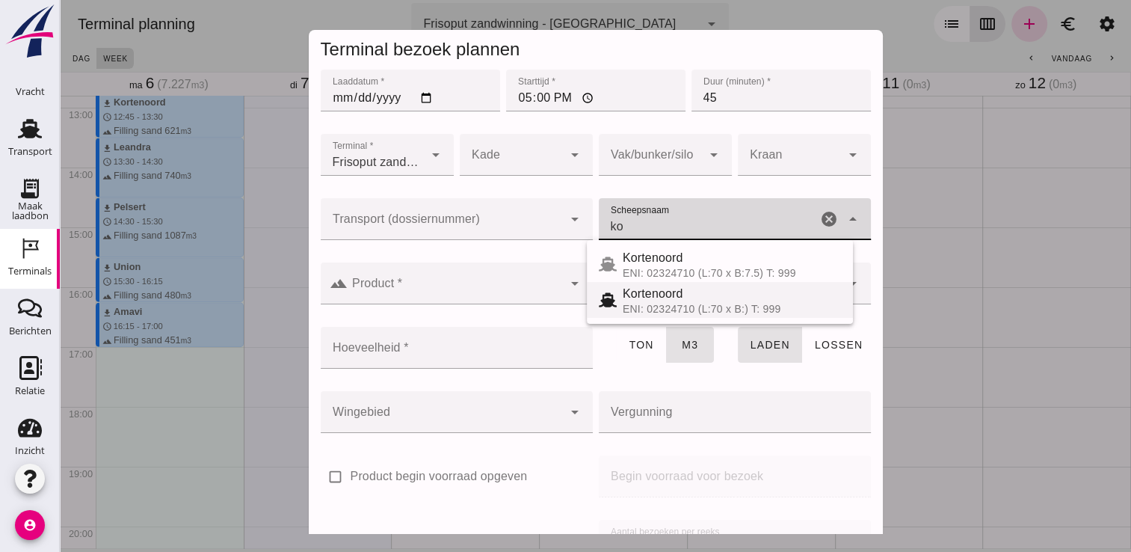
click at [655, 303] on div "ENI: 02324710 (L:70 x B:) T: 999" at bounding box center [732, 309] width 218 height 12
type input "Kortenoord"
type input "621"
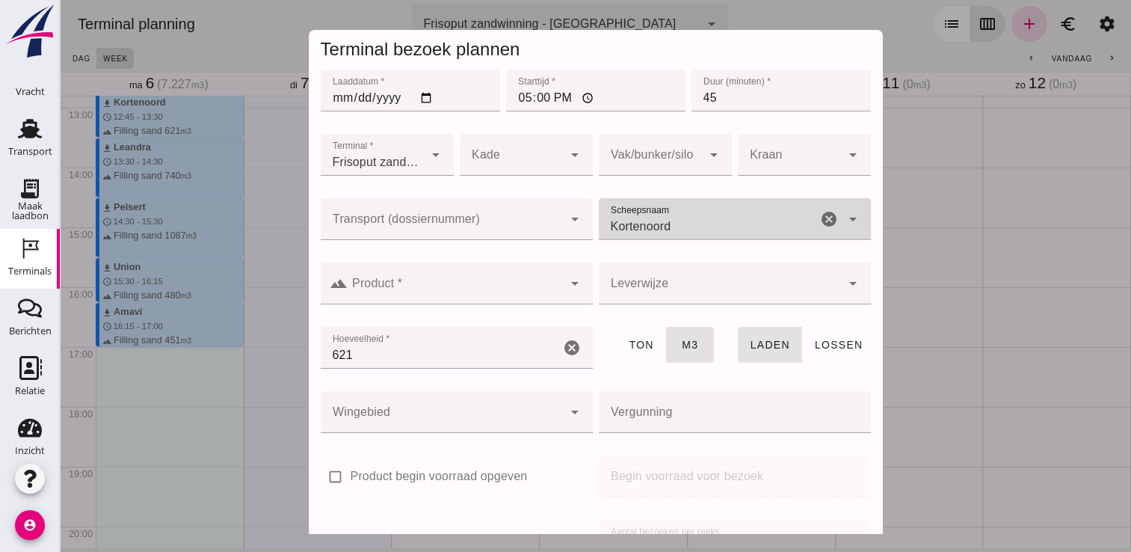
type input "Kortenoord"
click at [483, 293] on input "Product *" at bounding box center [455, 291] width 215 height 18
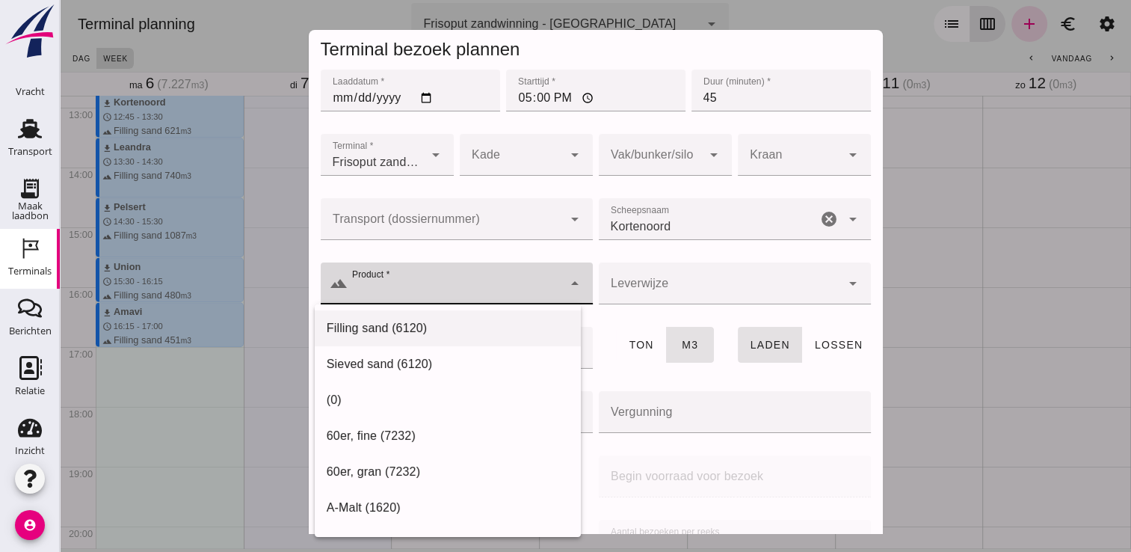
click at [401, 338] on div "Filling sand (6120)" at bounding box center [448, 328] width 266 height 36
type input "Filling sand (6120)"
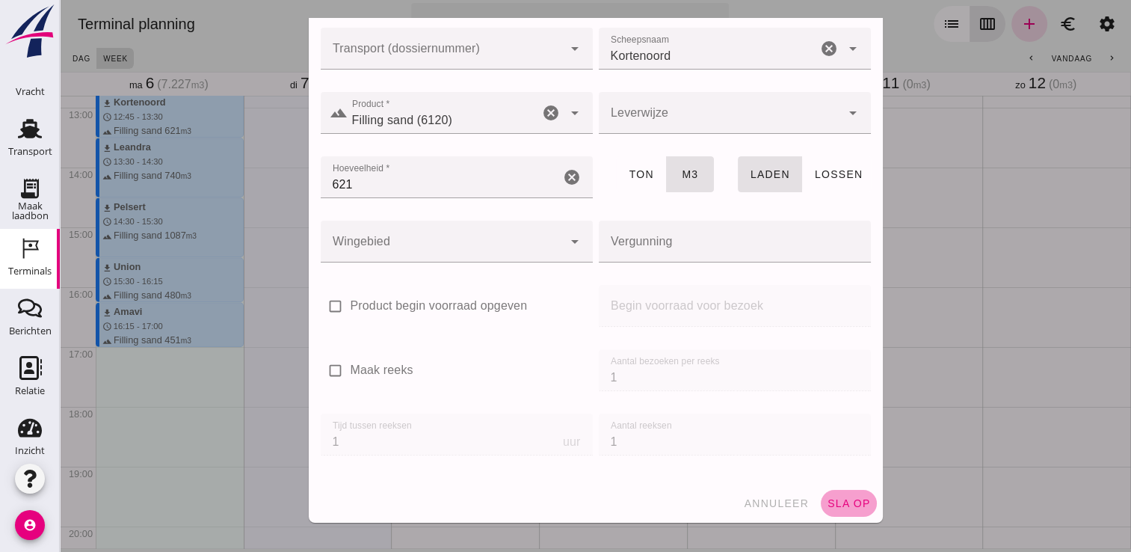
click at [831, 504] on span "sla op" at bounding box center [849, 503] width 44 height 12
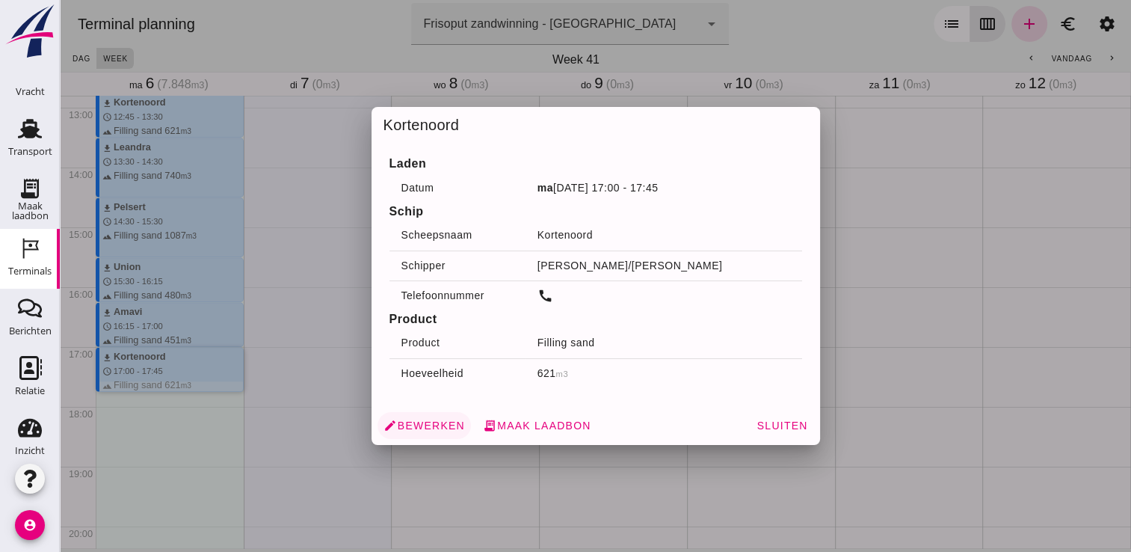
drag, startPoint x: 179, startPoint y: 363, endPoint x: 416, endPoint y: 426, distance: 244.5
click at [416, 426] on span "edit Bewerken" at bounding box center [424, 425] width 81 height 13
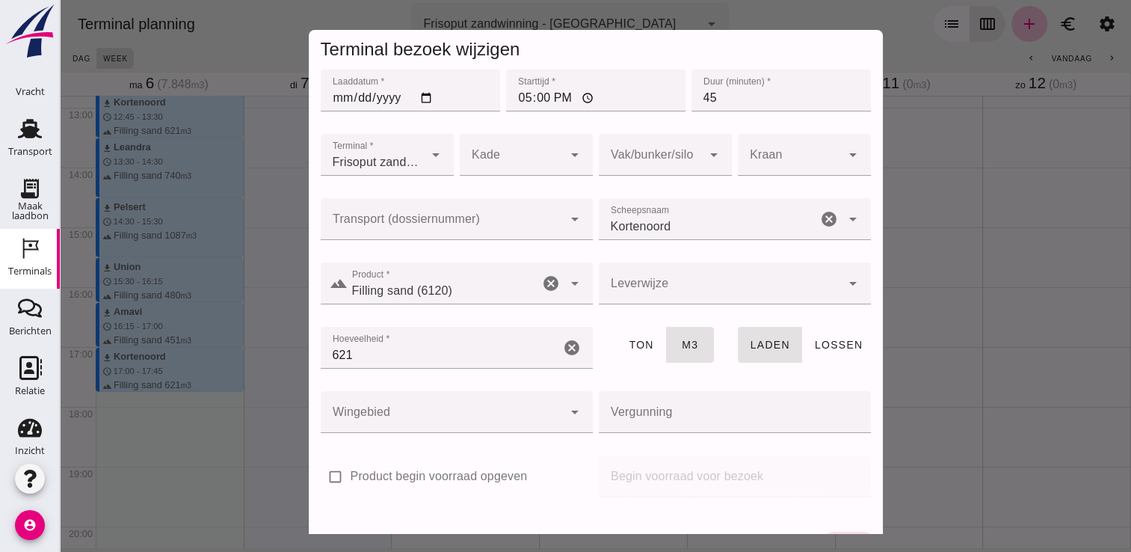
click at [441, 287] on input "Filling sand (6120)" at bounding box center [443, 291] width 191 height 18
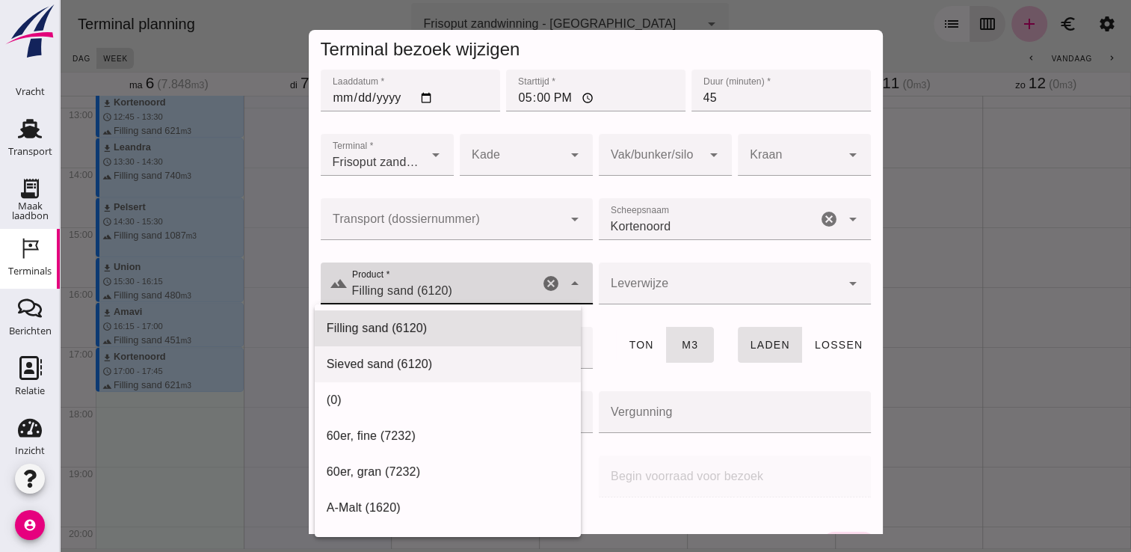
click at [387, 360] on div "Sieved sand (6120)" at bounding box center [448, 364] width 242 height 18
type input "Sieved sand (6120)"
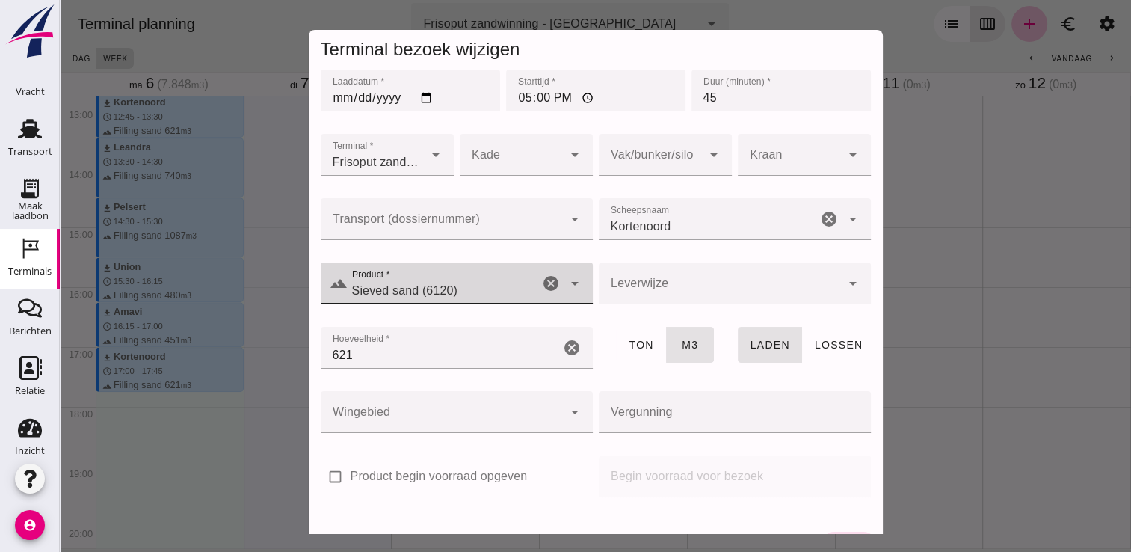
scroll to position [42, 0]
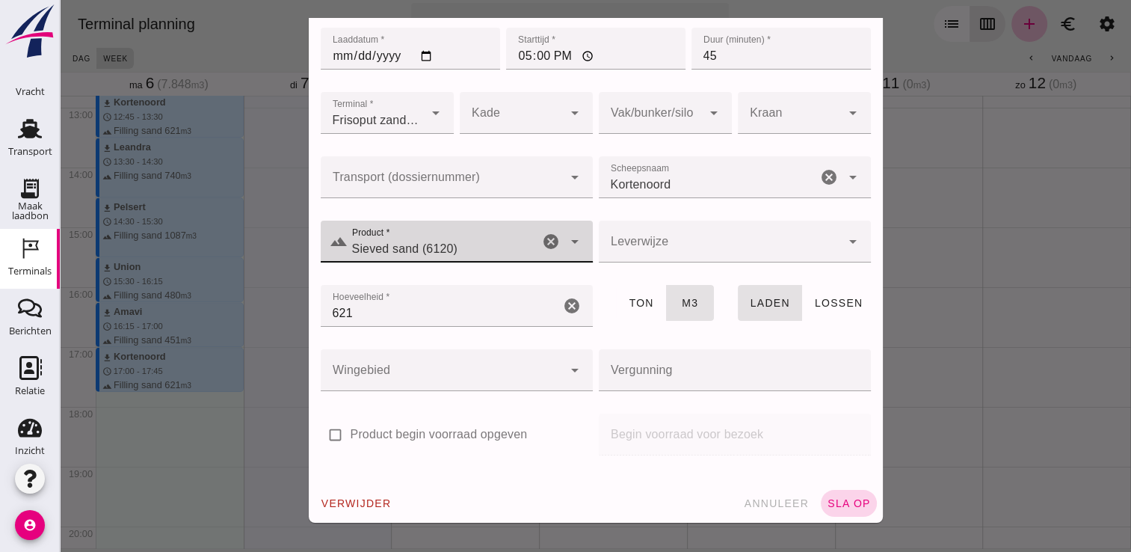
click at [835, 498] on span "sla op" at bounding box center [849, 503] width 44 height 12
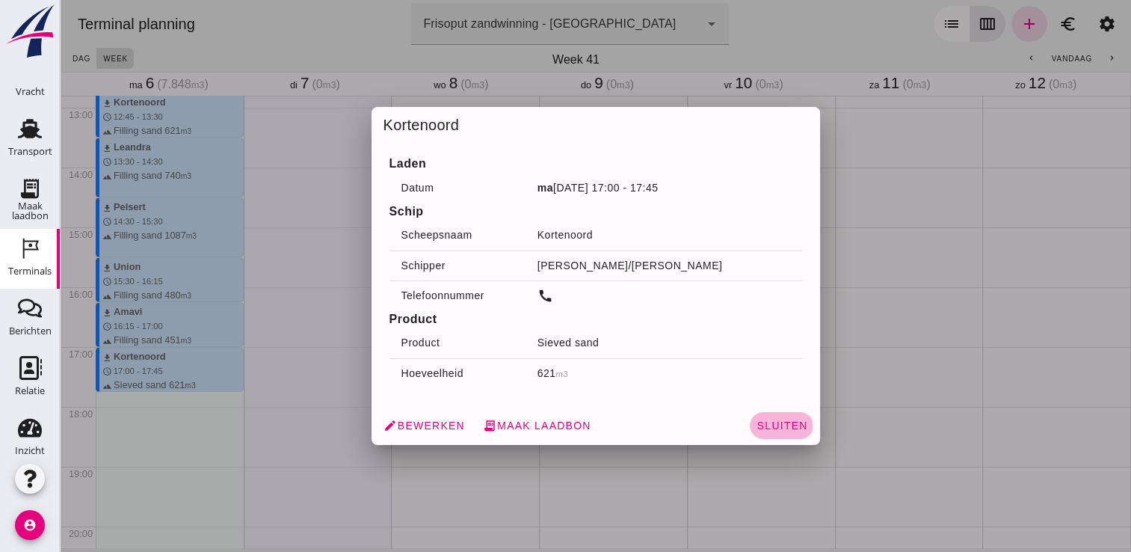
click at [778, 428] on span "Sluiten" at bounding box center [782, 425] width 52 height 12
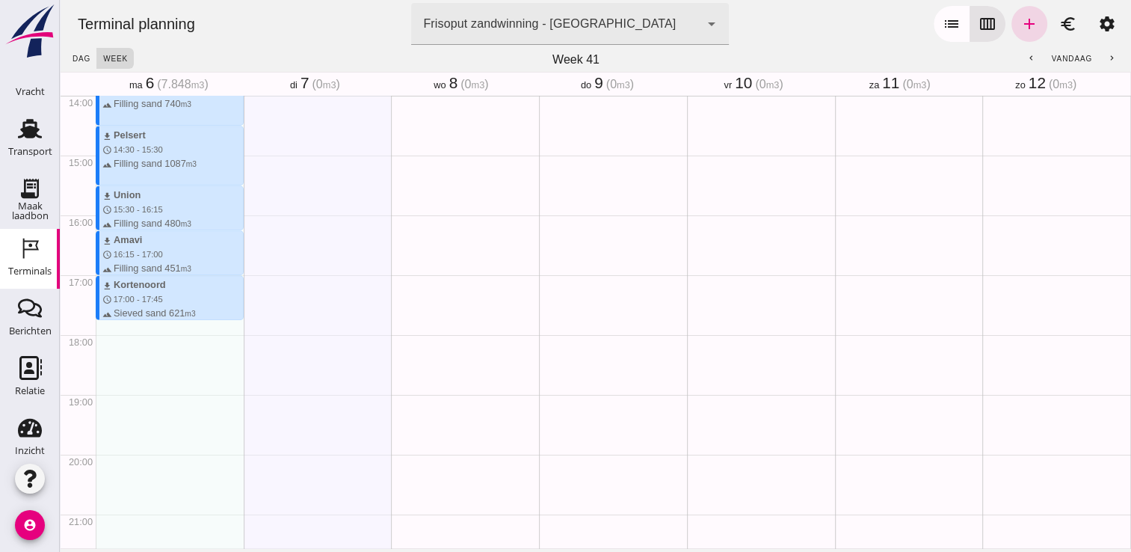
scroll to position [849, 0]
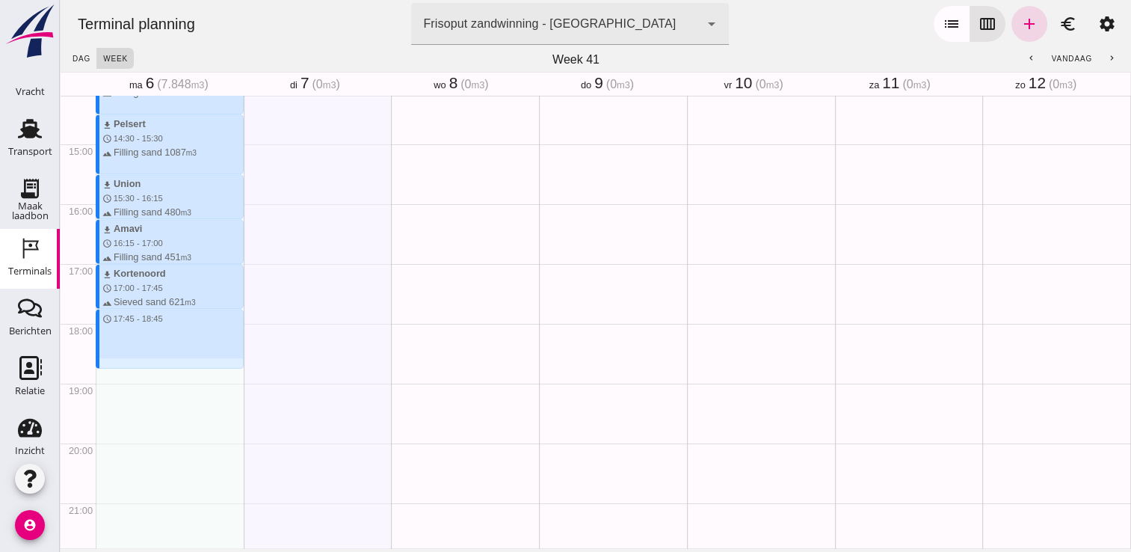
drag, startPoint x: 113, startPoint y: 310, endPoint x: 126, endPoint y: 369, distance: 59.7
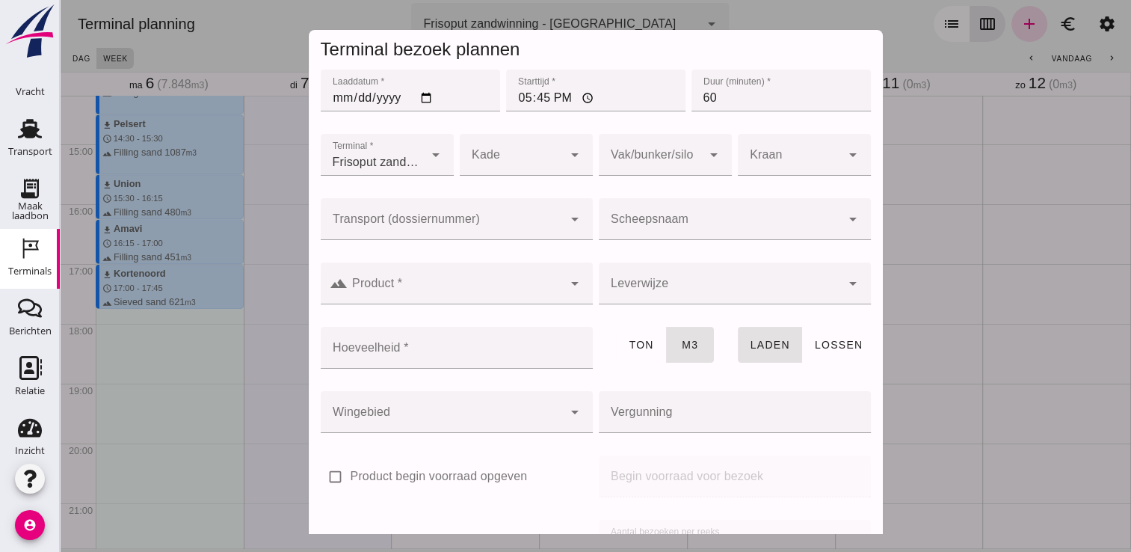
click at [656, 233] on input "Scheepsnaam" at bounding box center [720, 227] width 242 height 18
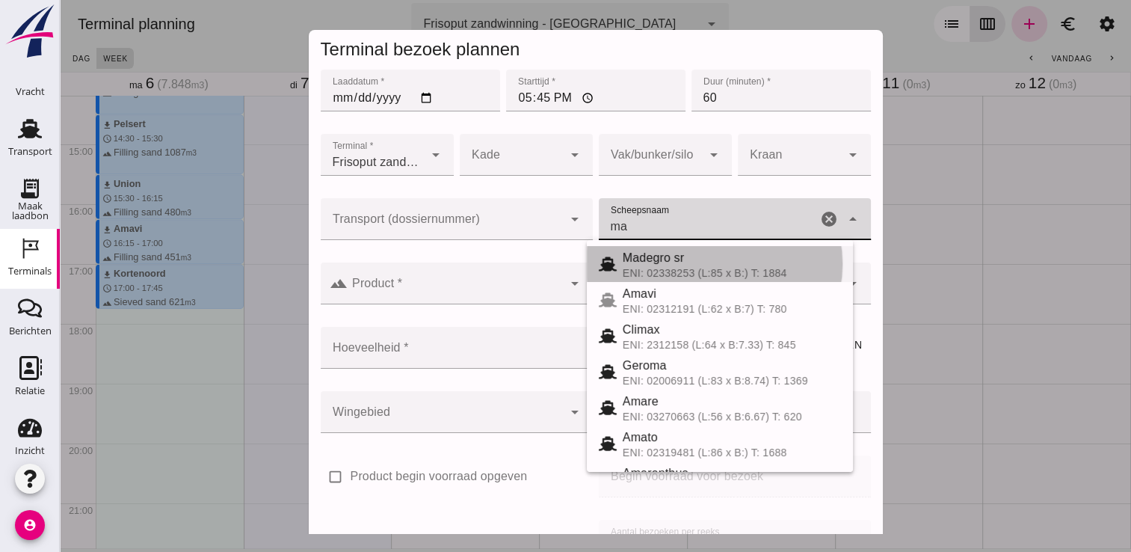
click at [684, 260] on span "Madegro sr" at bounding box center [653, 257] width 61 height 13
type input "Madegro sr"
type input "1138"
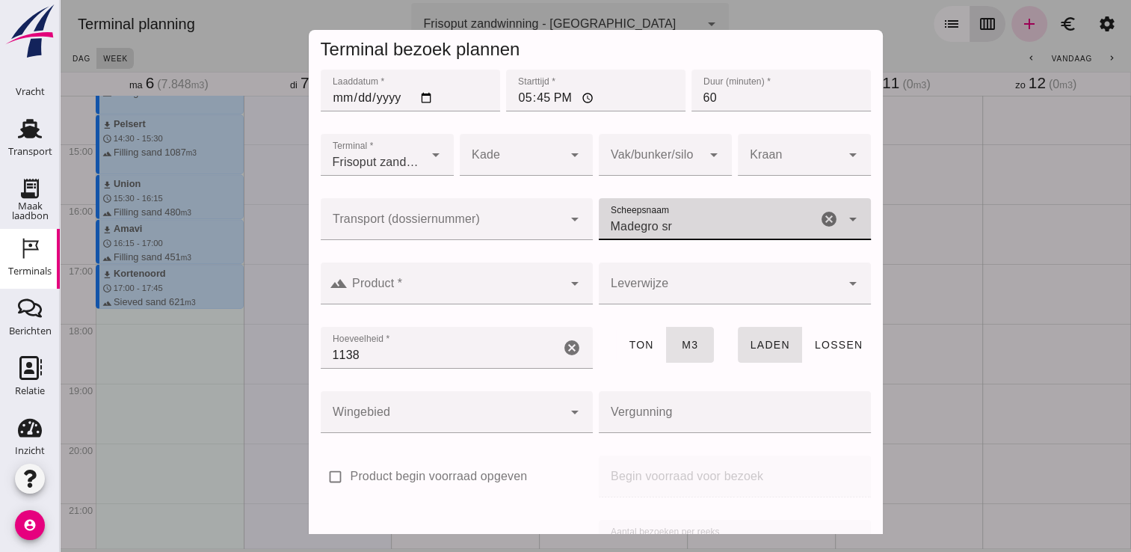
type input "Madegro sr"
click at [534, 279] on div at bounding box center [455, 283] width 215 height 42
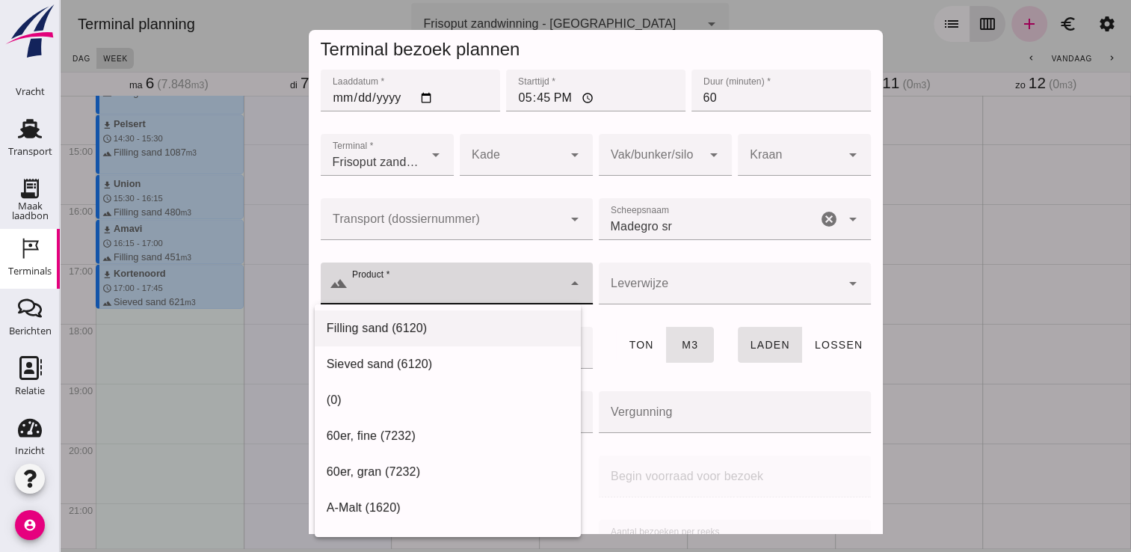
click at [425, 330] on div "Filling sand (6120)" at bounding box center [448, 328] width 242 height 18
type input "Filling sand (6120)"
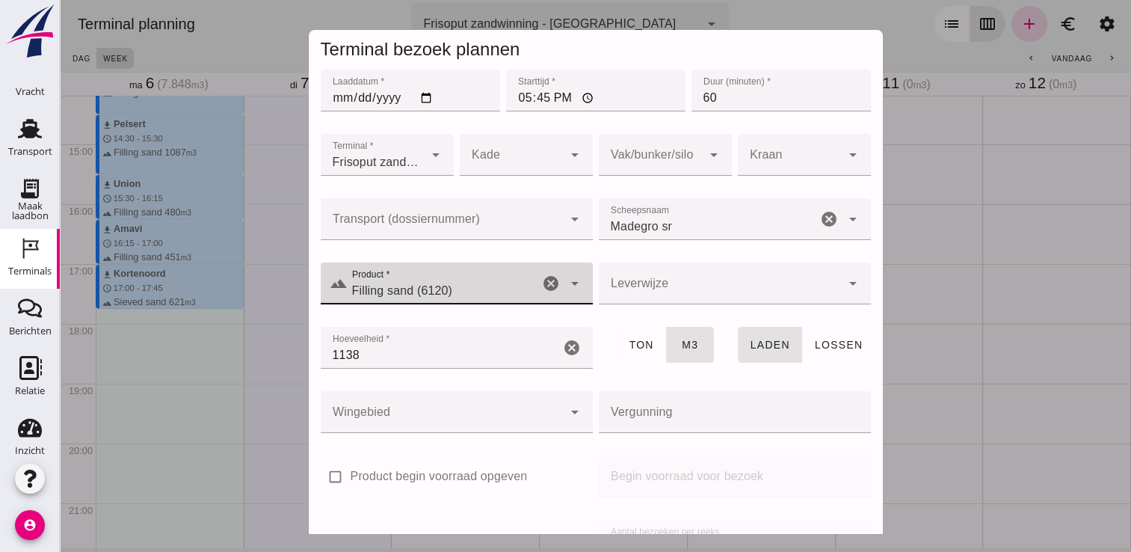
scroll to position [170, 0]
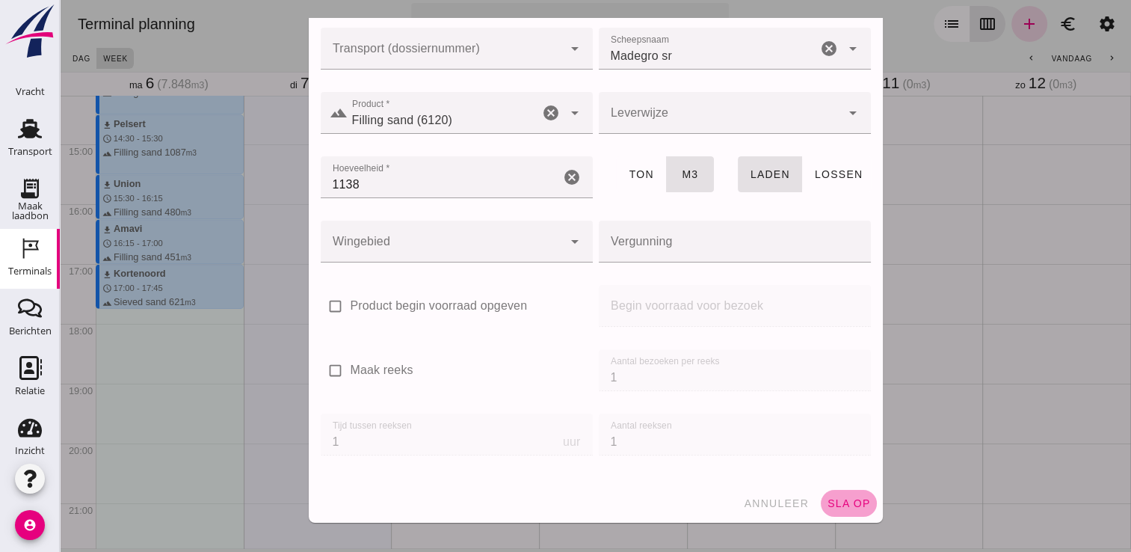
click at [821, 495] on button "sla op" at bounding box center [849, 503] width 56 height 27
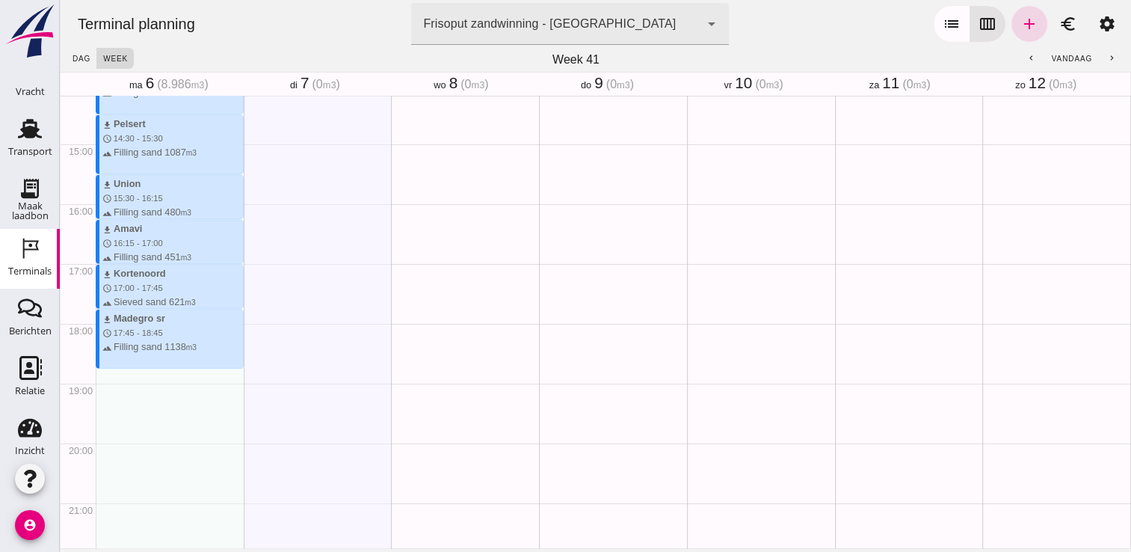
click at [0, 138] on html "De gegevens worden opgehaald. Terminals Terminals Berichten Berichten Relatie R…" at bounding box center [565, 276] width 1131 height 552
click at [24, 137] on use at bounding box center [30, 129] width 24 height 19
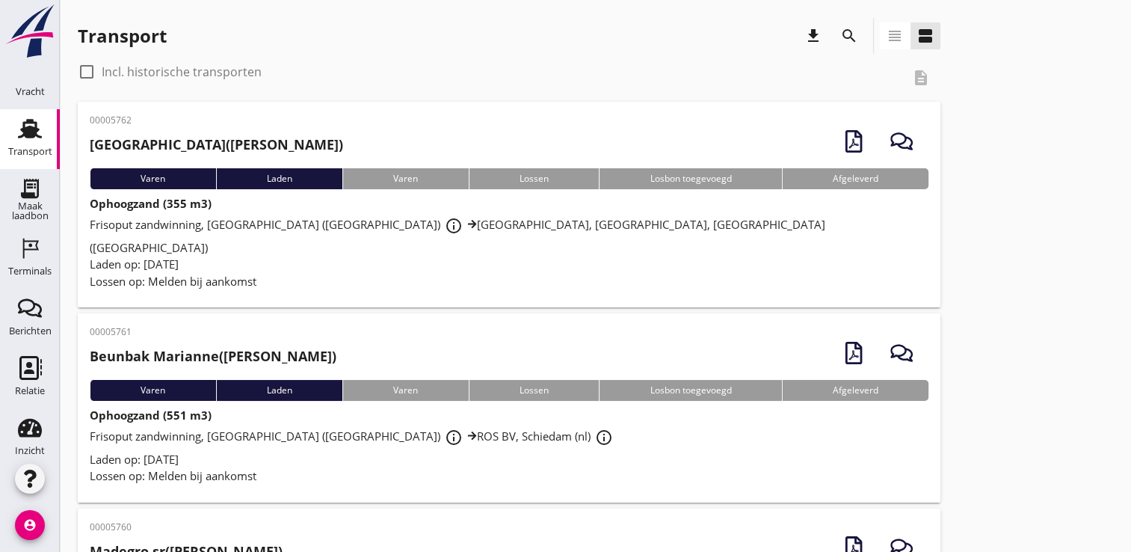
click at [11, 516] on div "account_circle" at bounding box center [30, 528] width 60 height 46
click at [39, 532] on icon "account_circle" at bounding box center [30, 525] width 30 height 30
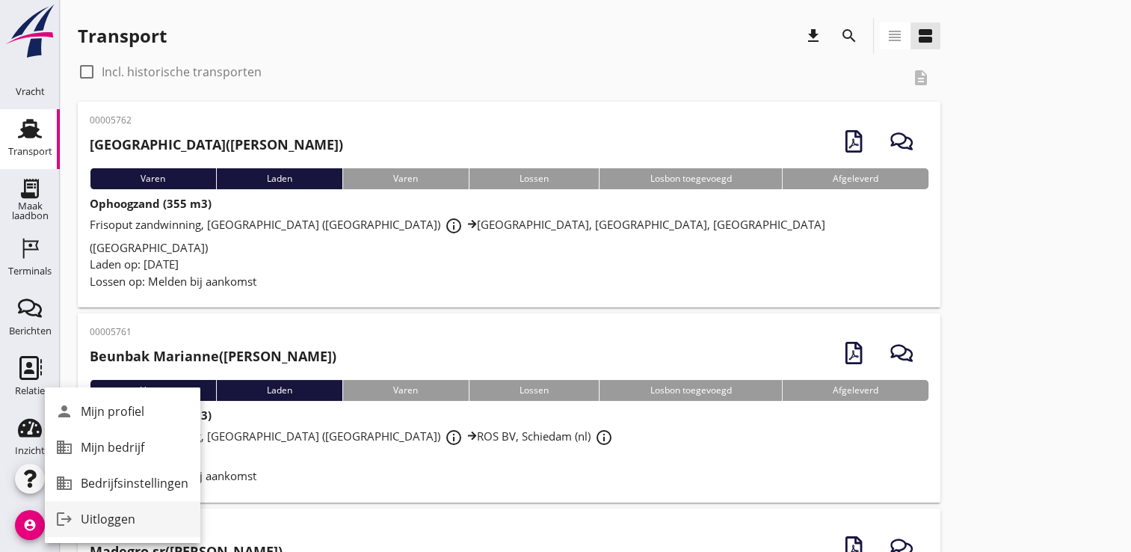
click at [100, 518] on div "Uitloggen" at bounding box center [135, 519] width 108 height 18
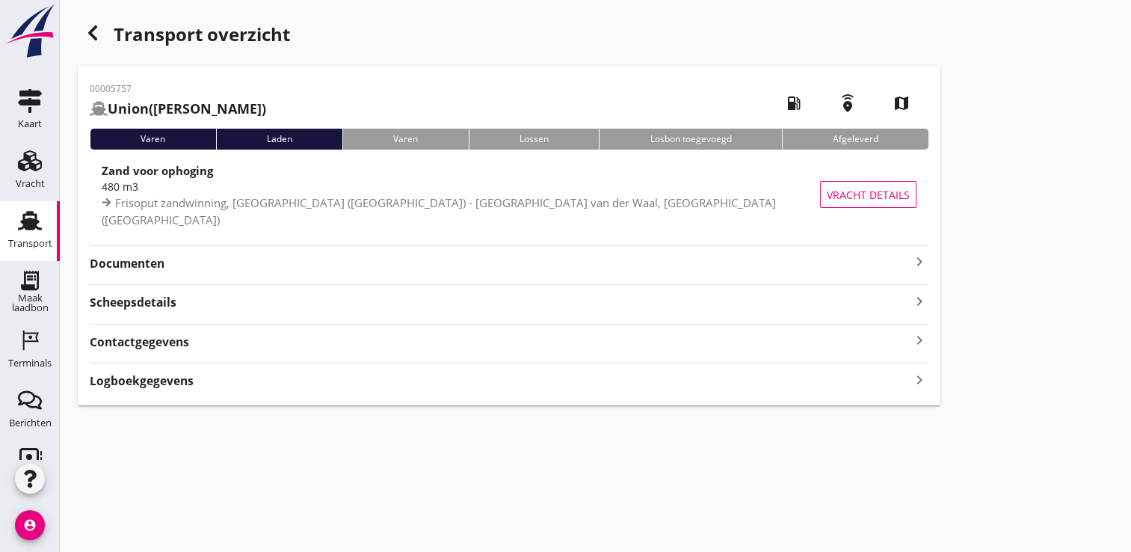
click at [923, 253] on icon "keyboard_arrow_right" at bounding box center [920, 262] width 18 height 18
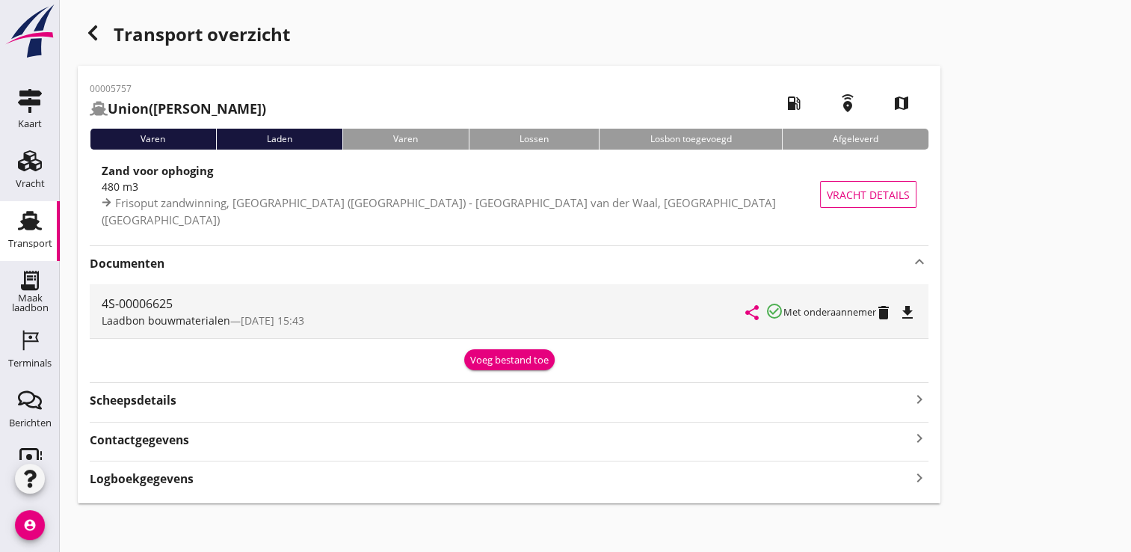
click at [912, 308] on icon "file_download" at bounding box center [908, 313] width 18 height 18
